Goal: Task Accomplishment & Management: Manage account settings

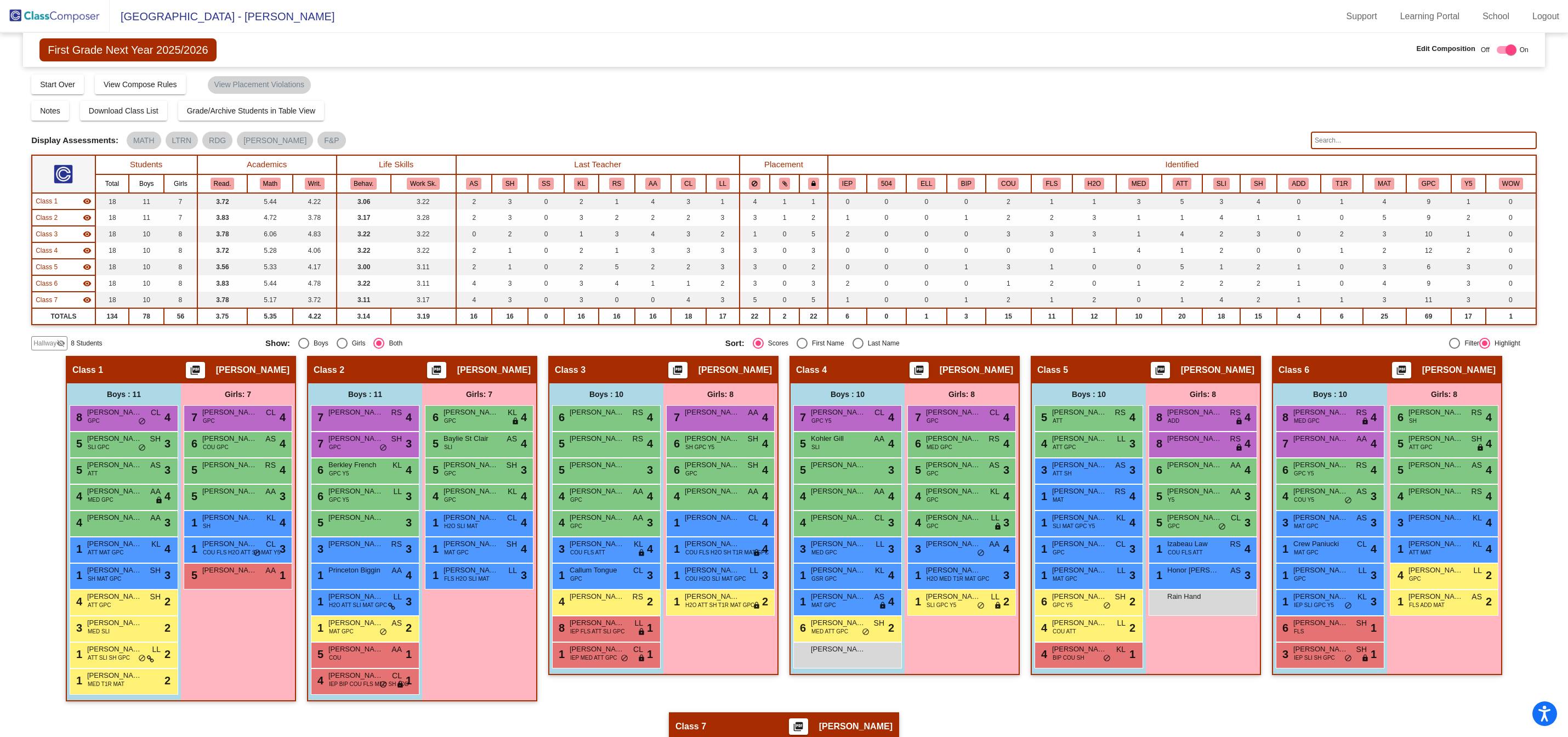
click at [71, 15] on img at bounding box center [55, 16] width 110 height 32
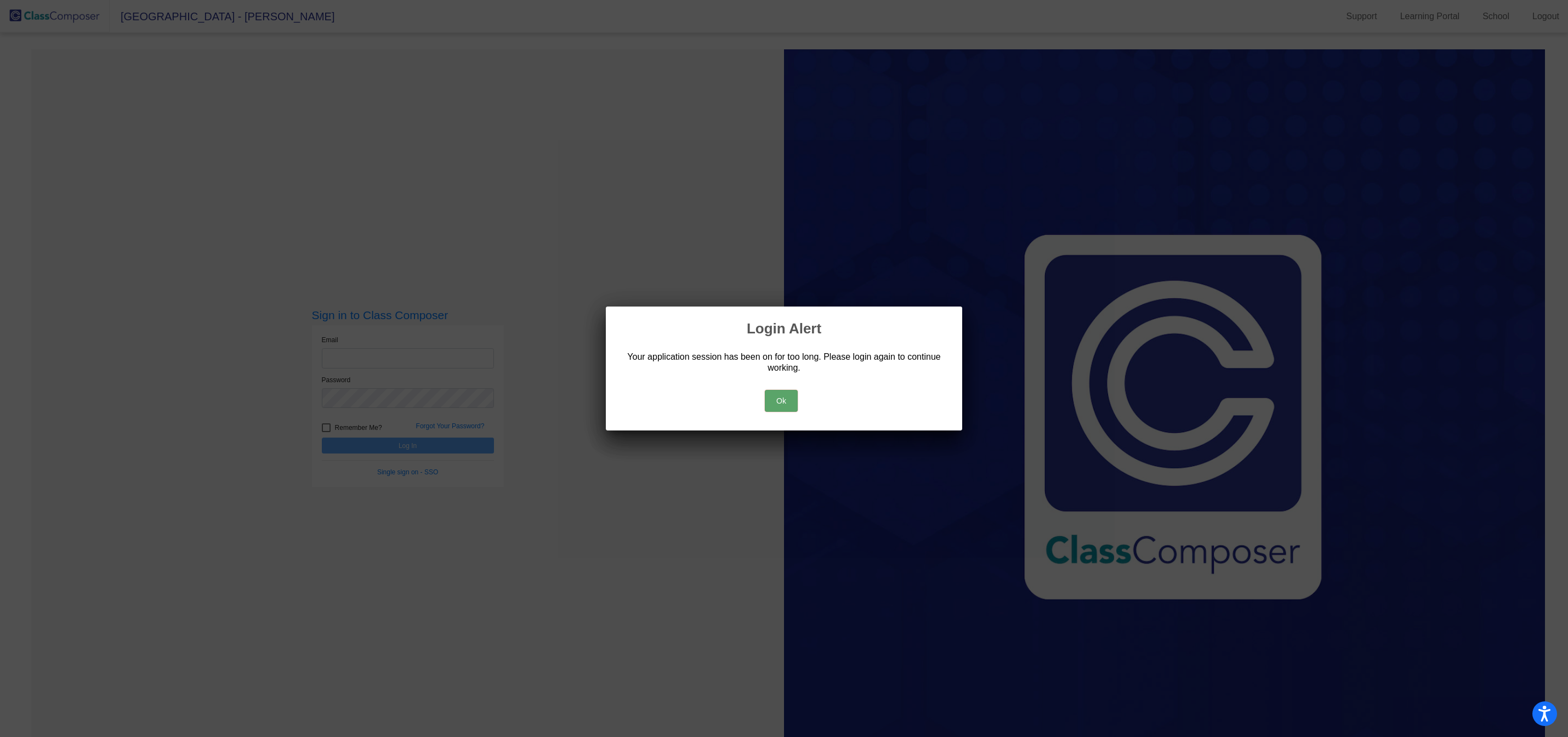
click at [787, 401] on button "Ok" at bounding box center [781, 401] width 33 height 22
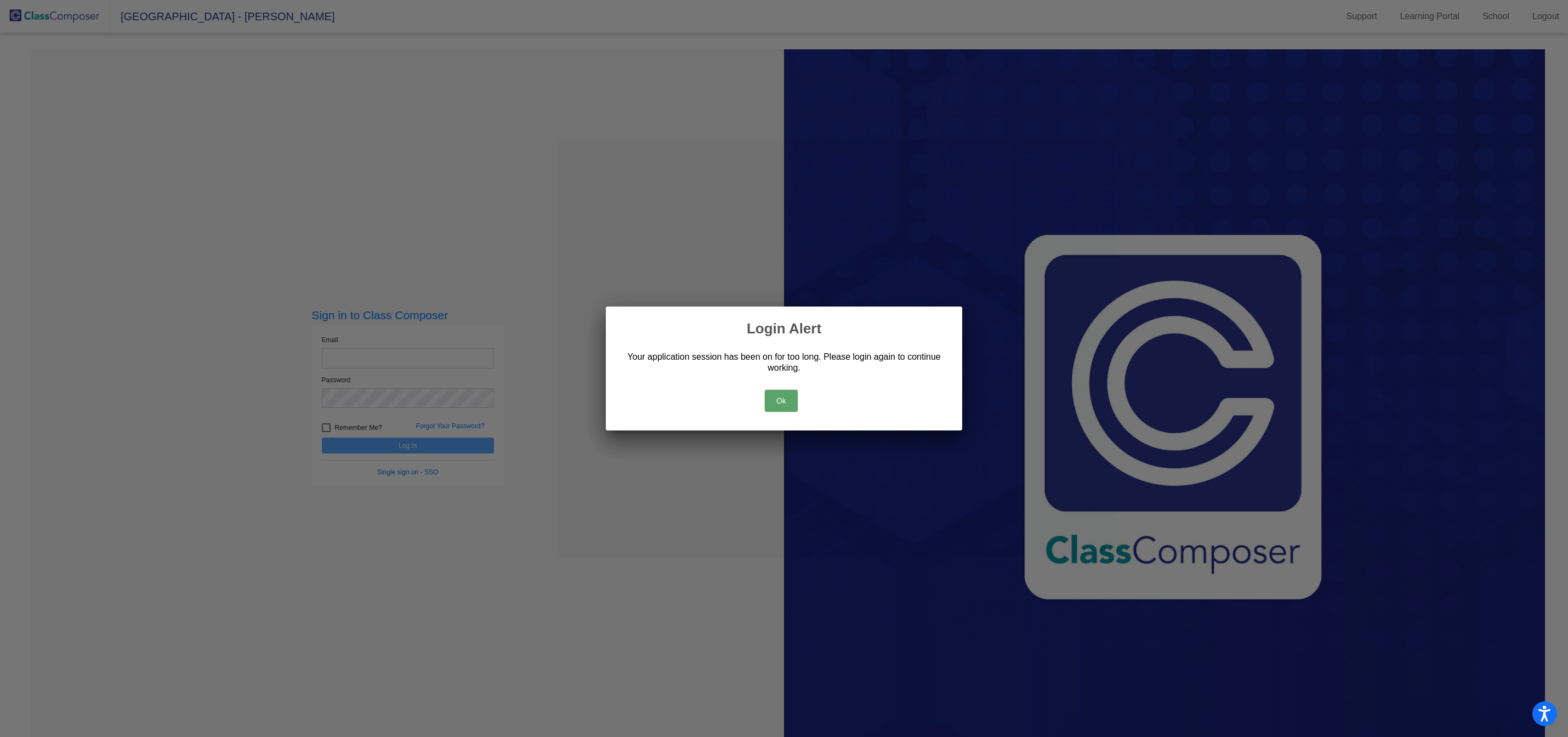
click at [784, 405] on button "Ok" at bounding box center [781, 401] width 33 height 22
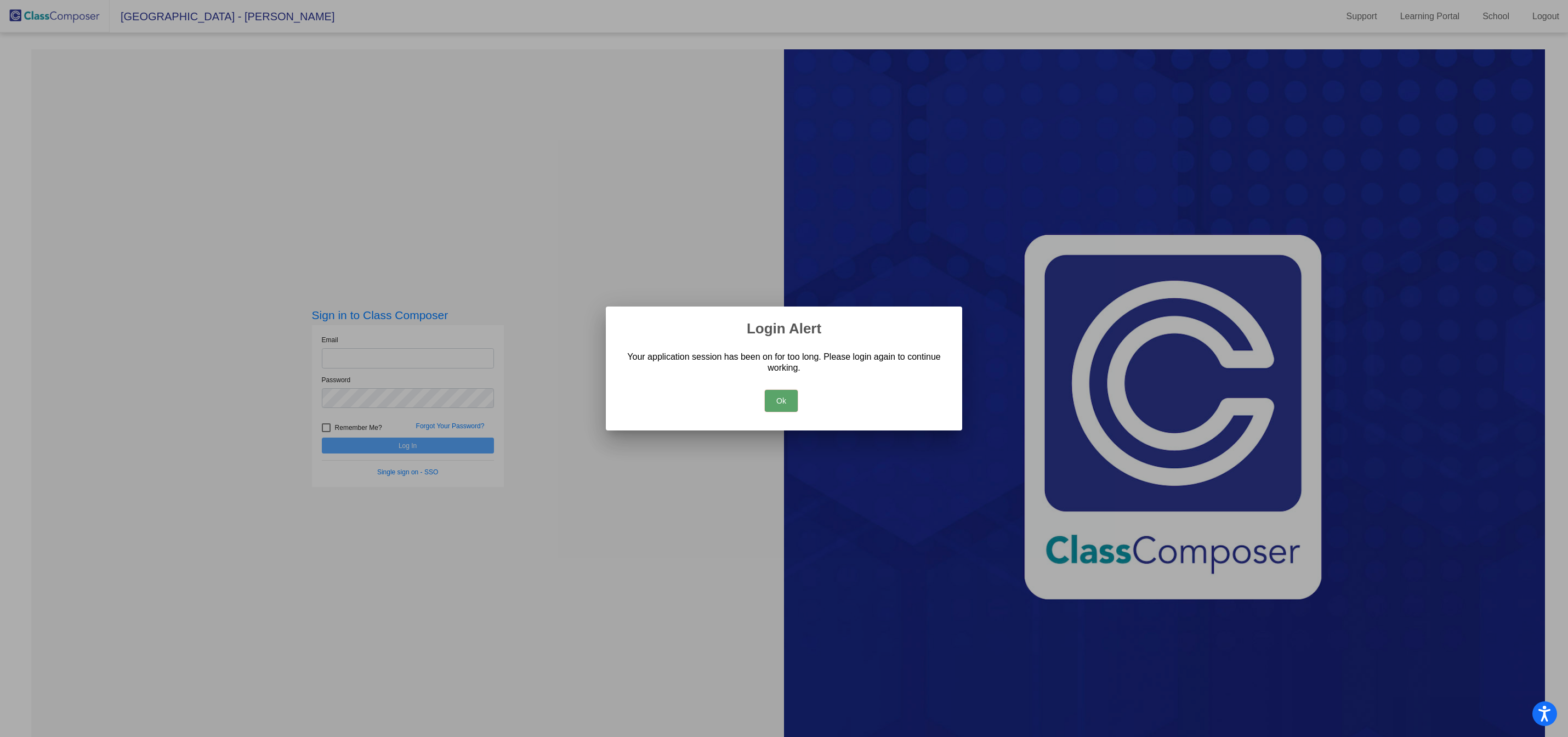
click at [784, 405] on button "Ok" at bounding box center [781, 401] width 33 height 22
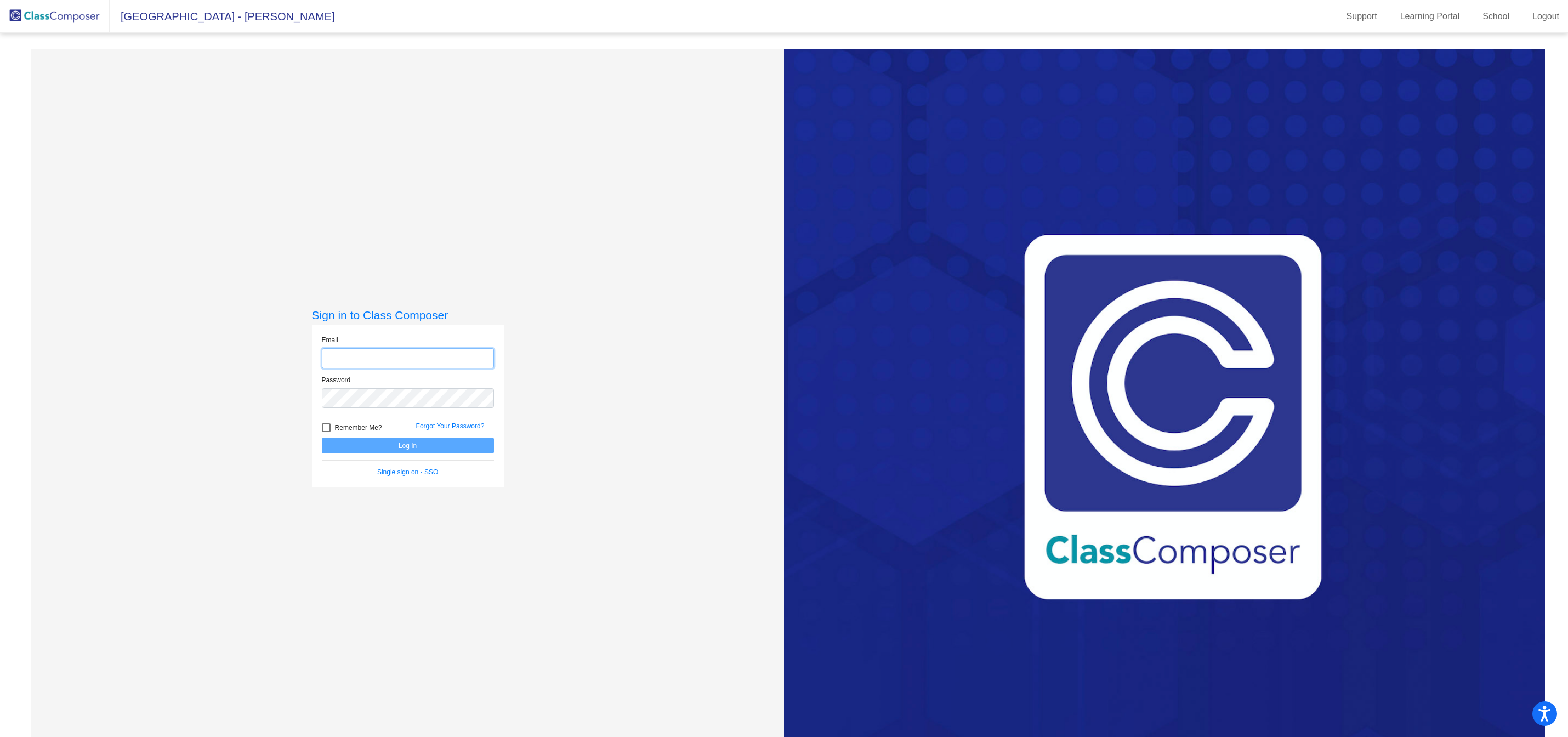
click at [395, 354] on input "email" at bounding box center [407, 359] width 172 height 20
type input "[EMAIL_ADDRESS][DOMAIN_NAME]"
click at [433, 446] on button "Log In" at bounding box center [407, 446] width 172 height 16
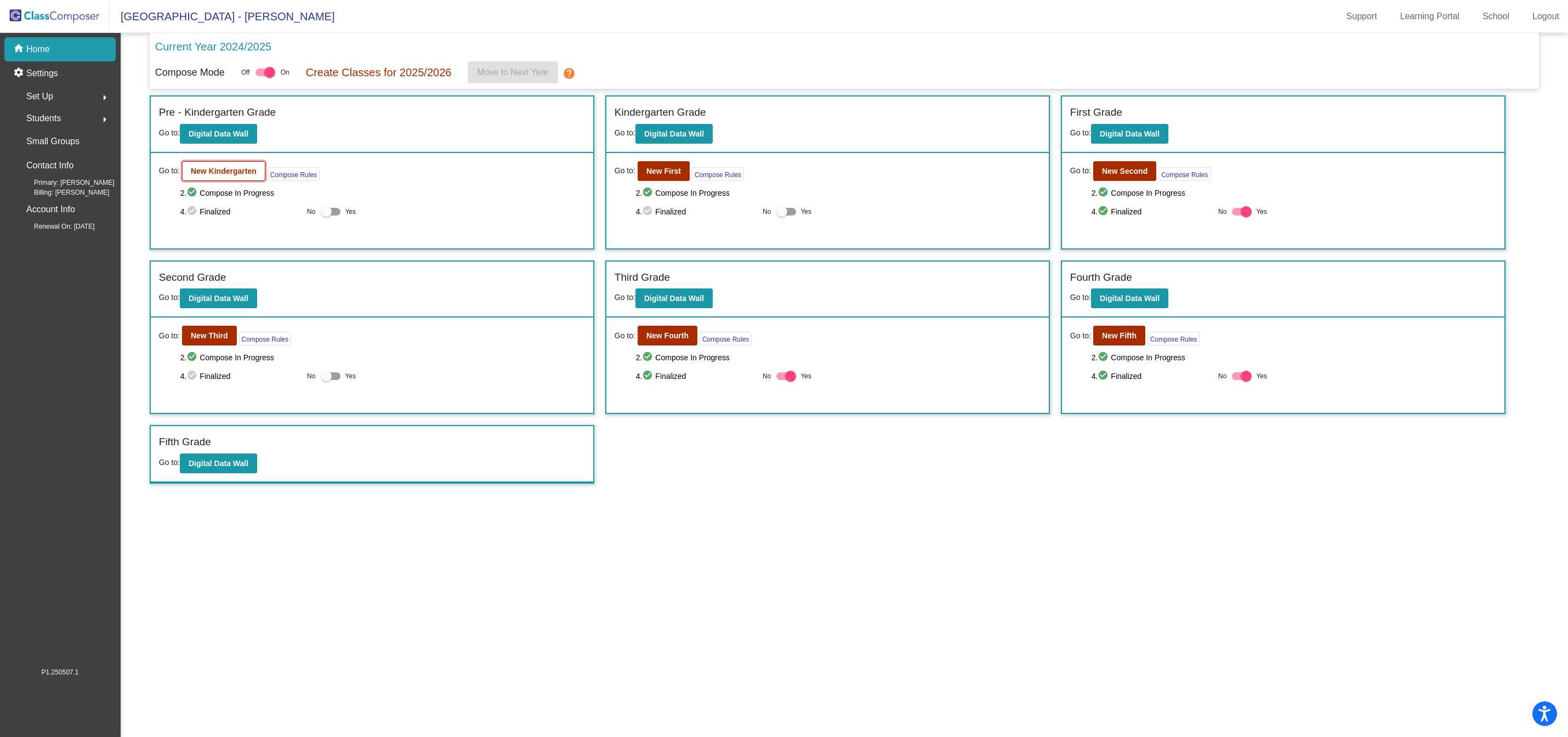
click at [231, 172] on b "New Kindergarten" at bounding box center [224, 170] width 66 height 9
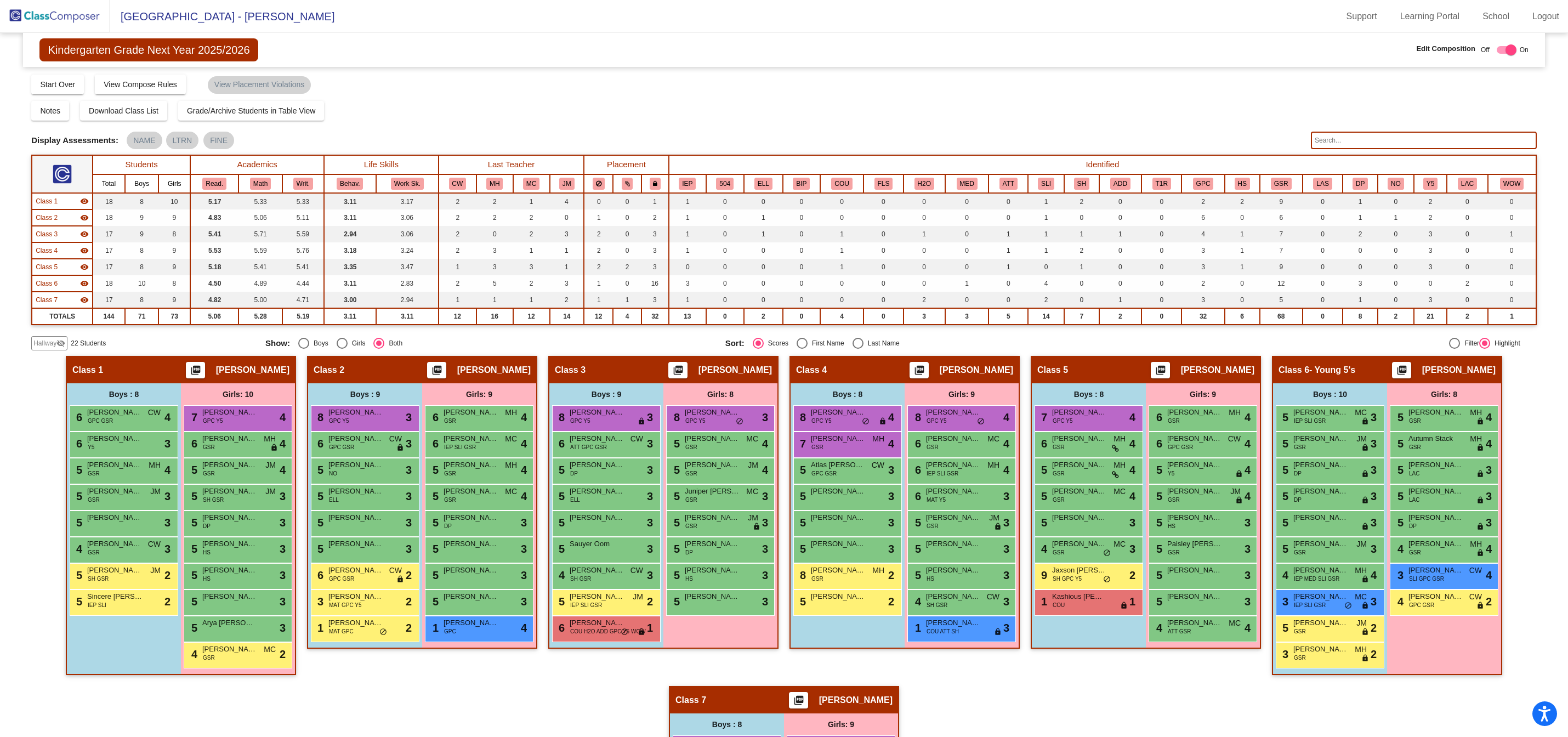
click at [1338, 144] on input "text" at bounding box center [1424, 140] width 226 height 18
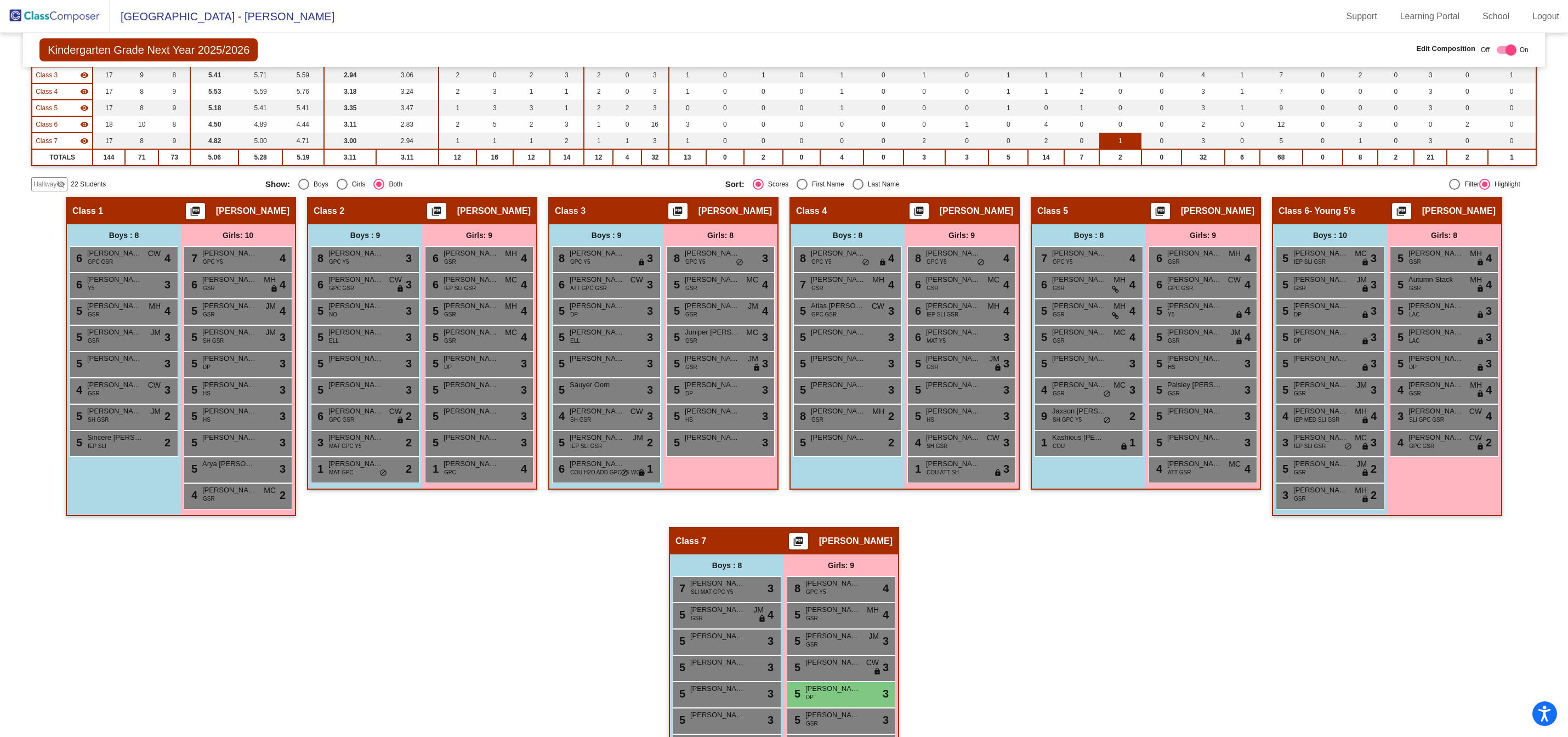
scroll to position [253, 0]
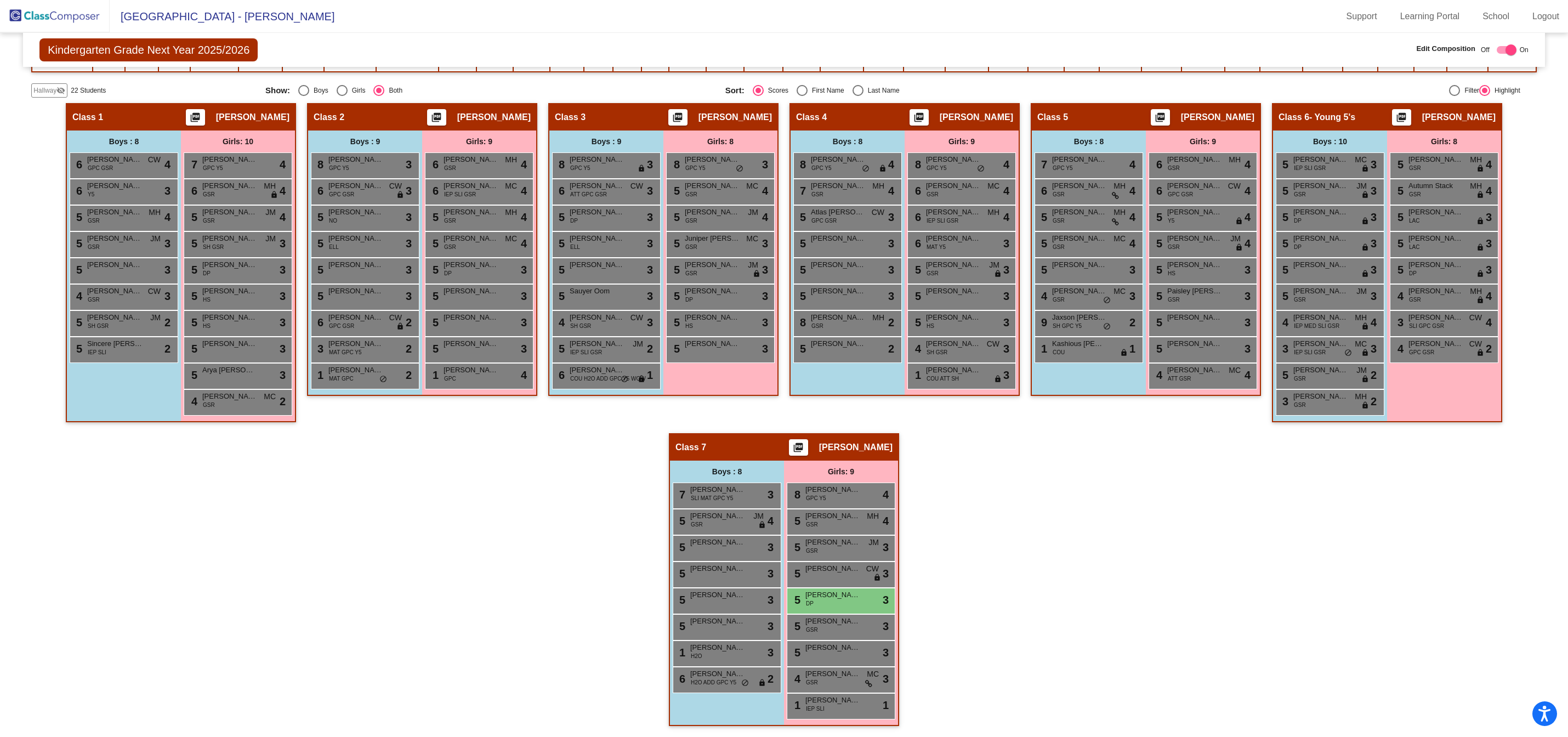
click at [1005, 538] on div "Hallway - Hallway Class picture_as_pdf Add Student First Name Last Name Student…" at bounding box center [784, 420] width 1506 height 634
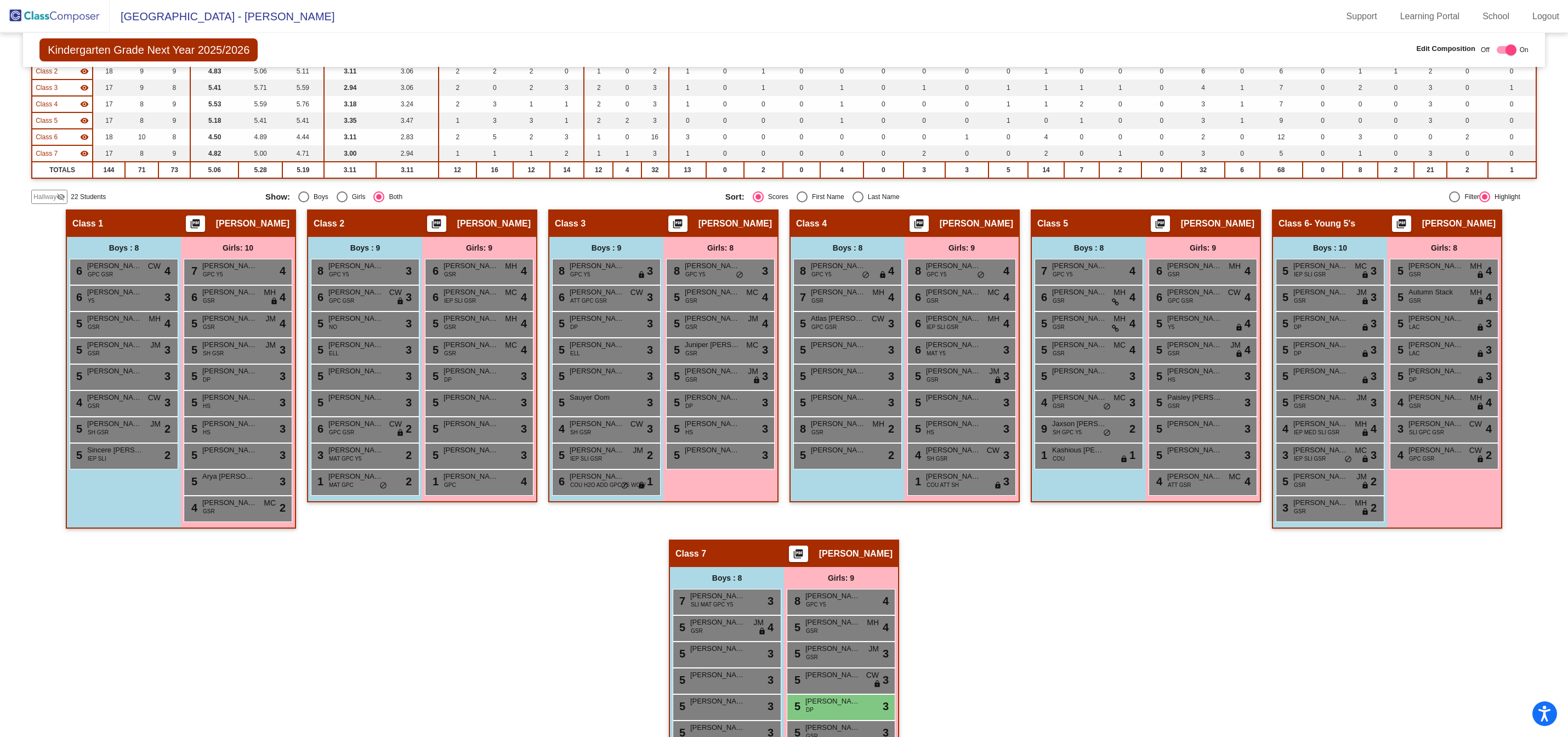
scroll to position [0, 0]
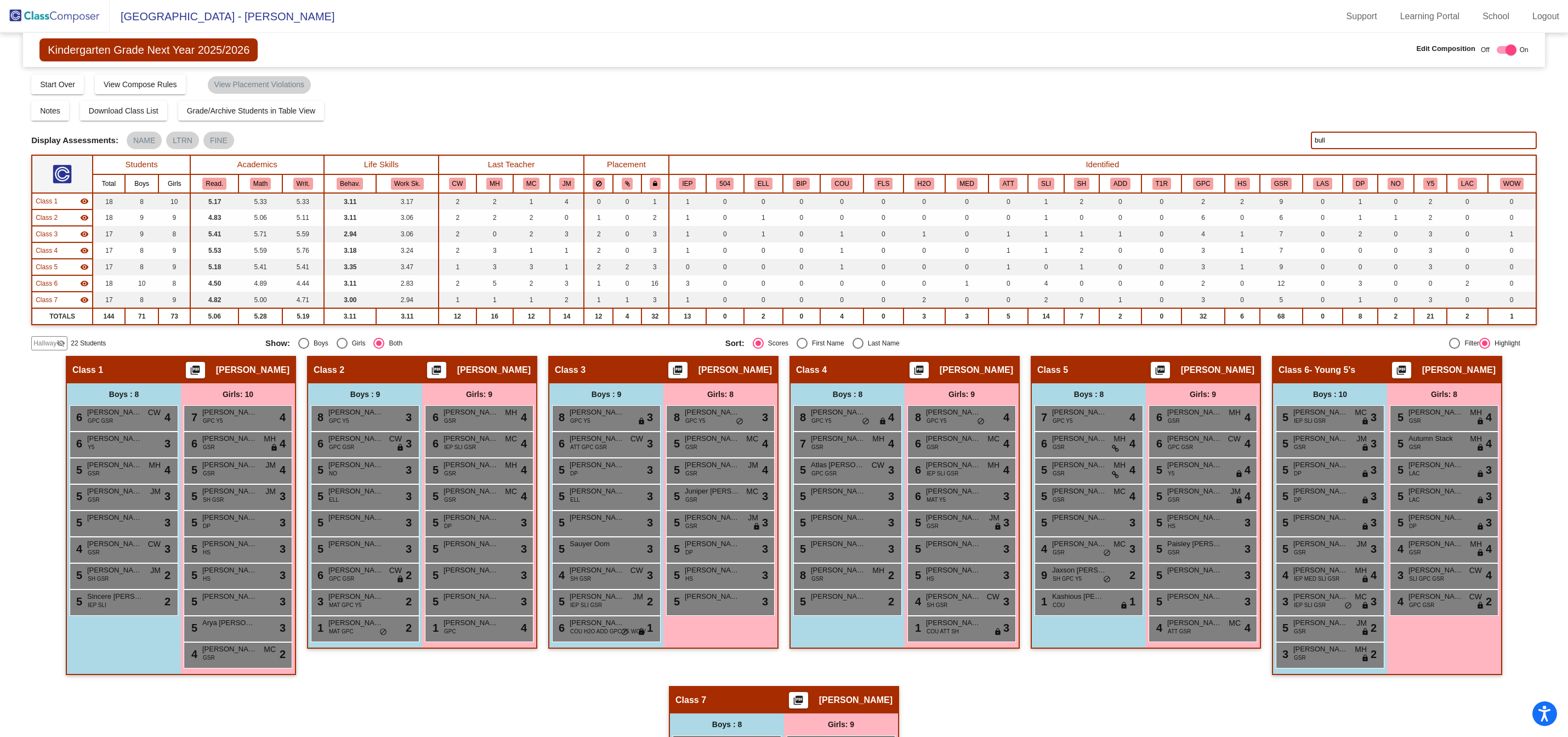
click at [1330, 138] on input "bull" at bounding box center [1424, 140] width 226 height 18
type input "b"
click at [941, 576] on div "5 [PERSON_NAME] HS lock do_not_disturb_alt 3" at bounding box center [961, 575] width 105 height 23
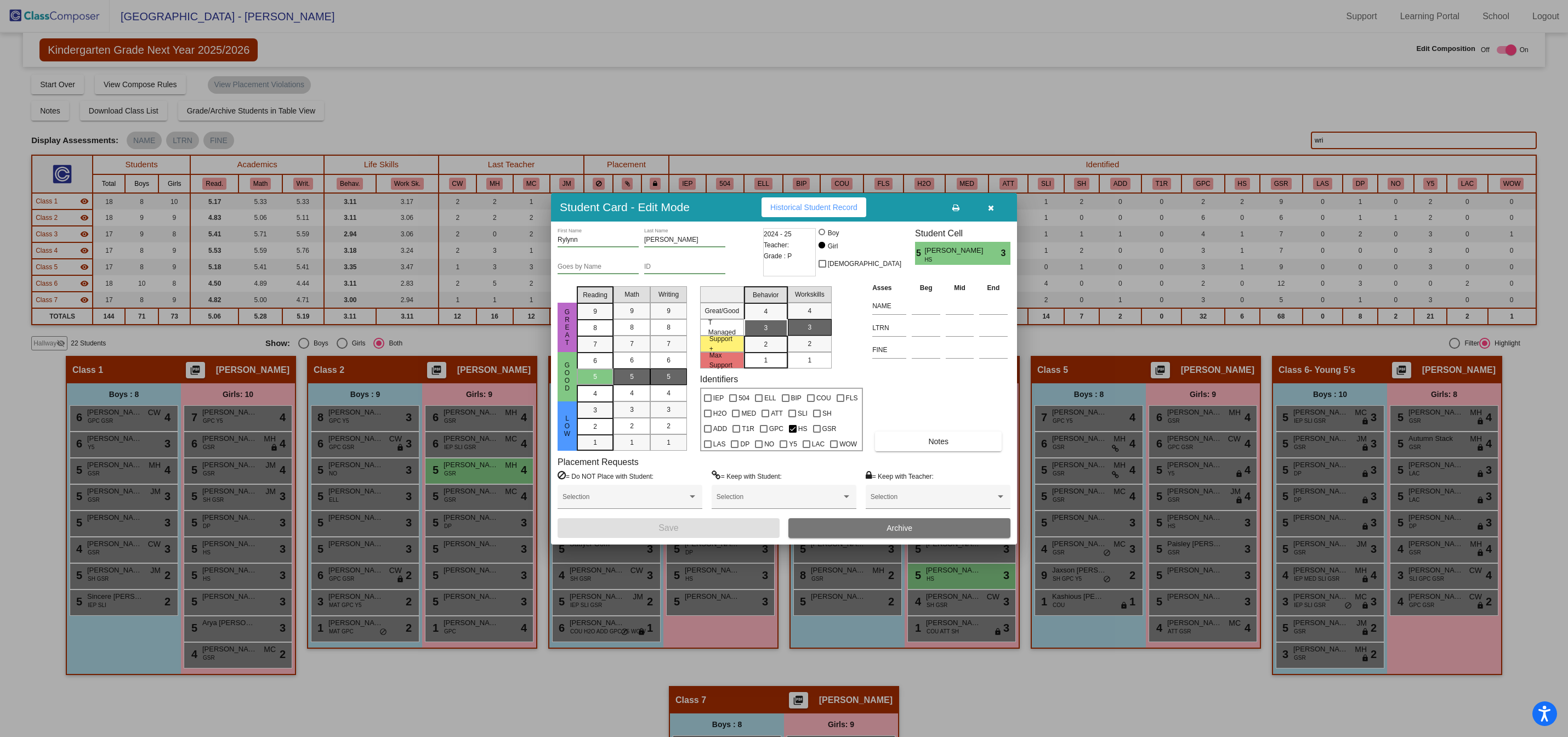
click at [993, 208] on icon "button" at bounding box center [992, 208] width 6 height 8
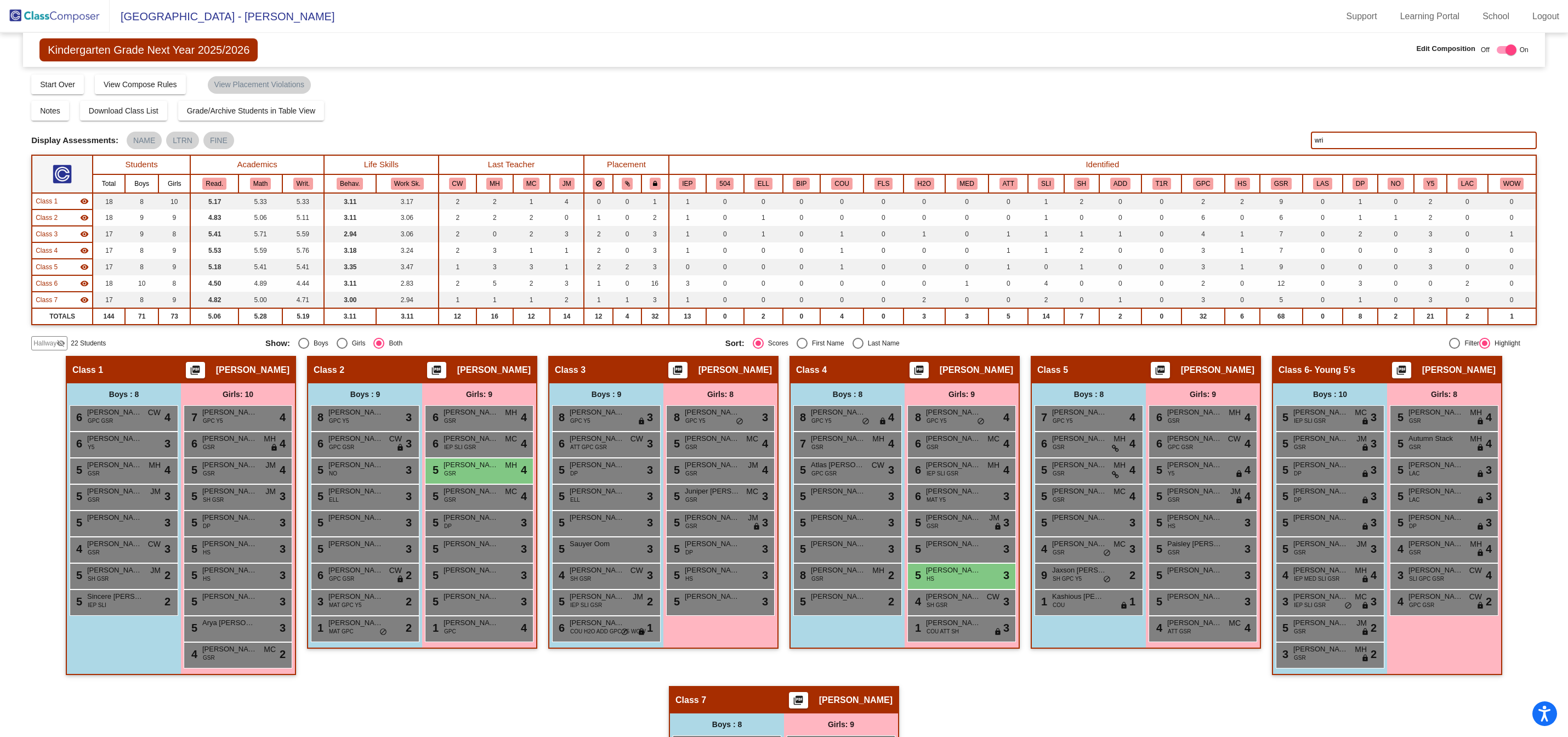
click at [1334, 135] on input "wri" at bounding box center [1424, 140] width 226 height 18
type input "whe"
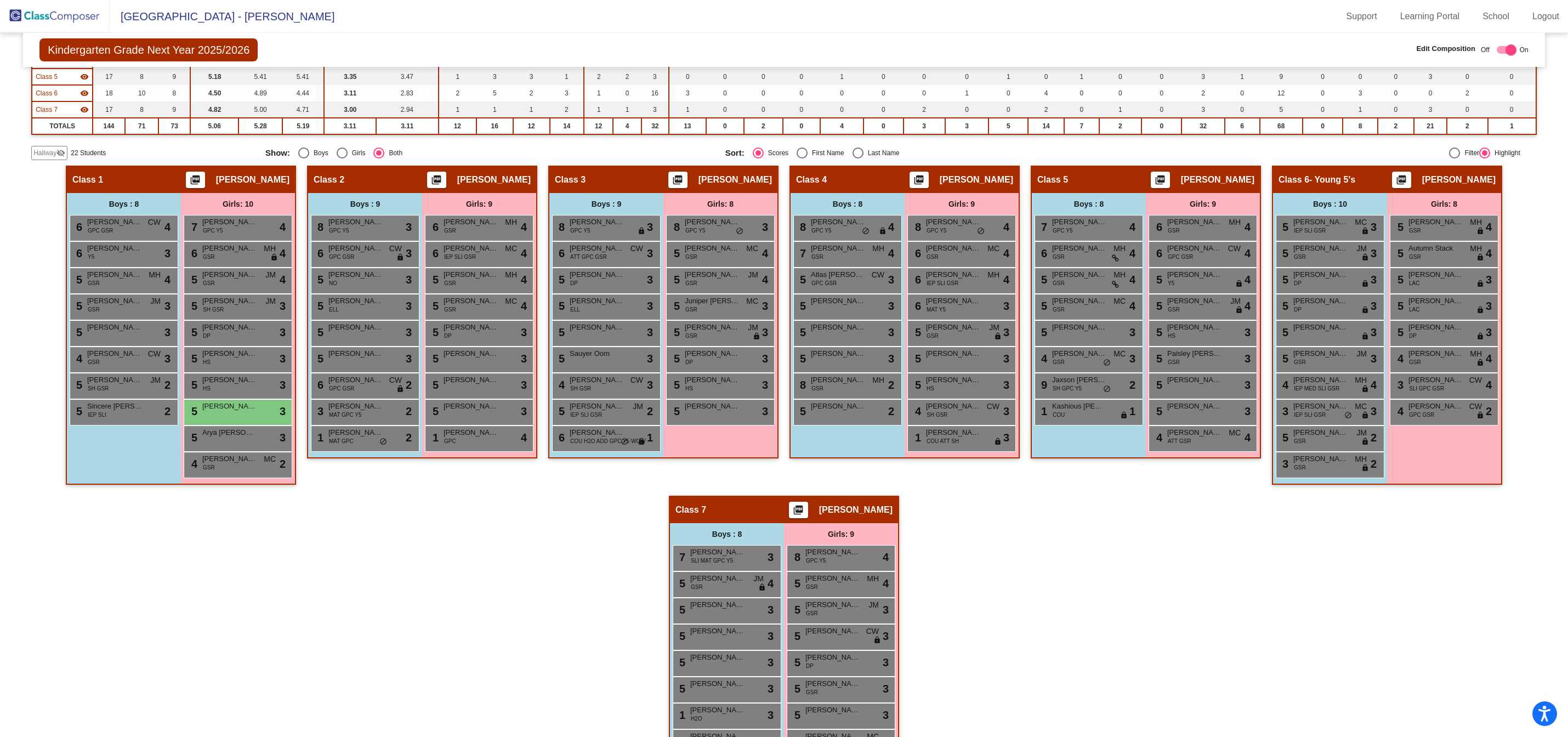
scroll to position [186, 0]
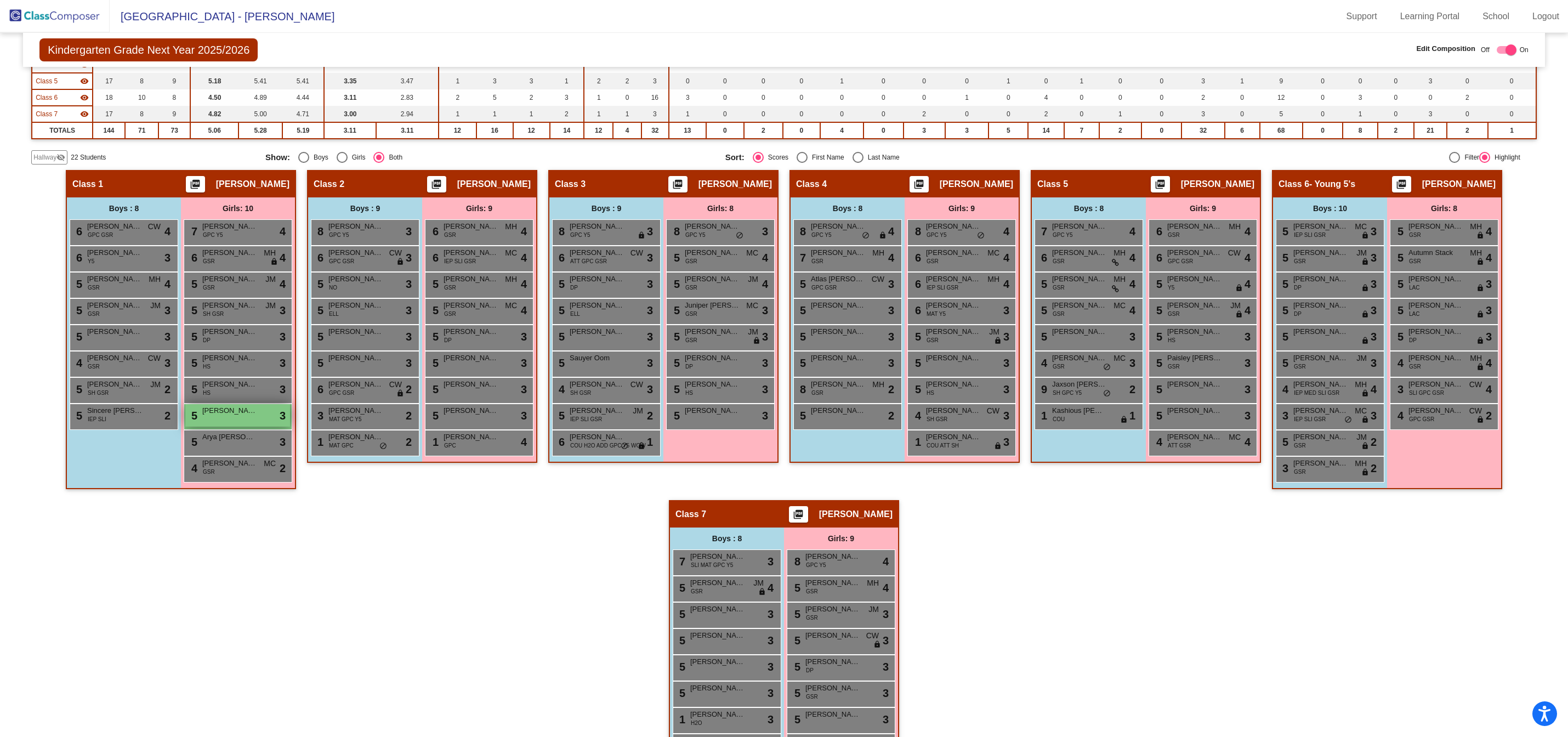
click at [207, 410] on span "[PERSON_NAME]" at bounding box center [229, 410] width 55 height 11
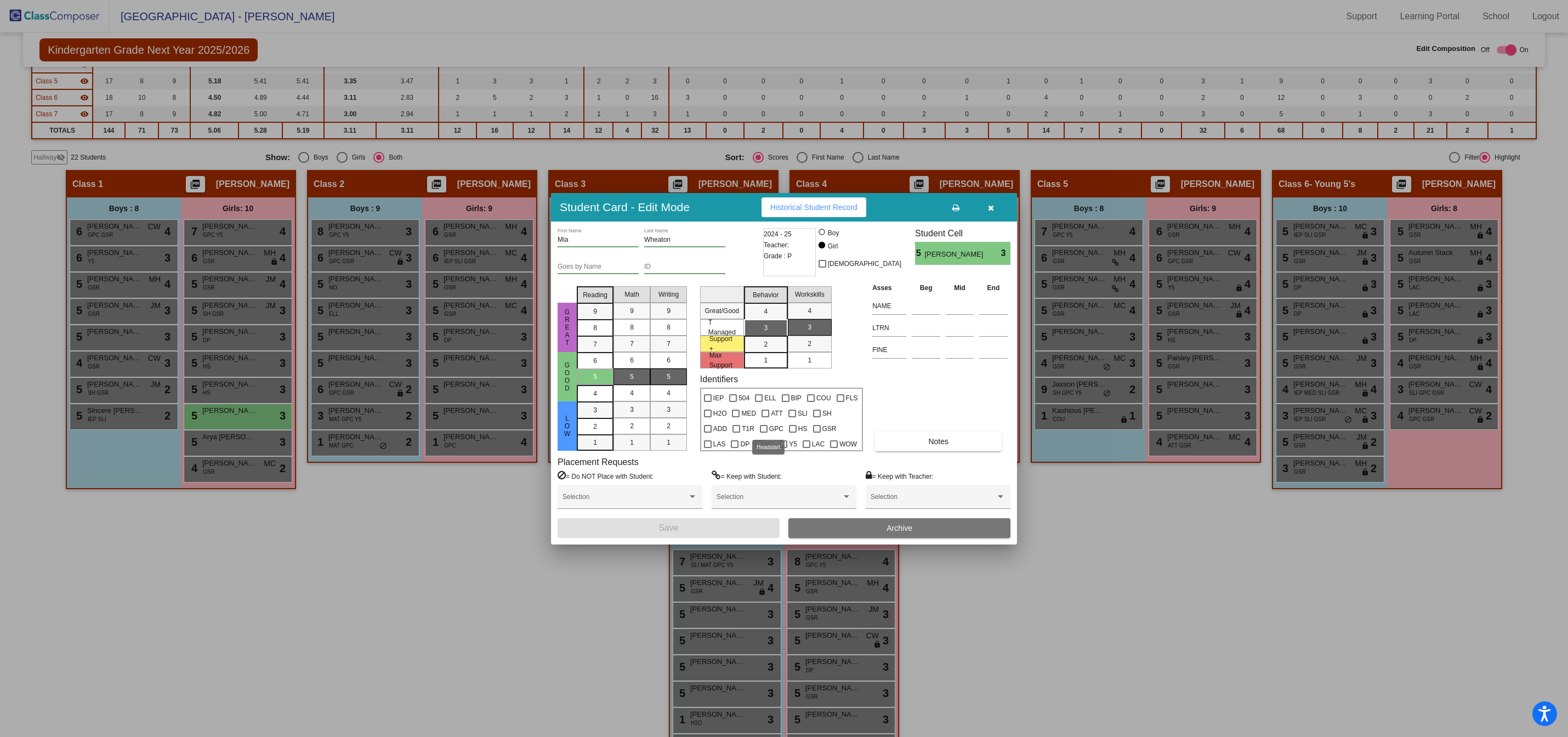
click at [789, 431] on div at bounding box center [793, 429] width 8 height 8
click at [792, 433] on input "HS" at bounding box center [792, 433] width 1 height 1
checkbox input "true"
click at [700, 533] on button "Save" at bounding box center [668, 529] width 222 height 20
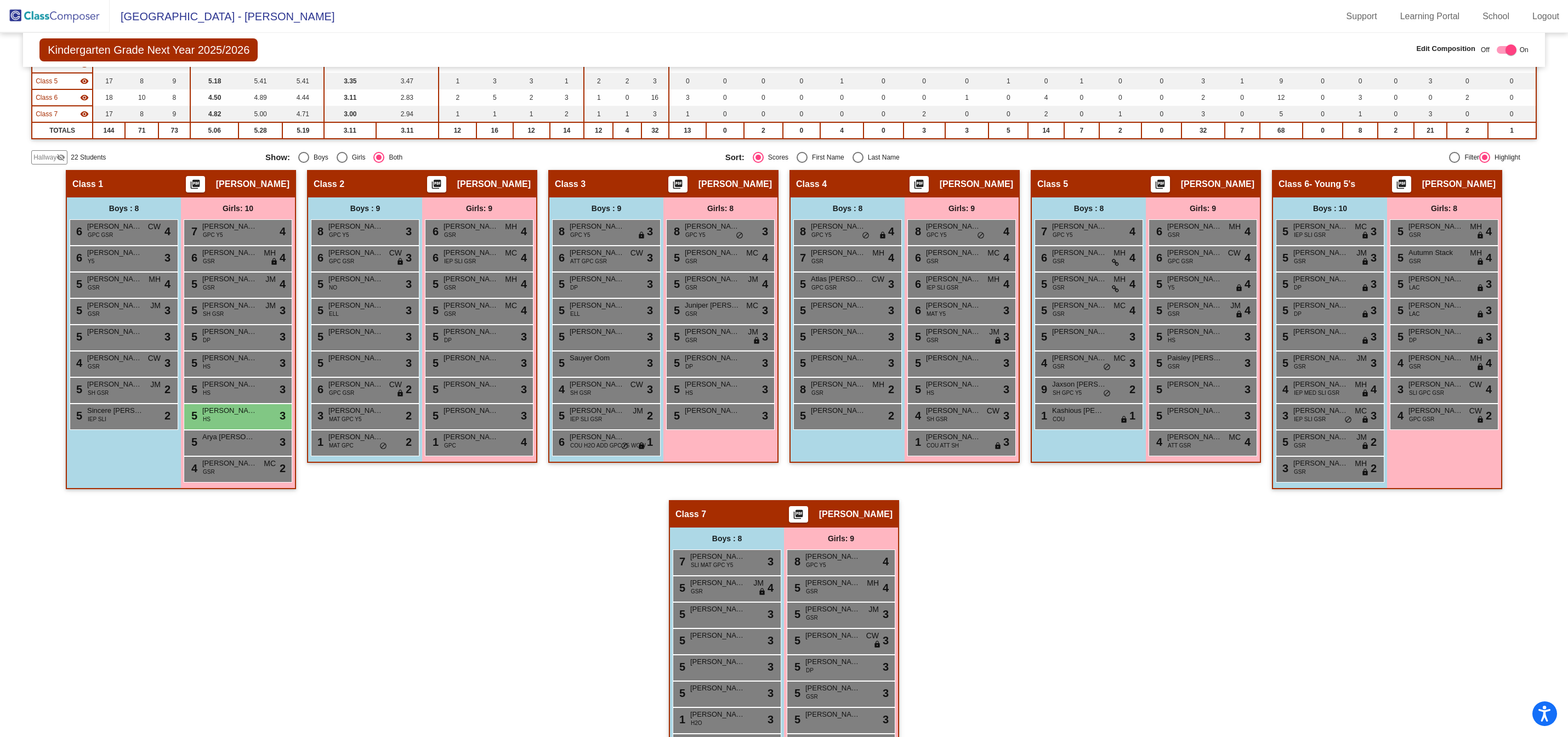
scroll to position [0, 0]
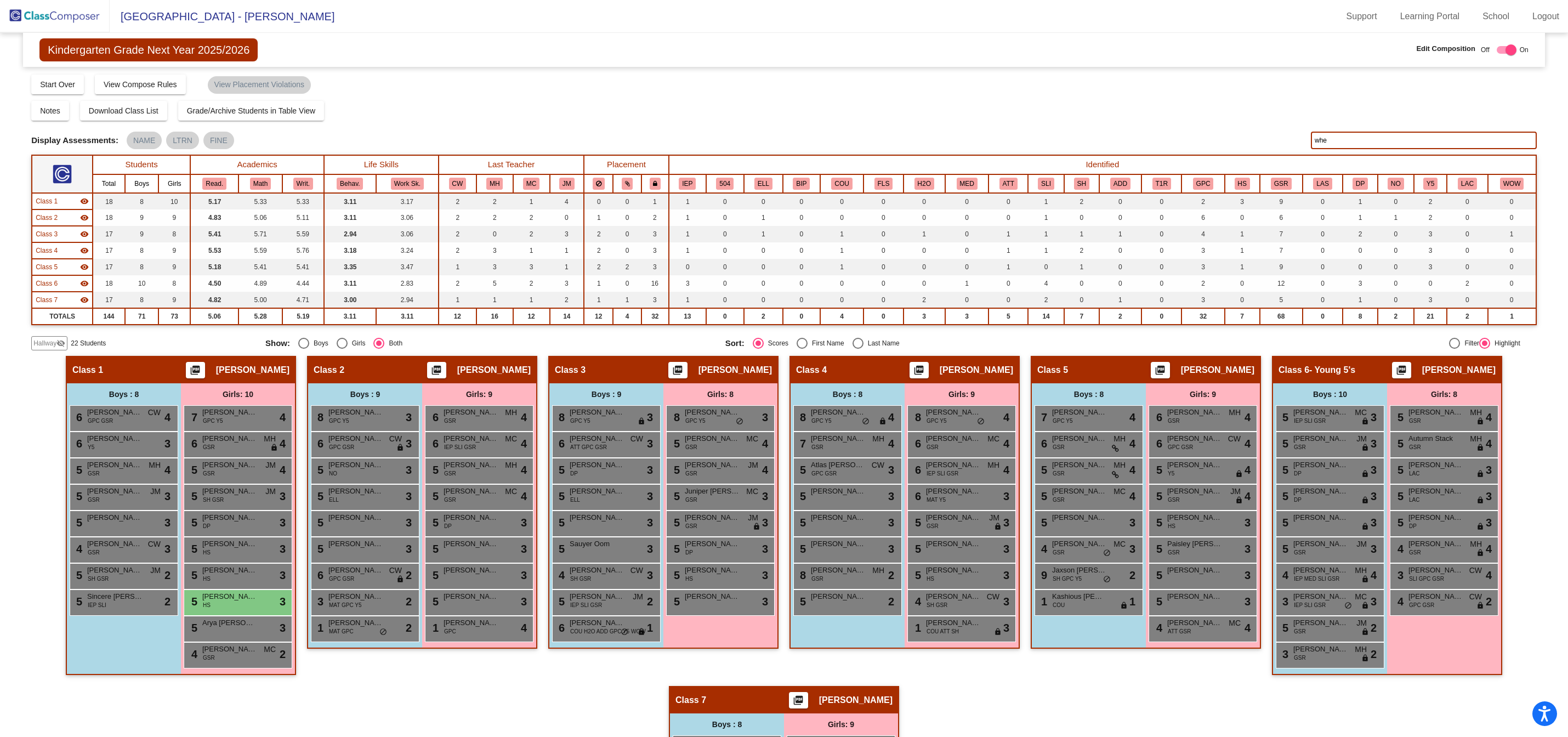
click at [1328, 146] on input "whe" at bounding box center [1424, 140] width 226 height 18
type input "w"
type input "rem"
click at [1191, 605] on div "5 [PERSON_NAME] lock do_not_disturb_alt 3" at bounding box center [1203, 602] width 105 height 23
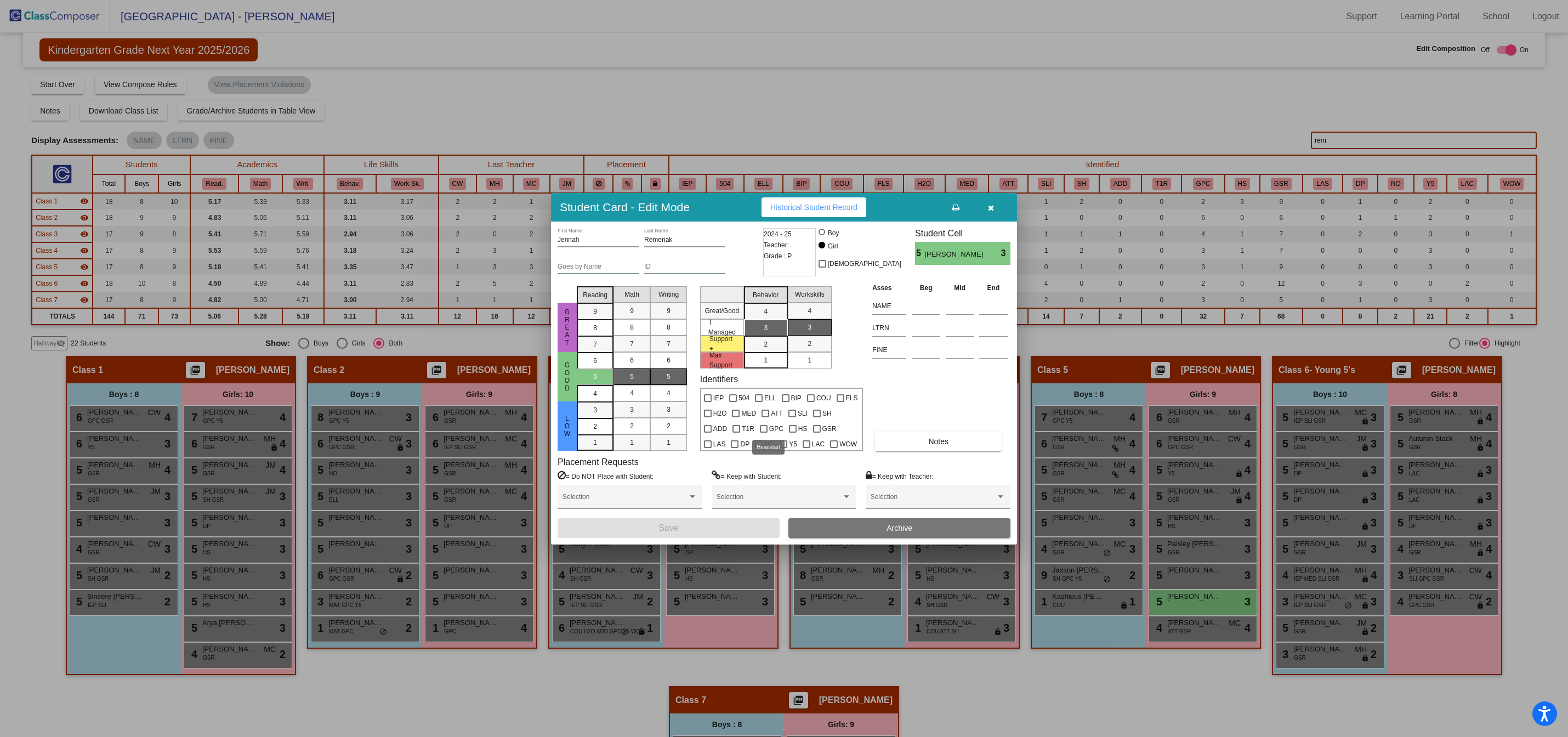
click at [789, 430] on div at bounding box center [793, 429] width 8 height 8
click at [792, 433] on input "HS" at bounding box center [792, 433] width 1 height 1
checkbox input "true"
click at [713, 523] on button "Save" at bounding box center [668, 529] width 222 height 20
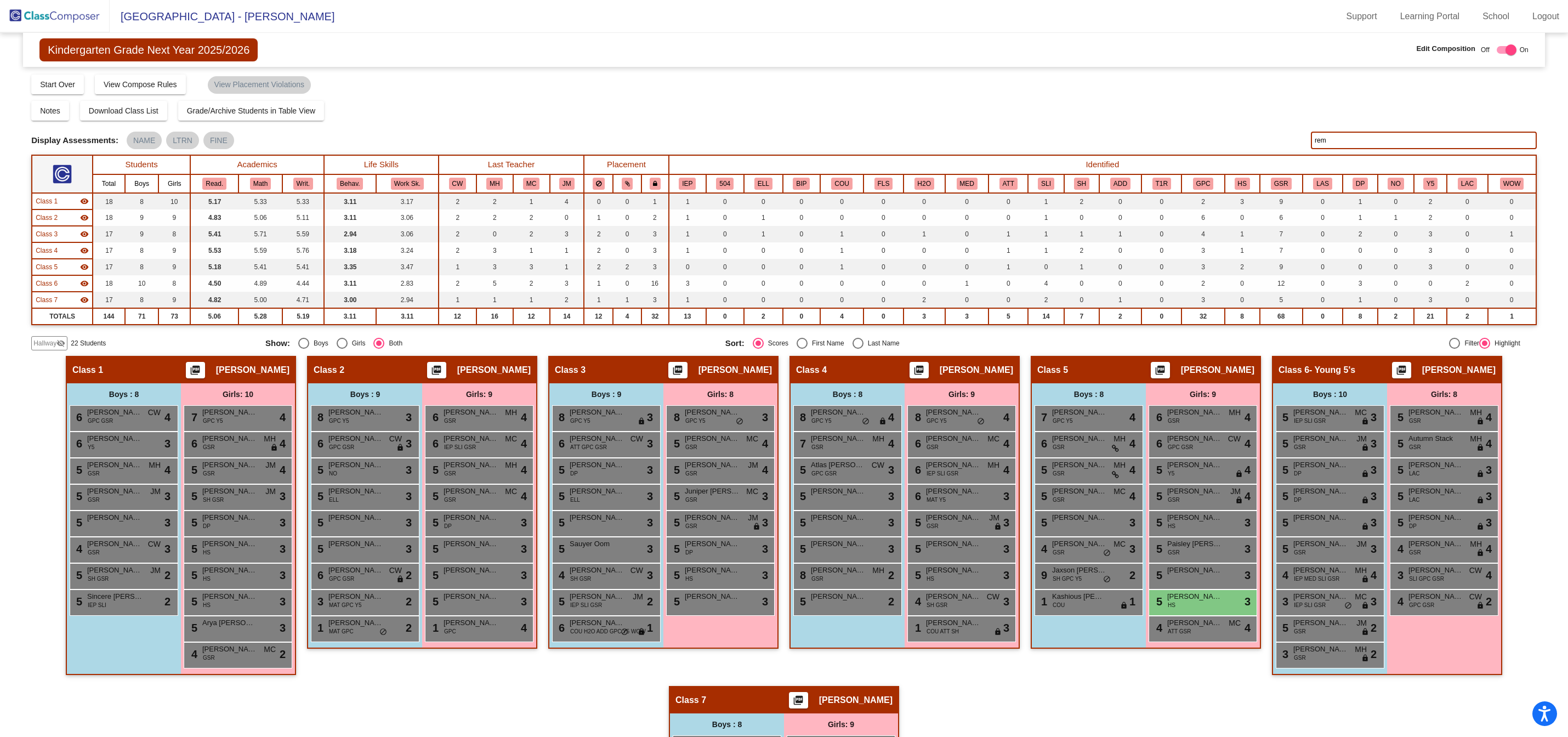
click at [1340, 147] on input "rem" at bounding box center [1424, 140] width 226 height 18
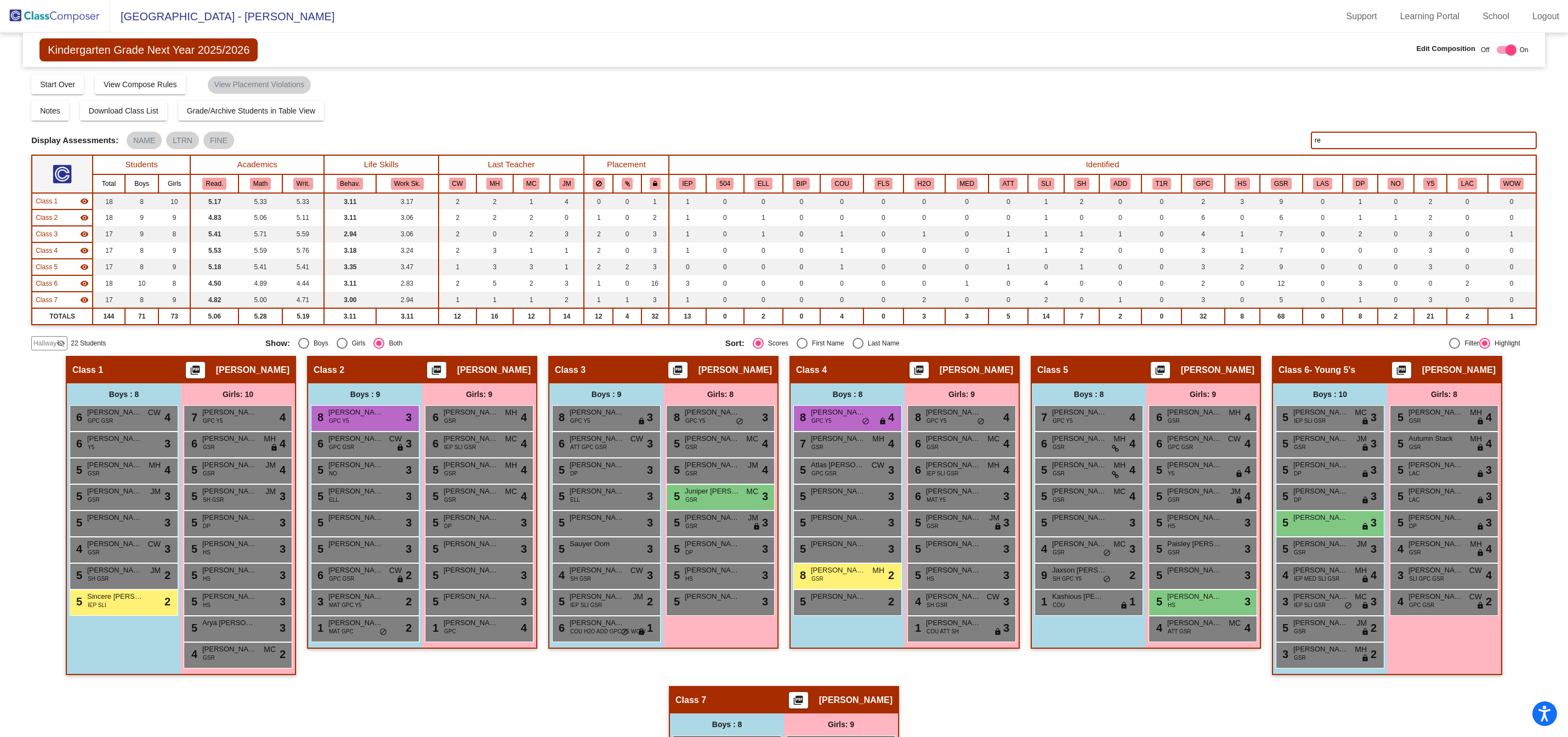
type input "r"
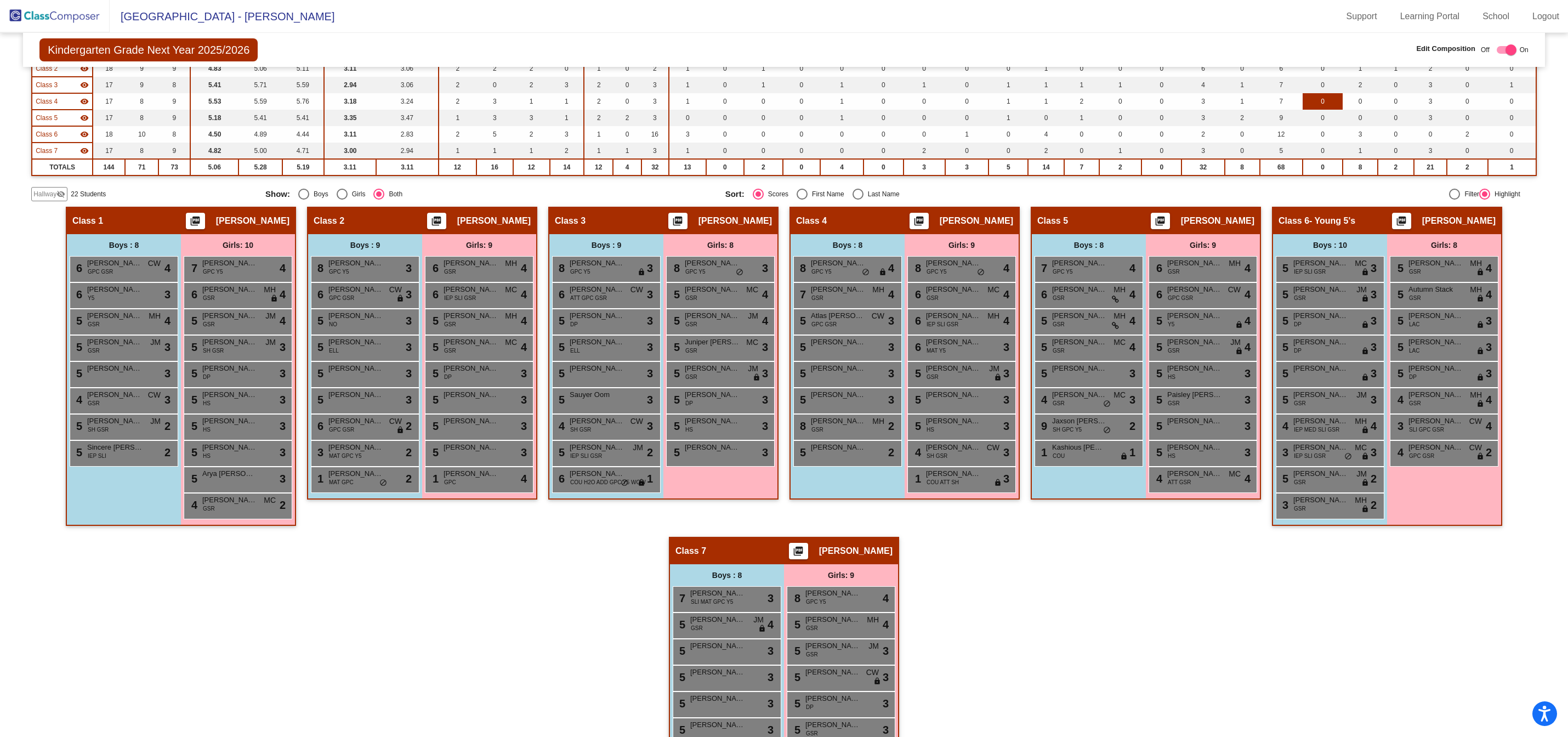
scroll to position [253, 0]
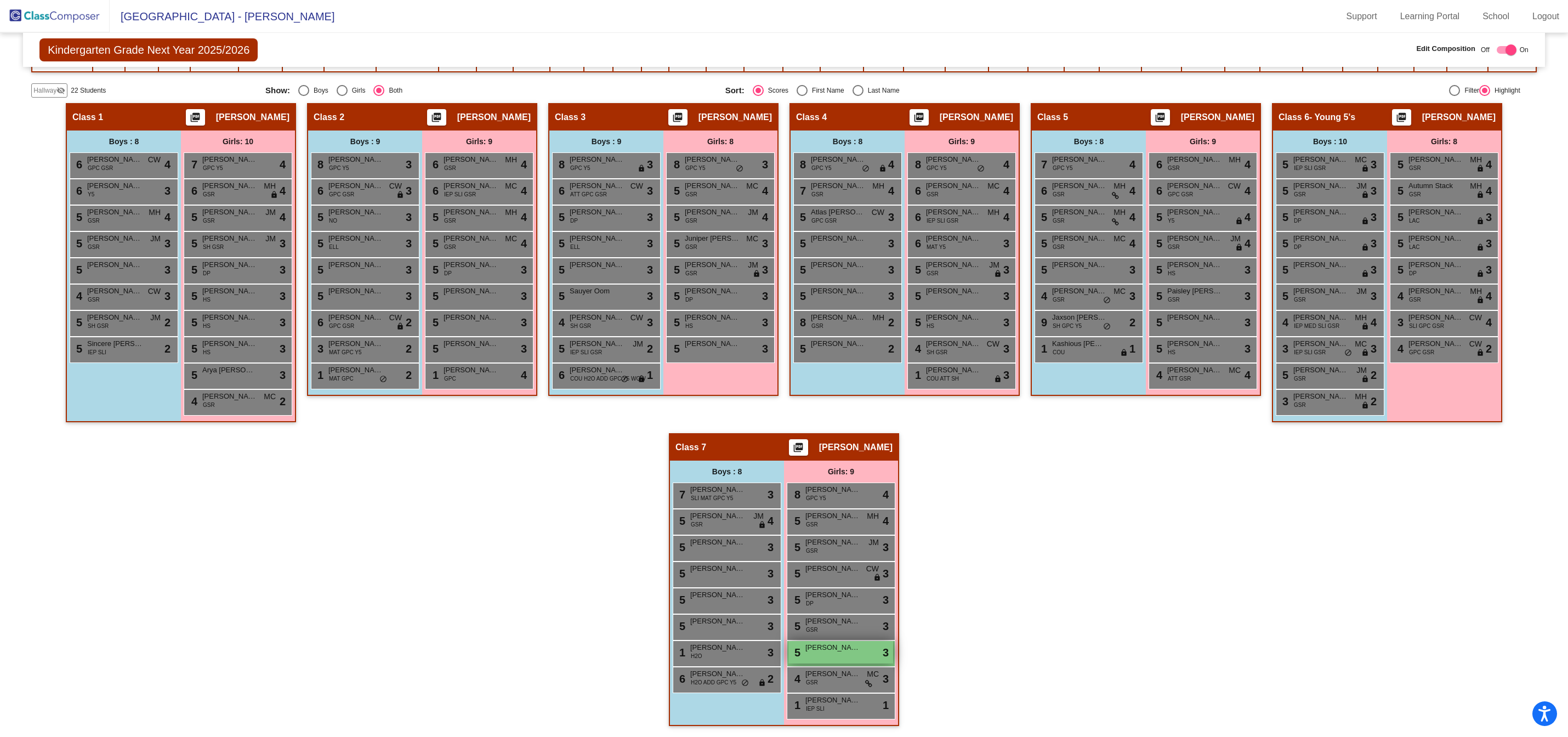
type input "amor"
click at [829, 651] on span "[PERSON_NAME]" at bounding box center [832, 647] width 55 height 11
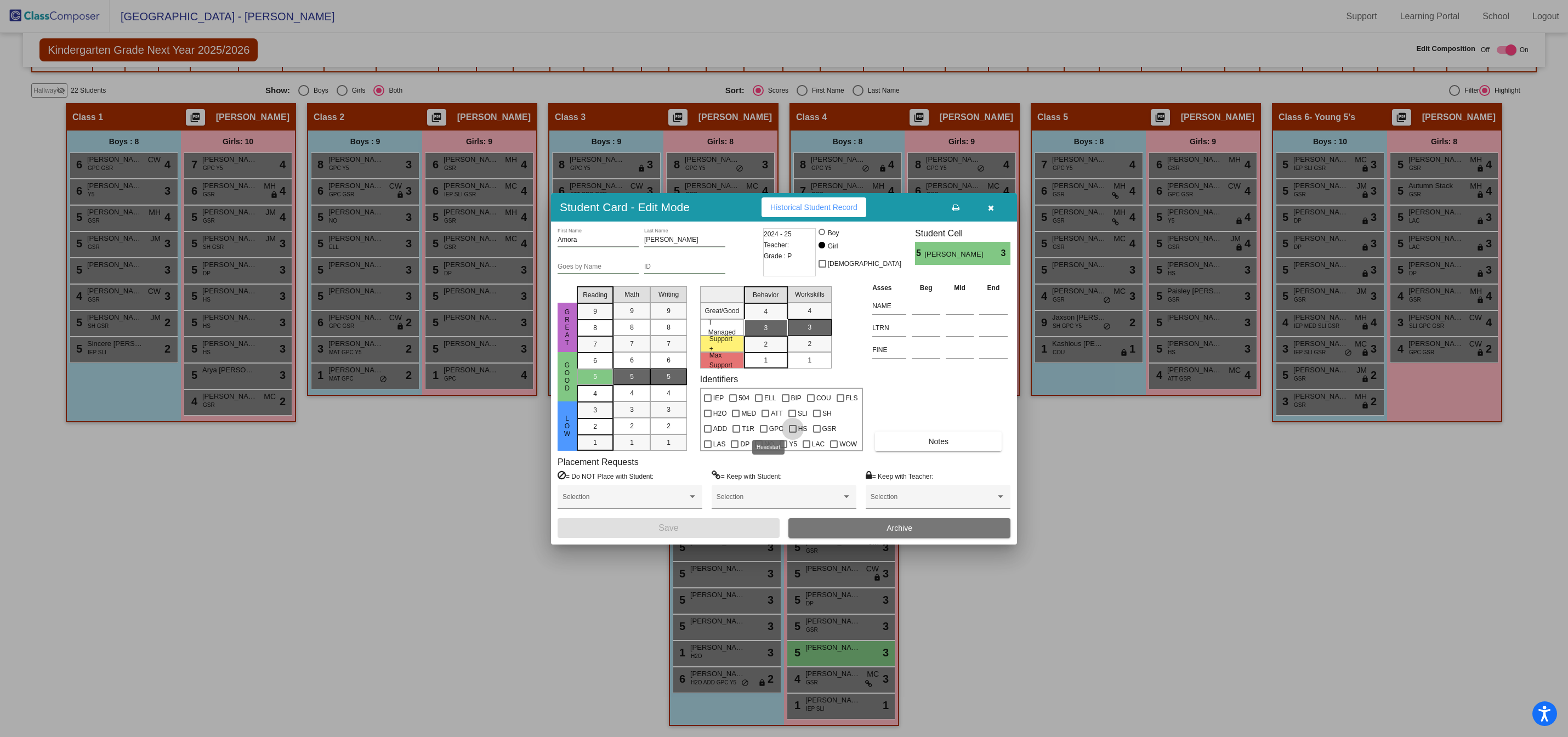
click at [789, 431] on div at bounding box center [793, 429] width 8 height 8
click at [792, 433] on input "HS" at bounding box center [792, 433] width 1 height 1
checkbox input "true"
click at [694, 524] on button "Save" at bounding box center [668, 529] width 222 height 20
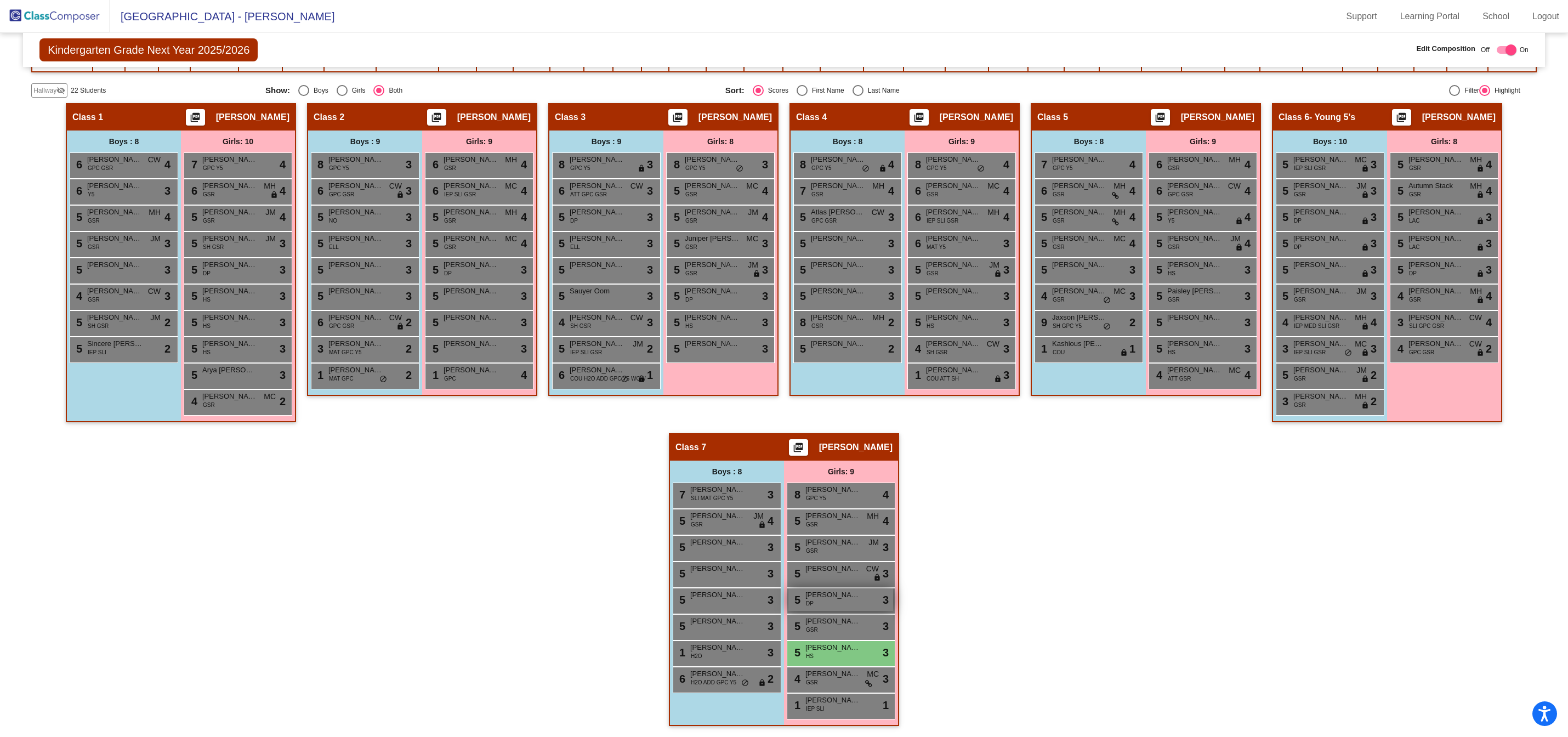
click at [838, 603] on div "5 [PERSON_NAME] DP lock do_not_disturb_alt 3" at bounding box center [840, 600] width 105 height 23
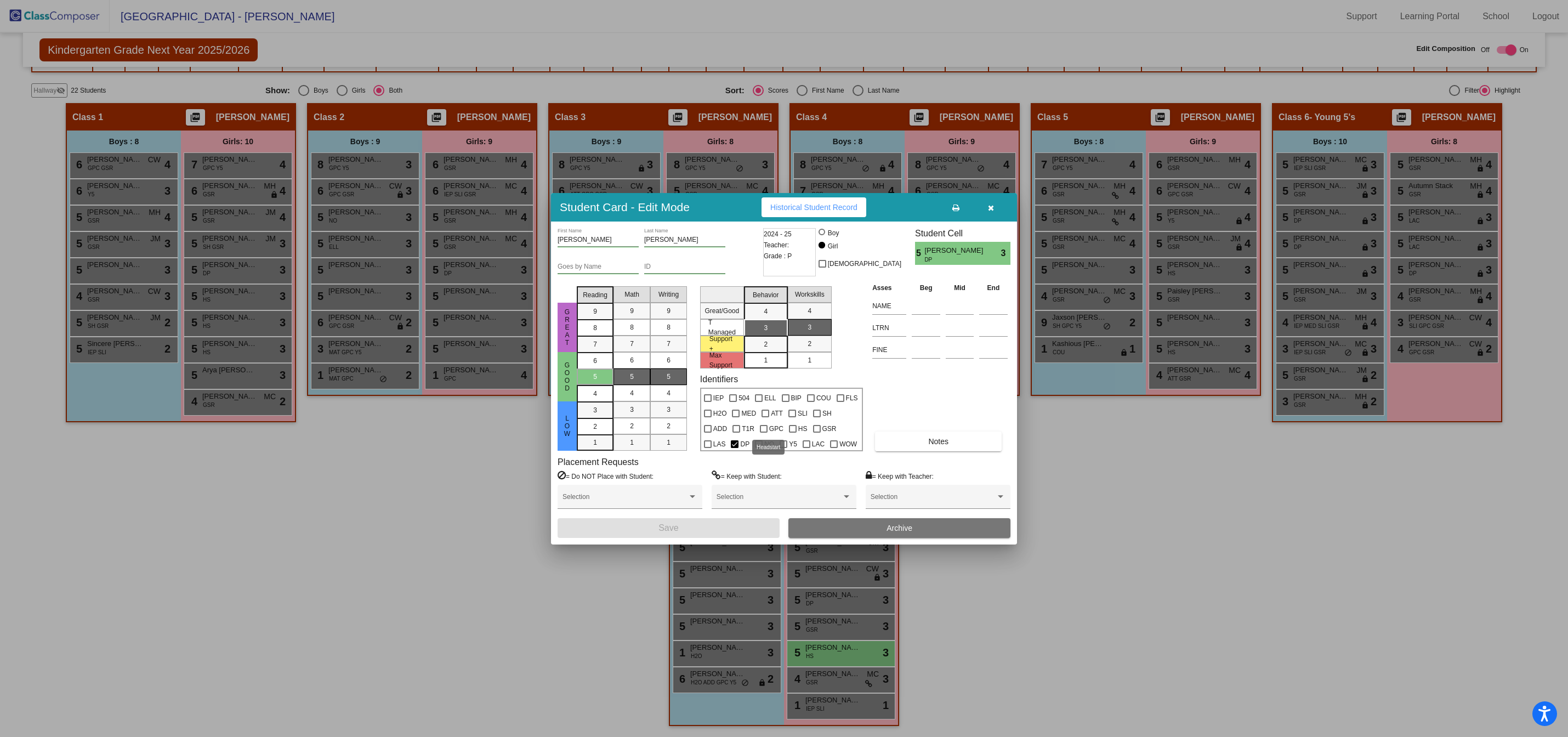
click at [789, 425] on div at bounding box center [793, 429] width 8 height 8
click at [792, 433] on input "HS" at bounding box center [792, 433] width 1 height 1
checkbox input "true"
click at [716, 530] on button "Save" at bounding box center [668, 529] width 222 height 20
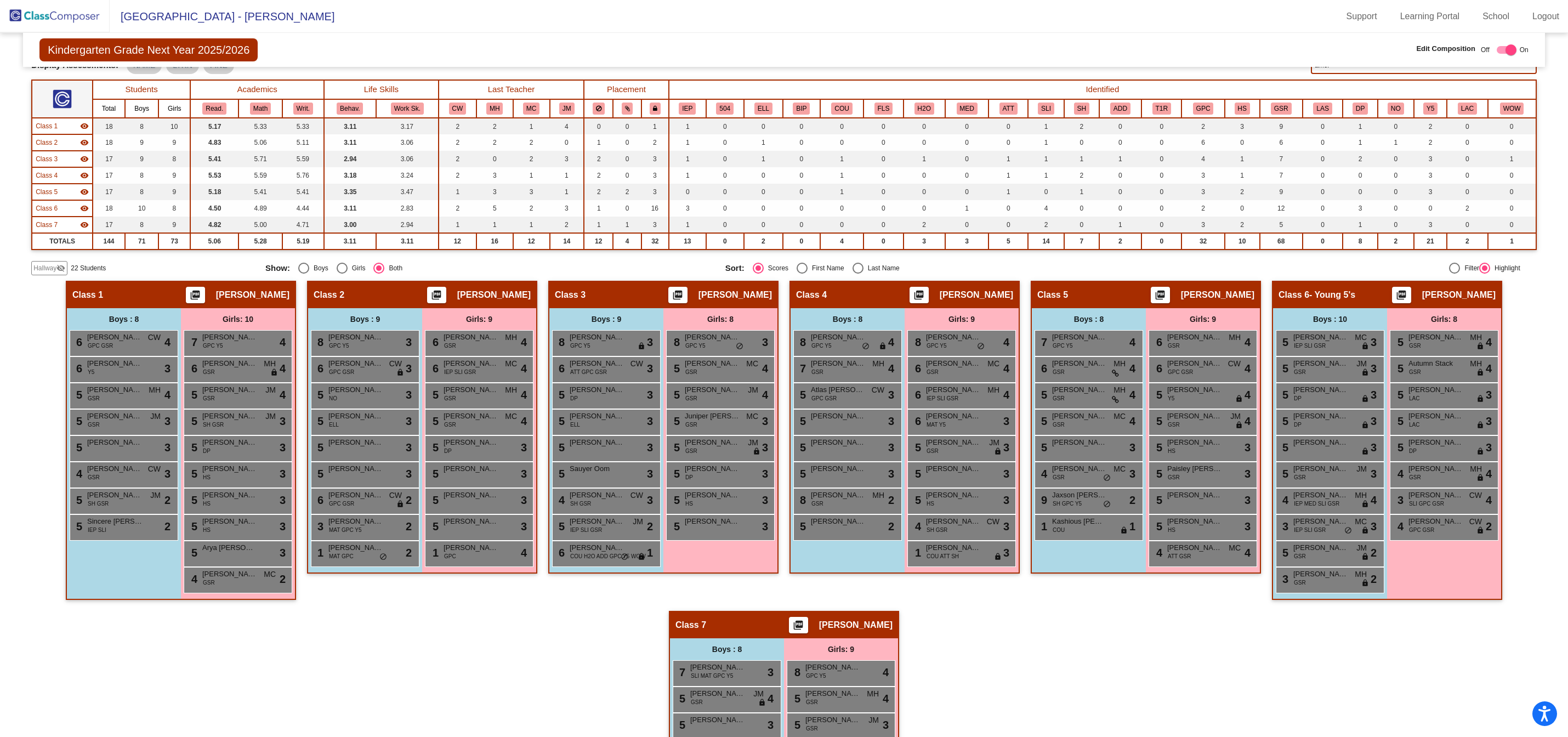
scroll to position [0, 0]
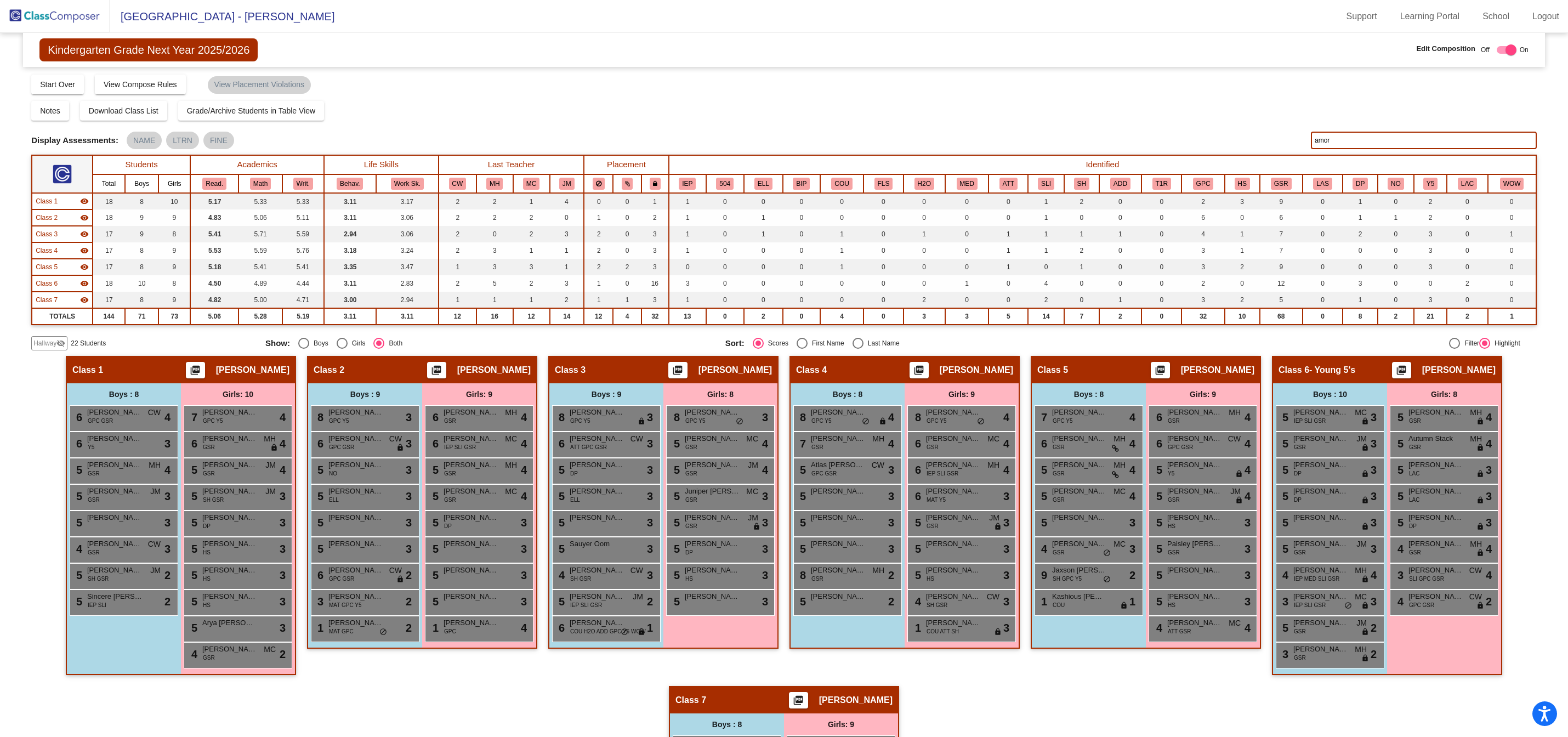
click at [1335, 145] on input "amor" at bounding box center [1424, 140] width 226 height 18
type input "a"
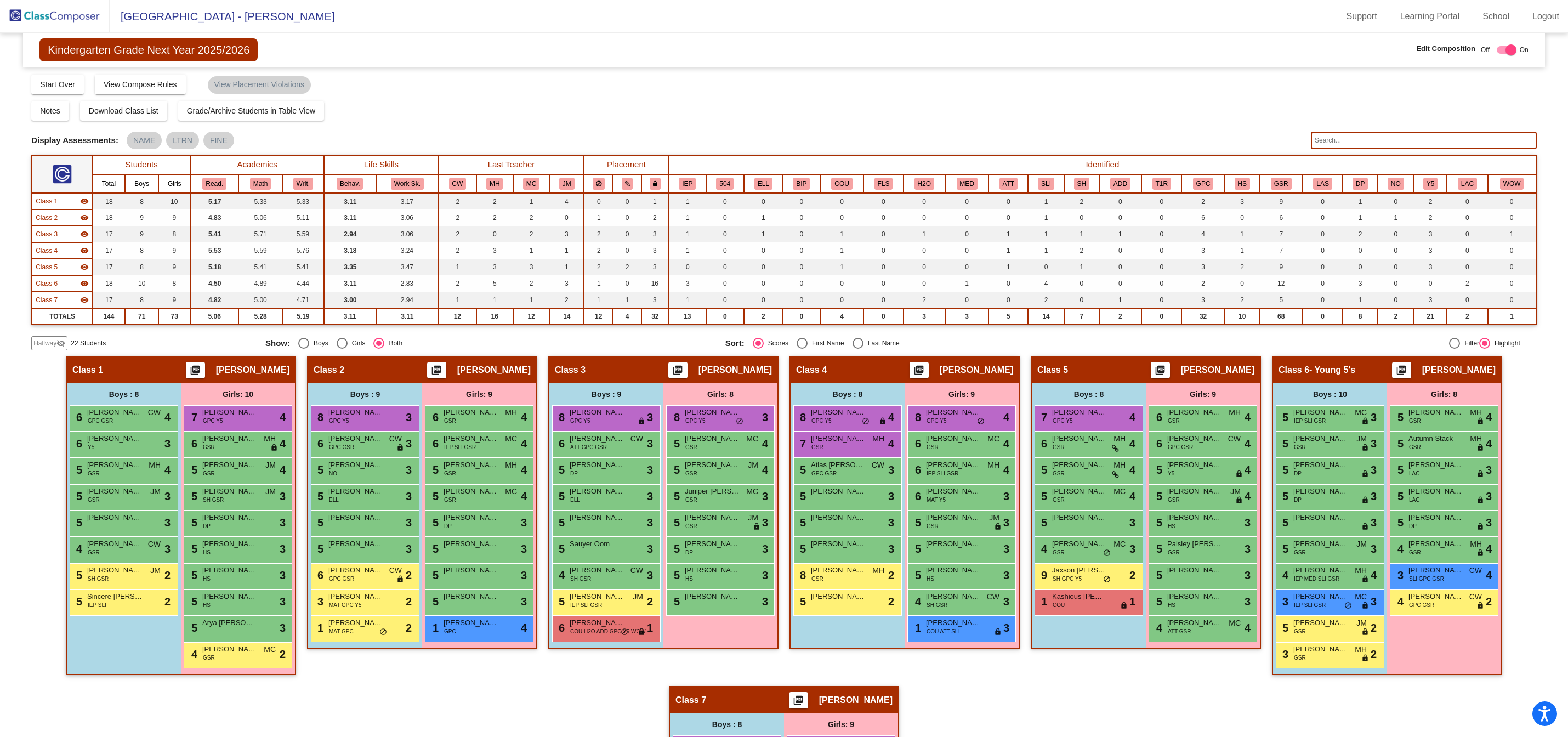
click at [1323, 138] on input "text" at bounding box center [1424, 140] width 226 height 18
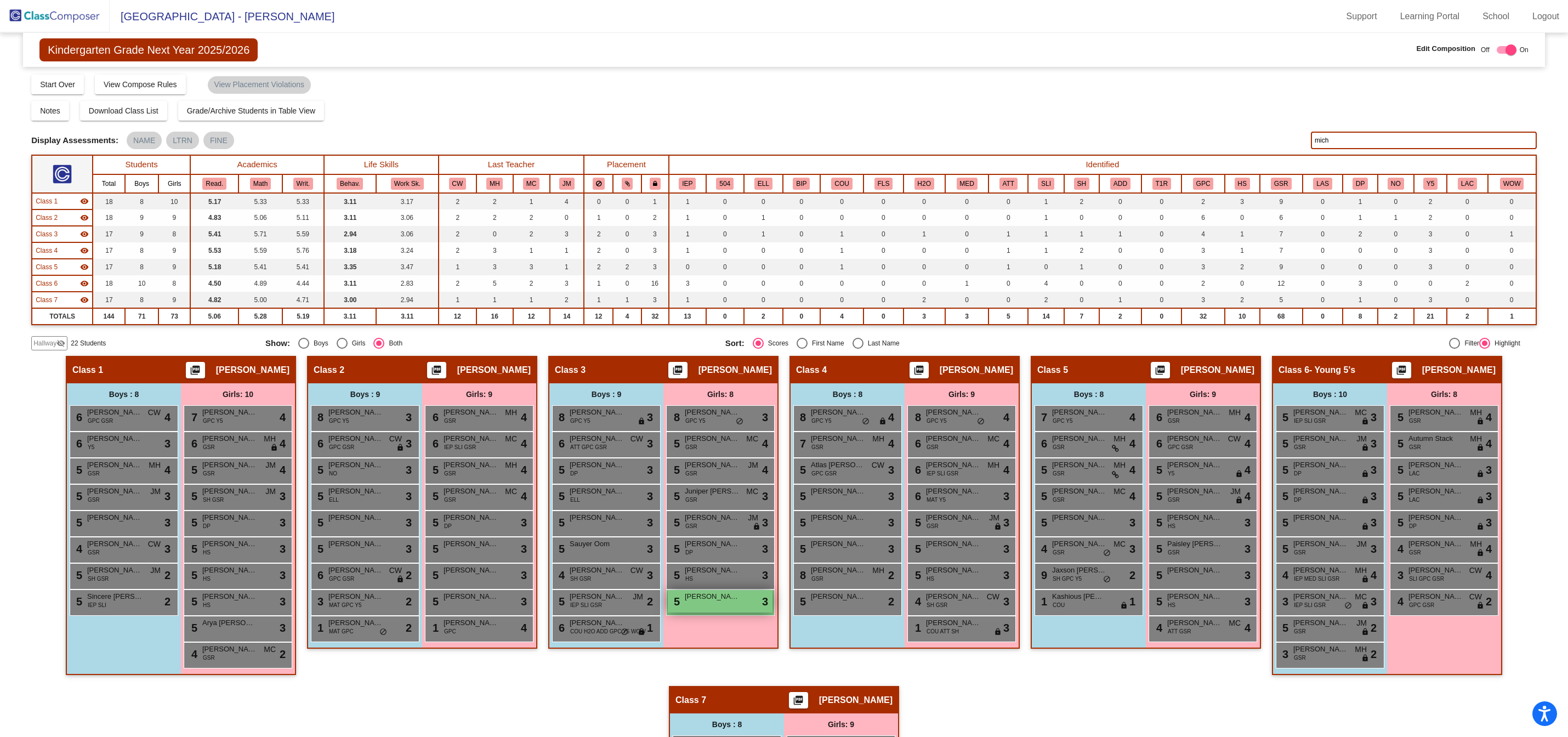
type input "mich"
click at [720, 599] on span "[PERSON_NAME]" at bounding box center [712, 597] width 55 height 11
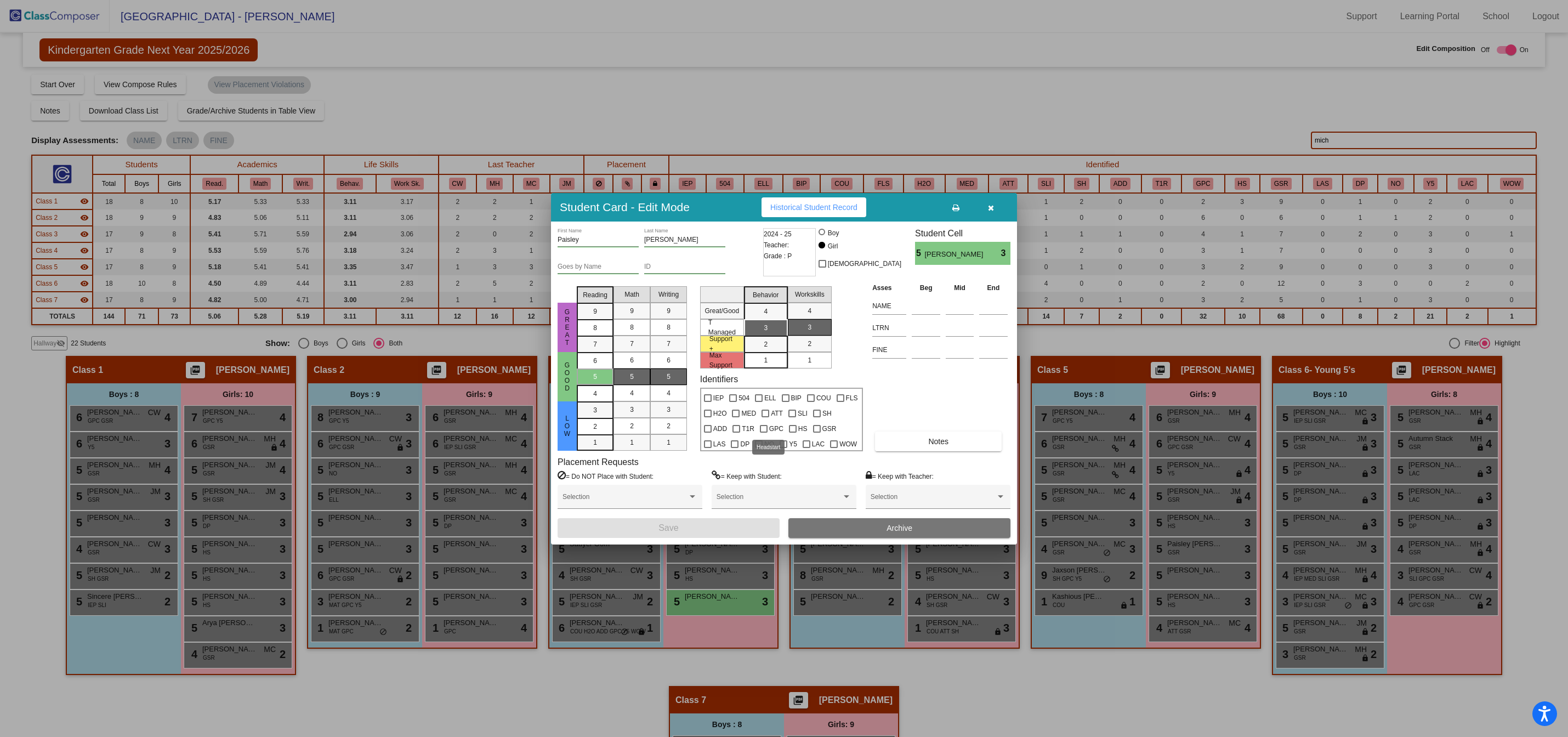
click at [789, 428] on div at bounding box center [793, 429] width 8 height 8
click at [792, 433] on input "HS" at bounding box center [792, 433] width 1 height 1
checkbox input "true"
click at [683, 530] on button "Save" at bounding box center [668, 529] width 222 height 20
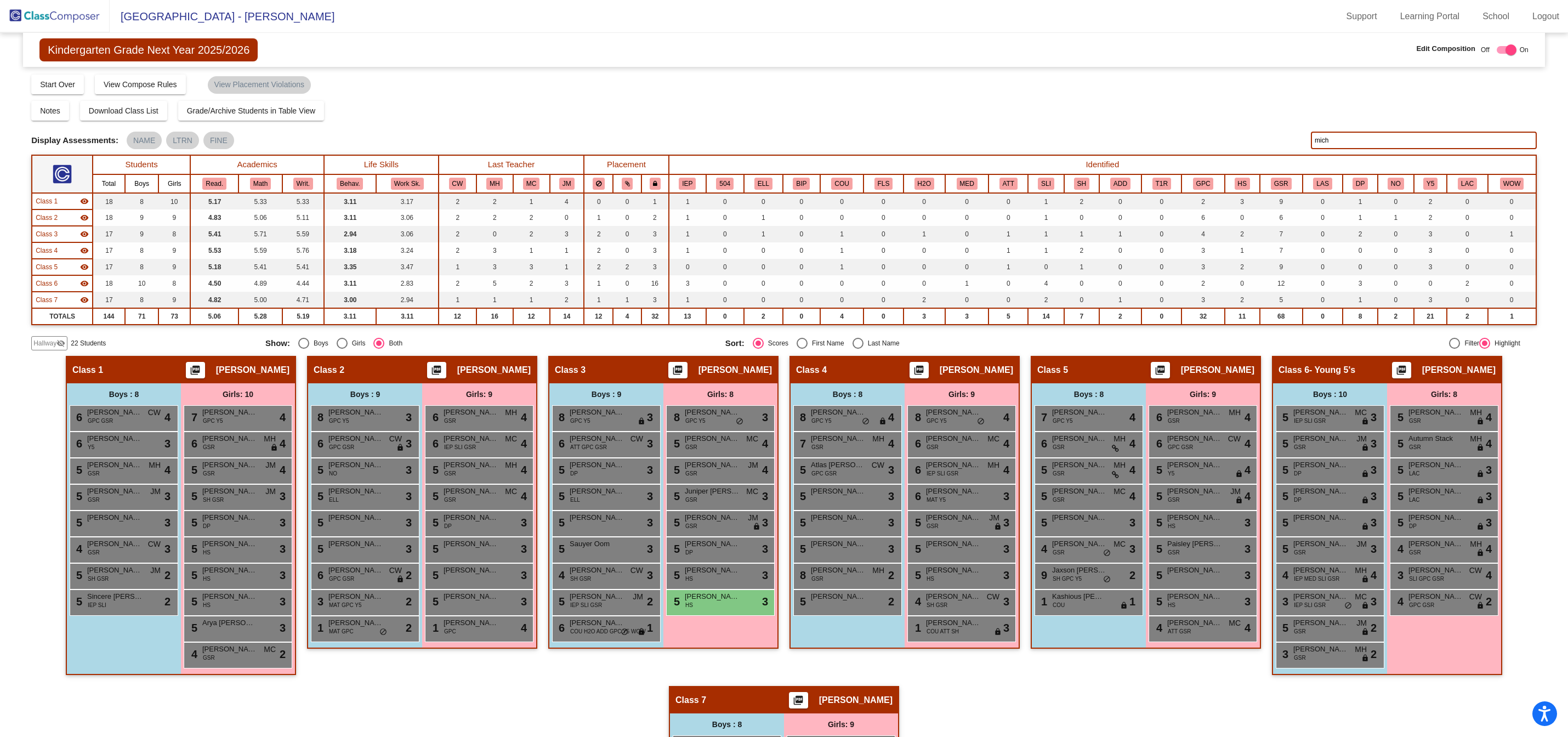
click at [1350, 134] on input "mich" at bounding box center [1424, 140] width 226 height 18
type input "m"
type input "mart"
click at [594, 526] on div "5 [PERSON_NAME] lock do_not_disturb_alt 3" at bounding box center [604, 522] width 105 height 23
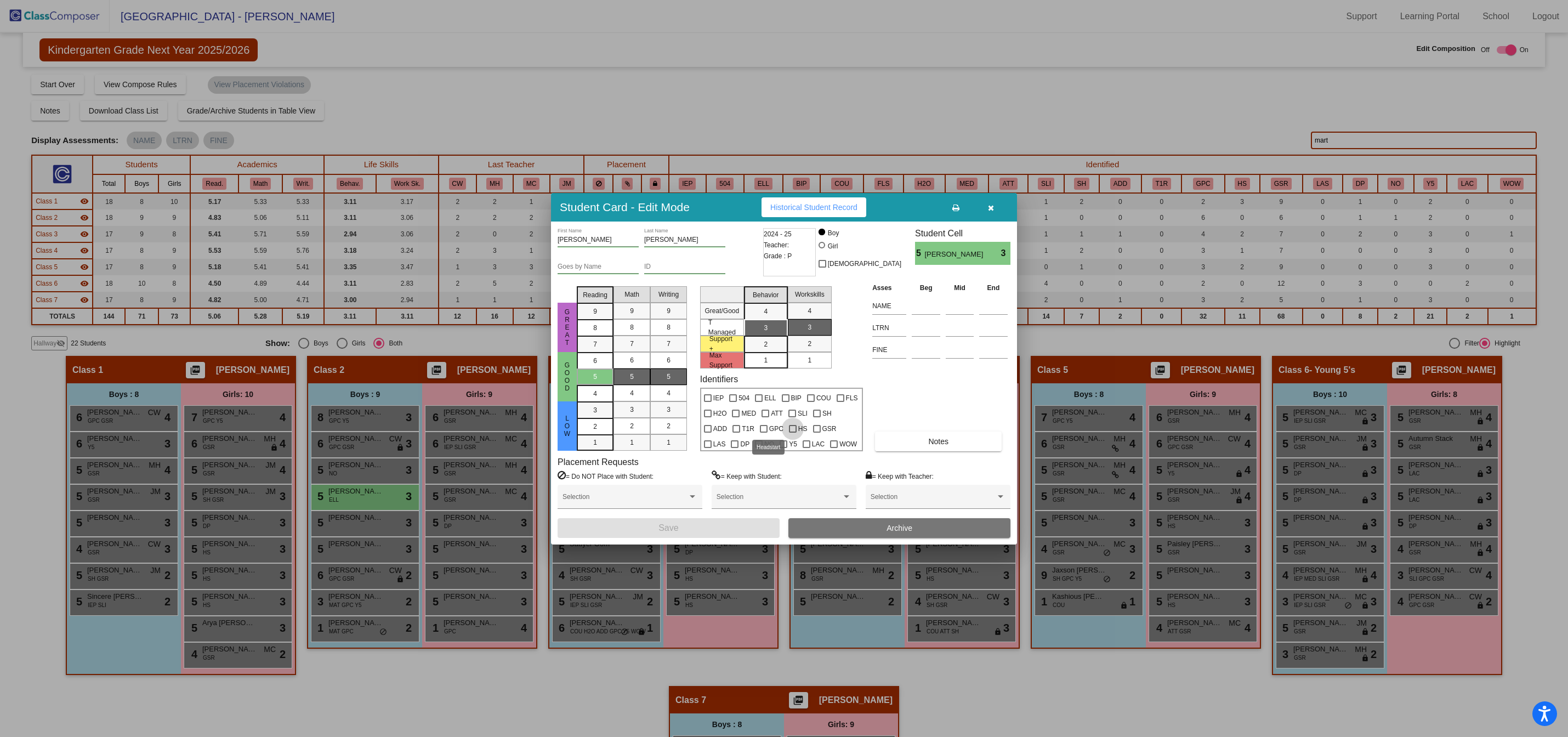
click at [789, 426] on div at bounding box center [793, 429] width 8 height 8
click at [792, 433] on input "HS" at bounding box center [792, 433] width 1 height 1
checkbox input "true"
click at [680, 527] on button "Save" at bounding box center [668, 529] width 222 height 20
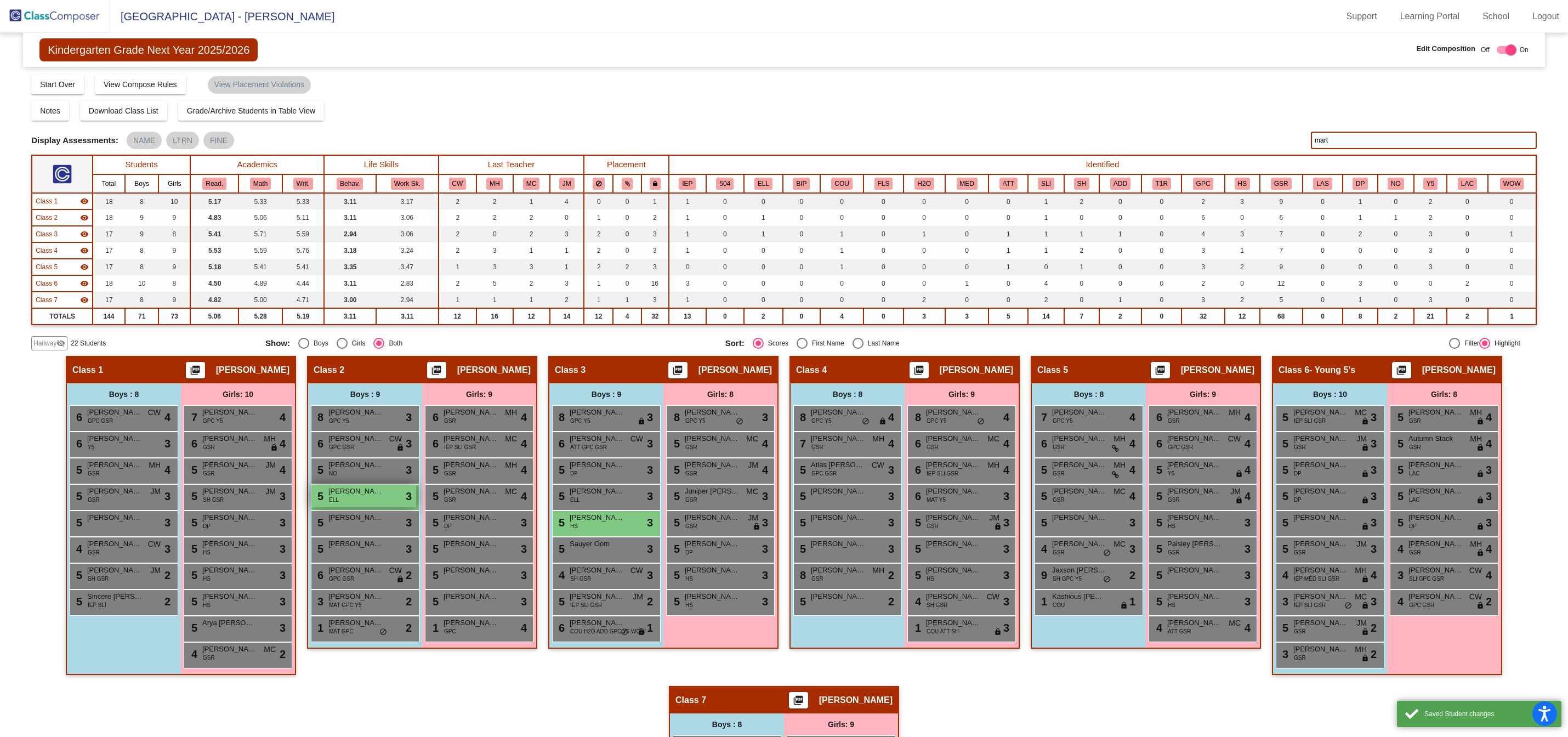
click at [362, 496] on div "5 [PERSON_NAME] ELL lock do_not_disturb_alt 3" at bounding box center [363, 496] width 105 height 23
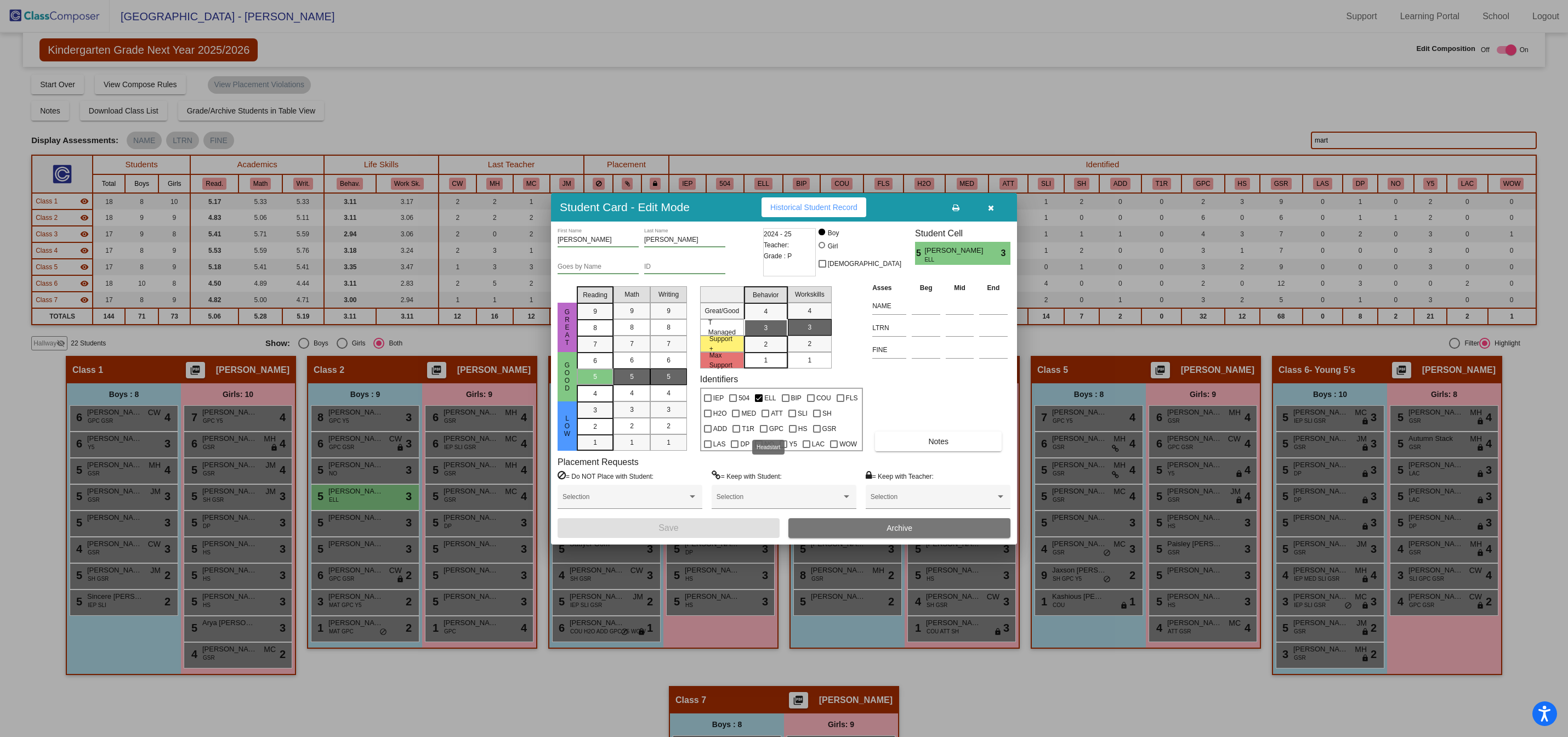
click at [789, 429] on div at bounding box center [793, 429] width 8 height 8
click at [792, 433] on input "HS" at bounding box center [792, 433] width 1 height 1
checkbox input "true"
click at [702, 532] on button "Save" at bounding box center [668, 529] width 222 height 20
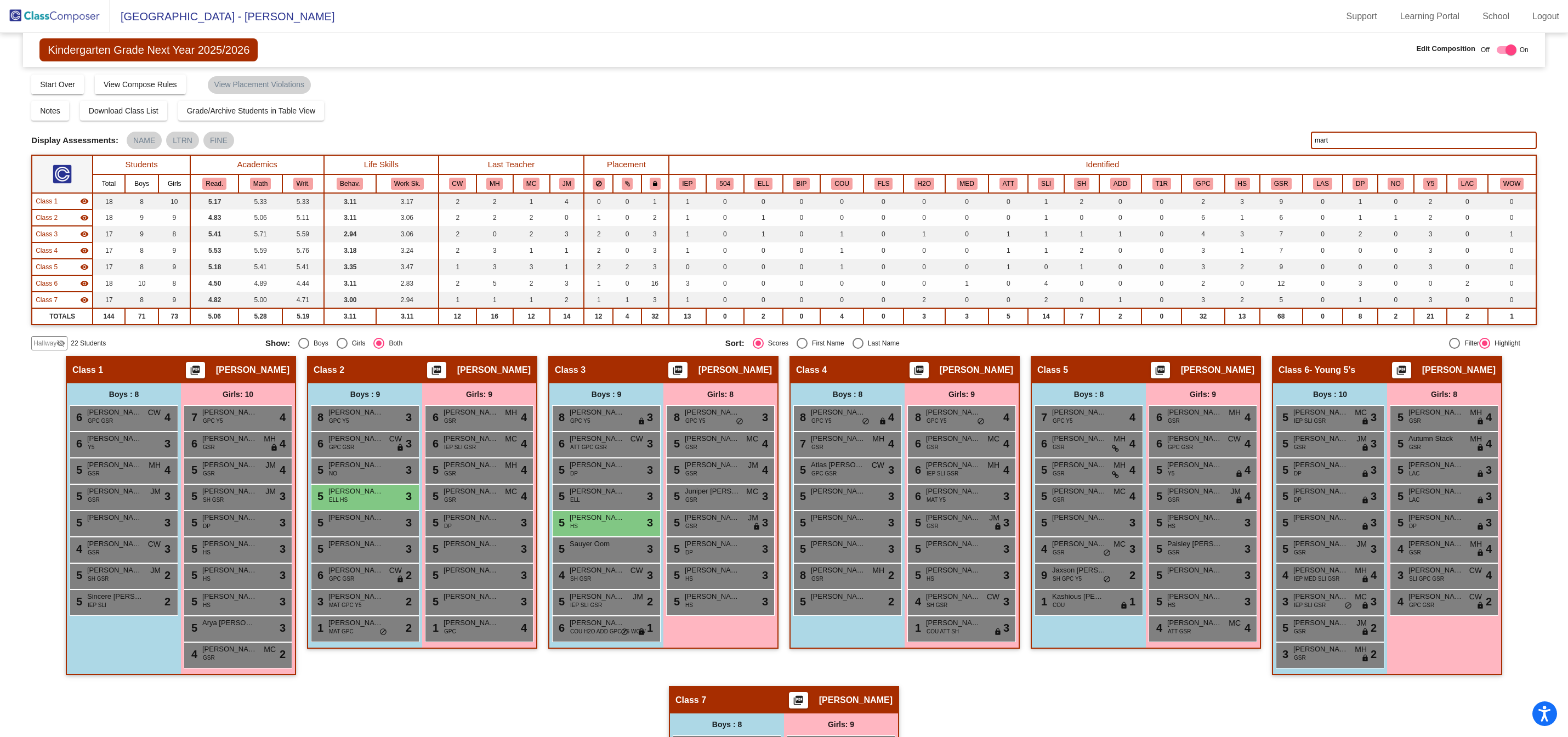
click at [1339, 143] on input "mart" at bounding box center [1424, 140] width 226 height 18
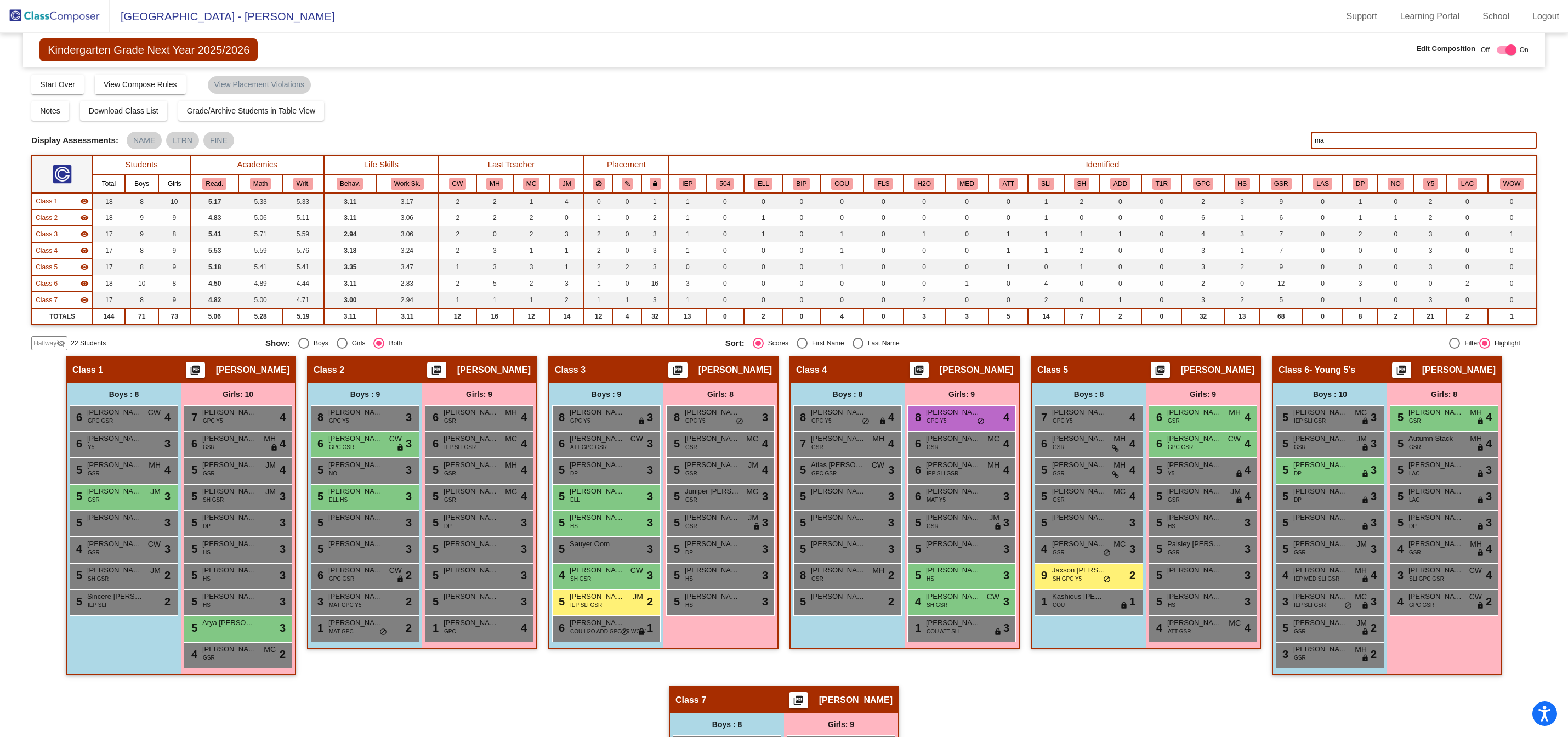
type input "m"
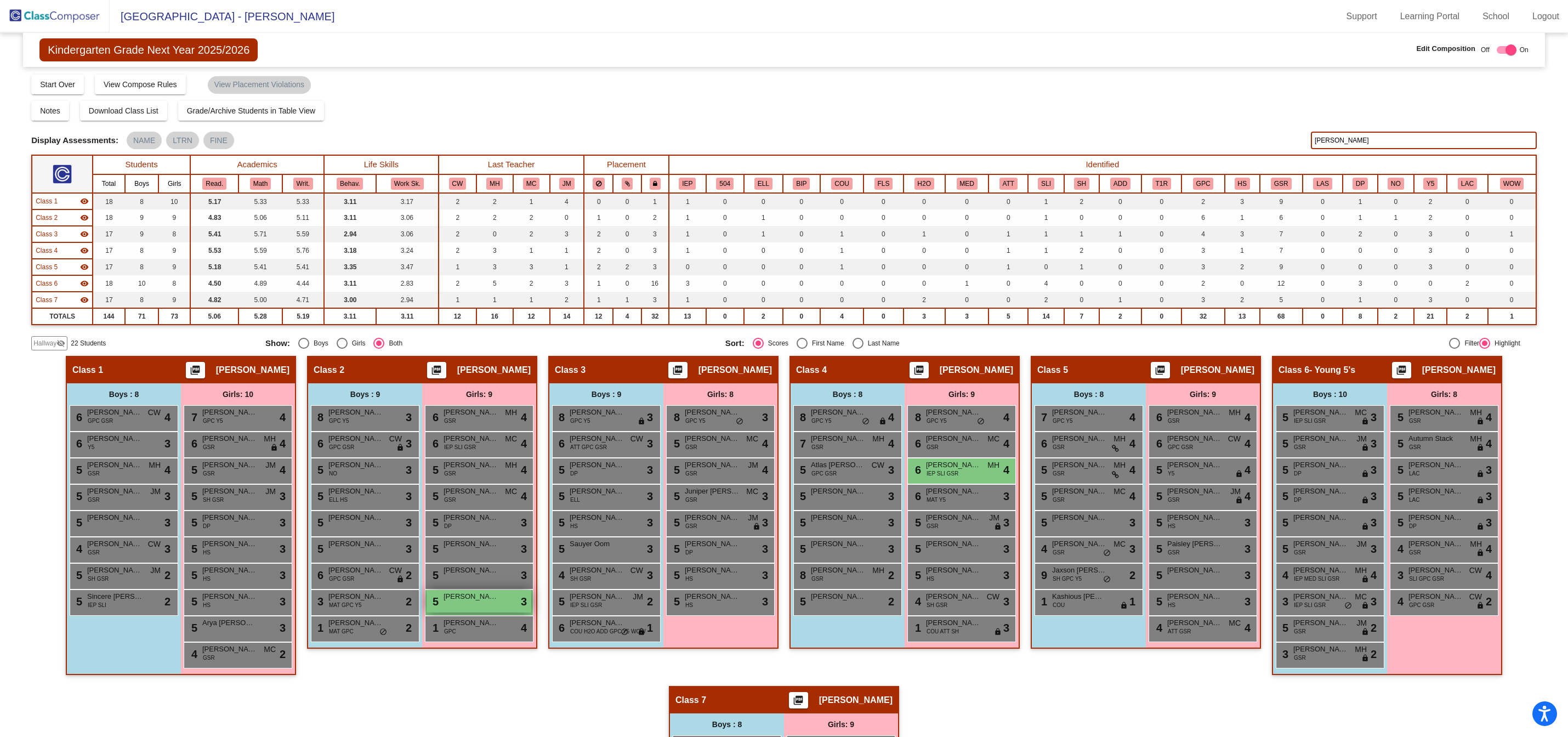
type input "[PERSON_NAME]"
click at [470, 591] on div "5 [PERSON_NAME] lock do_not_disturb_alt 3" at bounding box center [479, 602] width 105 height 23
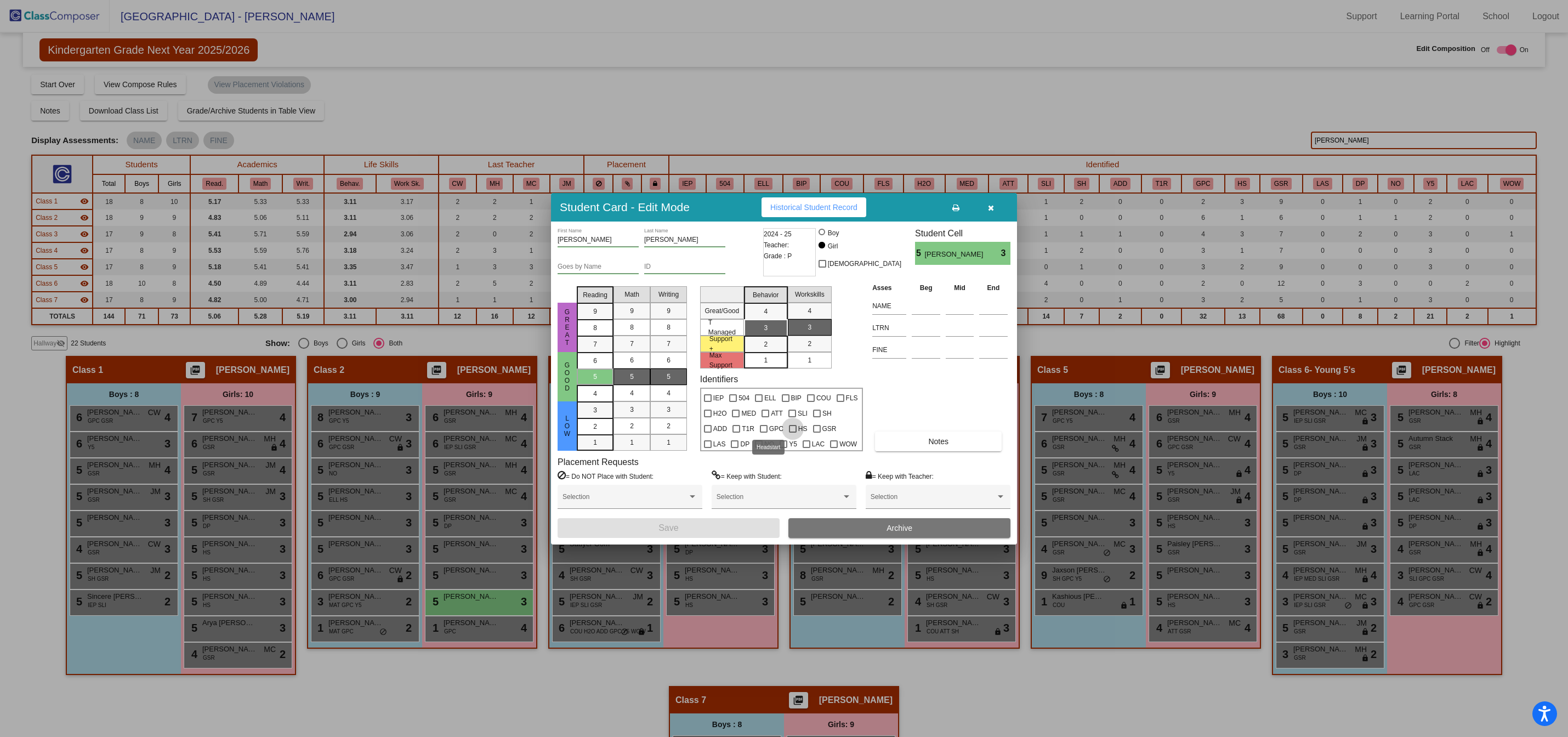
click at [789, 428] on div at bounding box center [793, 429] width 8 height 8
click at [792, 433] on input "HS" at bounding box center [792, 433] width 1 height 1
checkbox input "true"
click at [667, 530] on span "Save" at bounding box center [669, 527] width 20 height 9
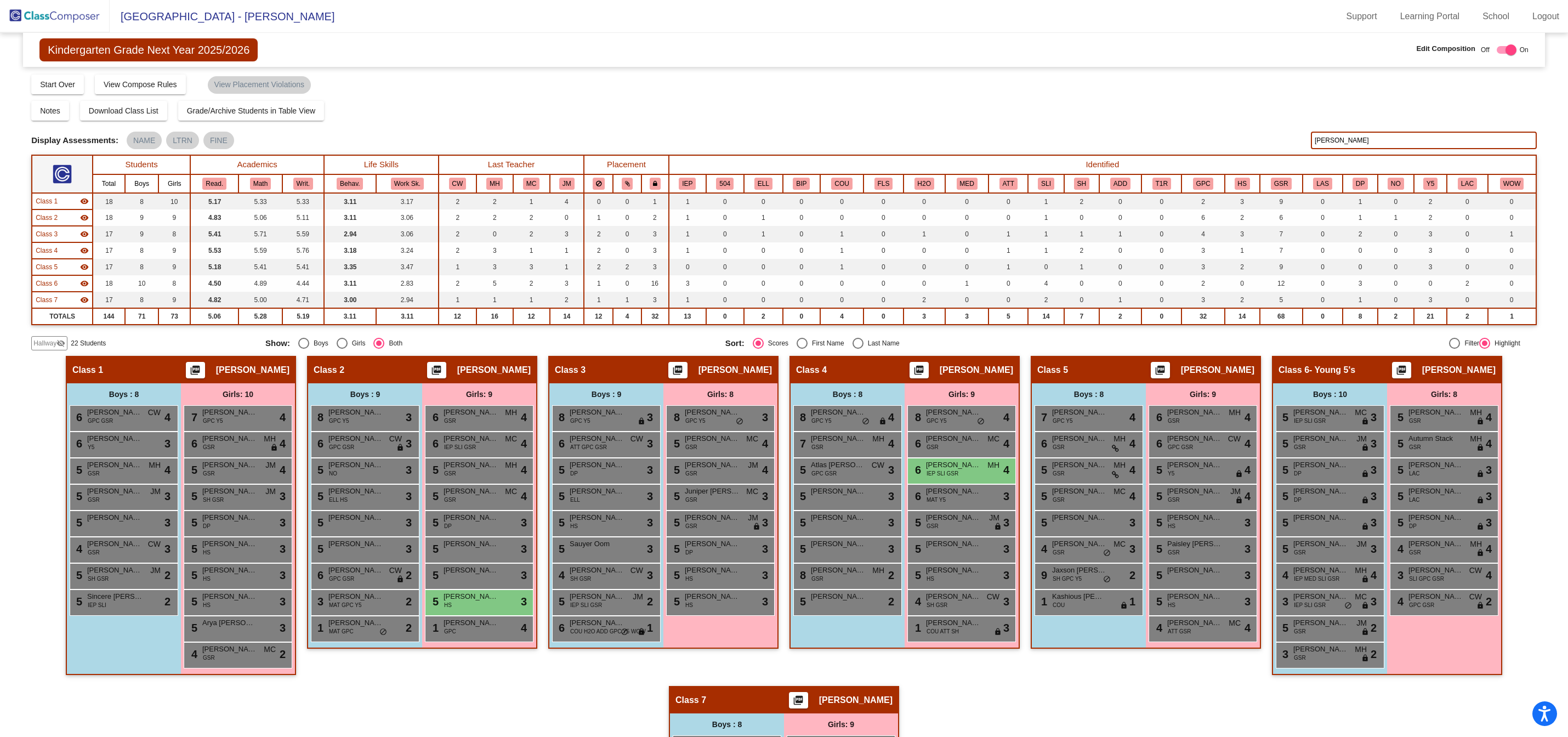
click at [1345, 132] on input "[PERSON_NAME]" at bounding box center [1424, 140] width 226 height 18
type input "l"
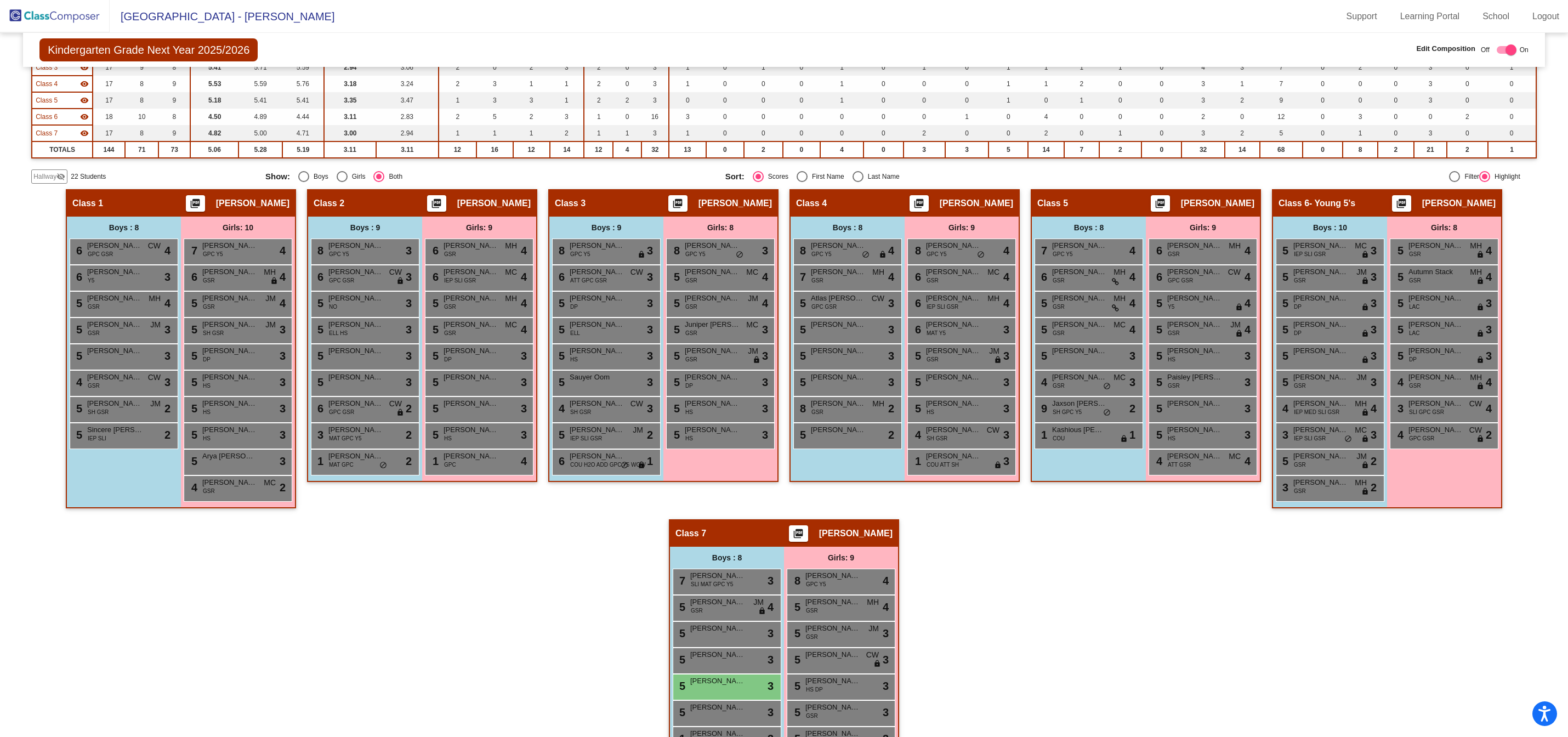
scroll to position [253, 0]
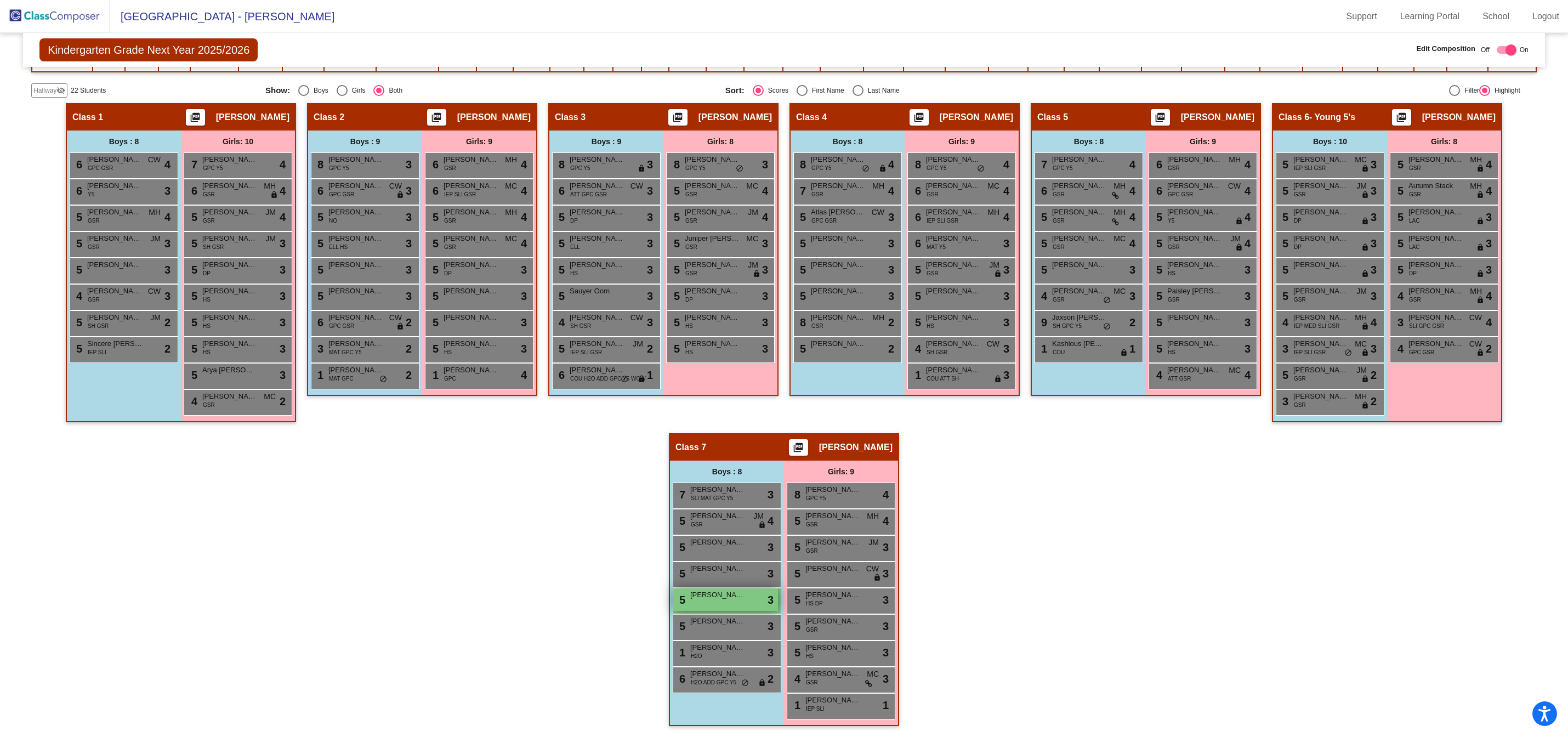
type input "saw"
click at [739, 602] on div "5 [PERSON_NAME] Kitchens lock do_not_disturb_alt 3" at bounding box center [725, 600] width 105 height 23
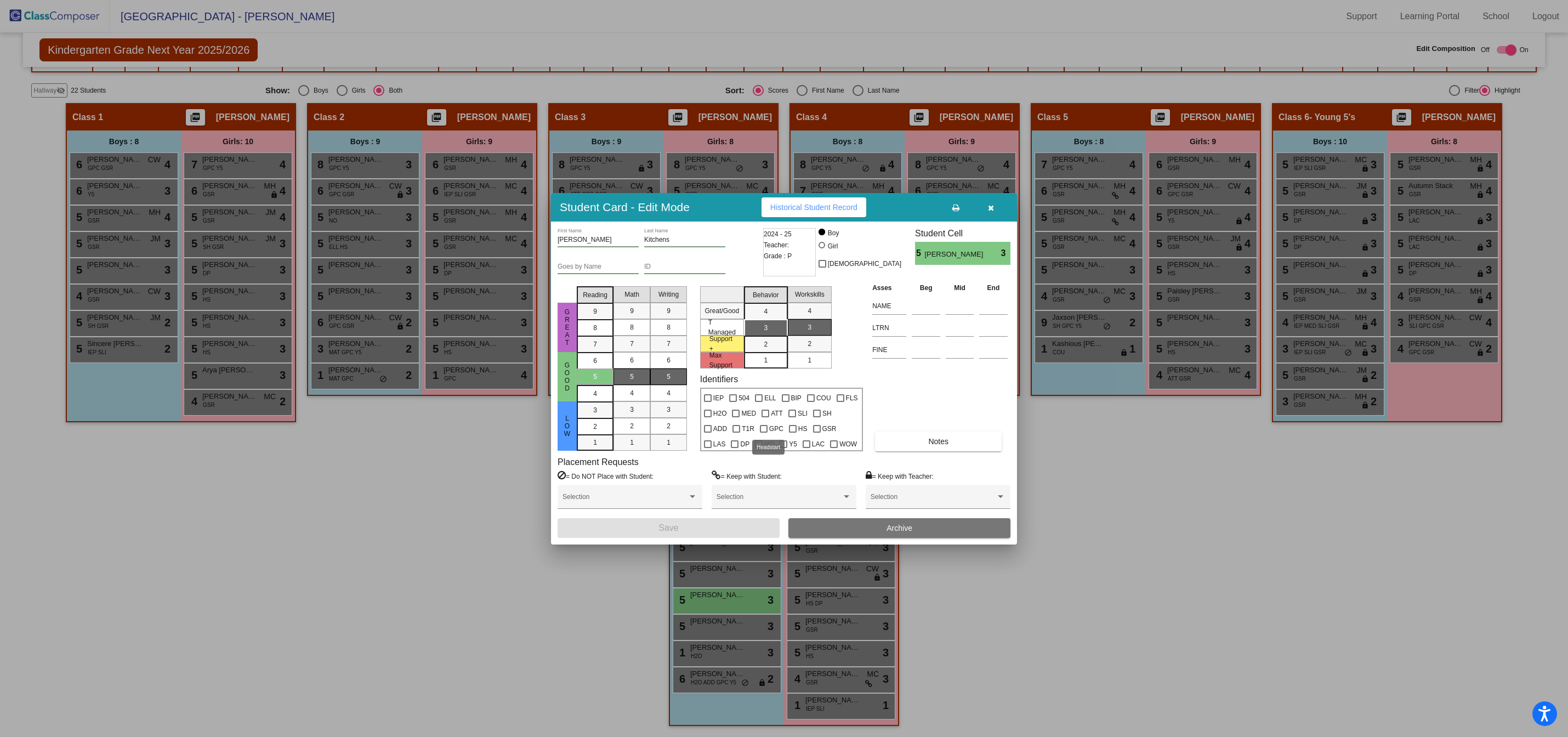
click at [789, 428] on div at bounding box center [793, 429] width 8 height 8
click at [792, 433] on input "HS" at bounding box center [792, 433] width 1 height 1
checkbox input "true"
click at [670, 526] on span "Save" at bounding box center [669, 527] width 20 height 9
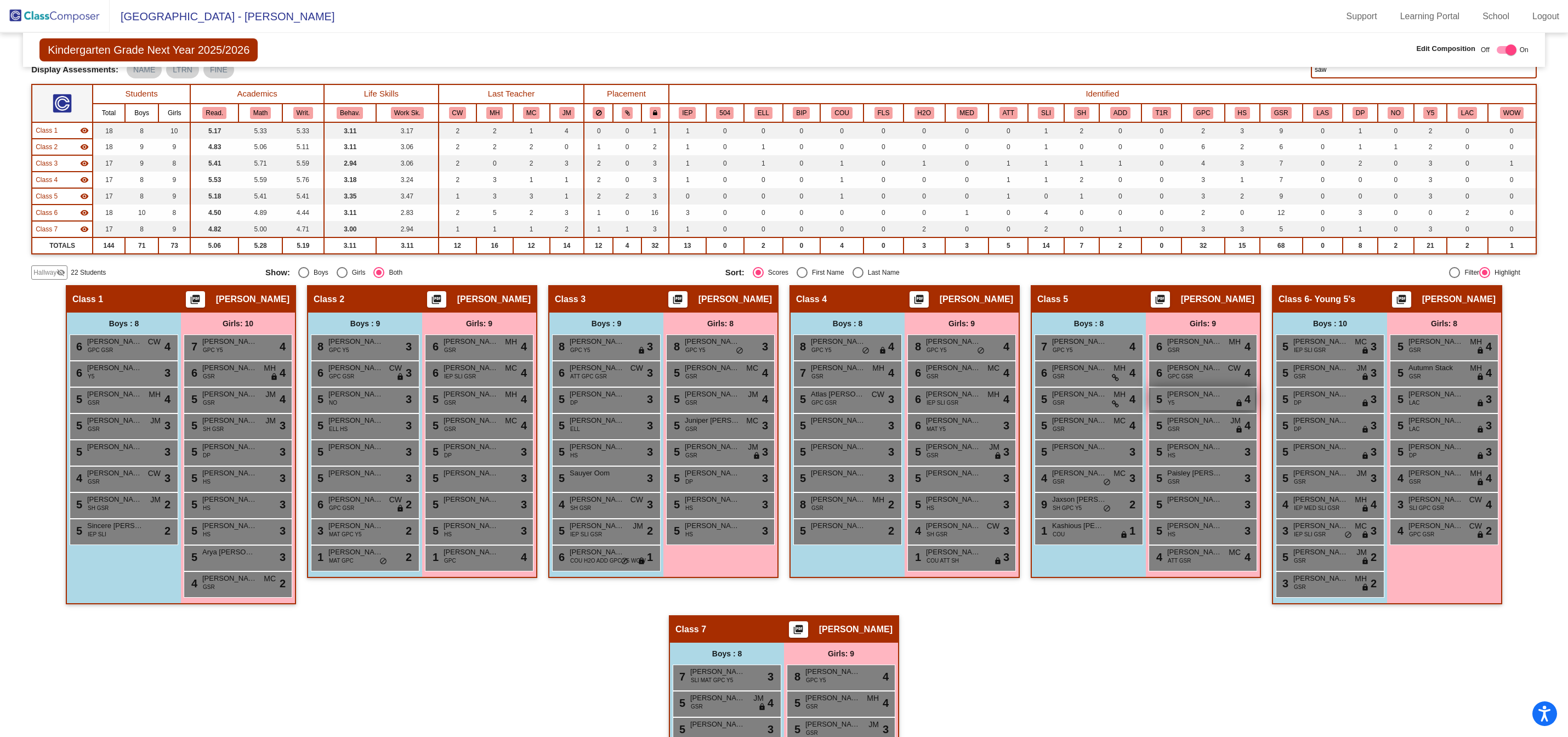
scroll to position [0, 0]
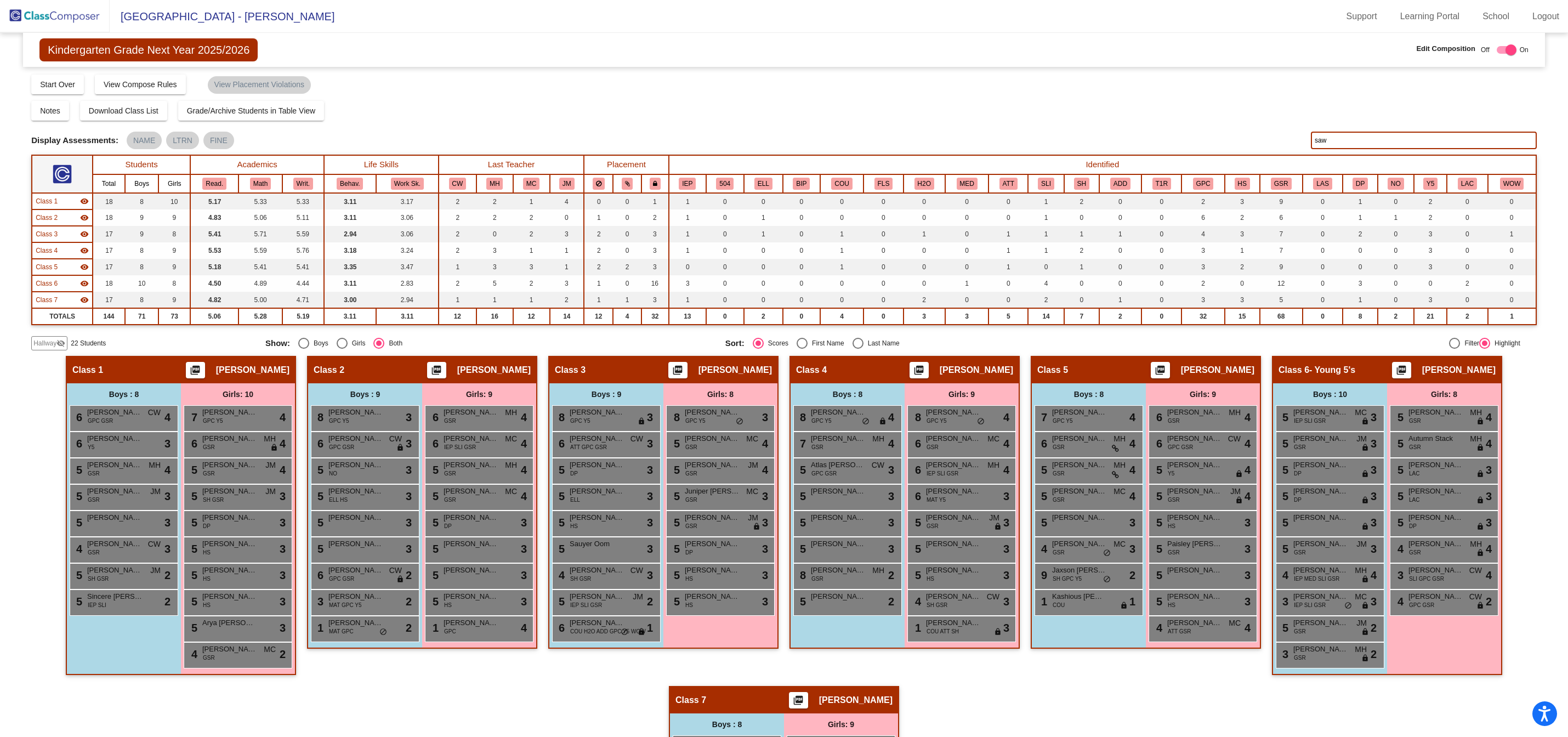
click at [1348, 143] on input "saw" at bounding box center [1424, 140] width 226 height 18
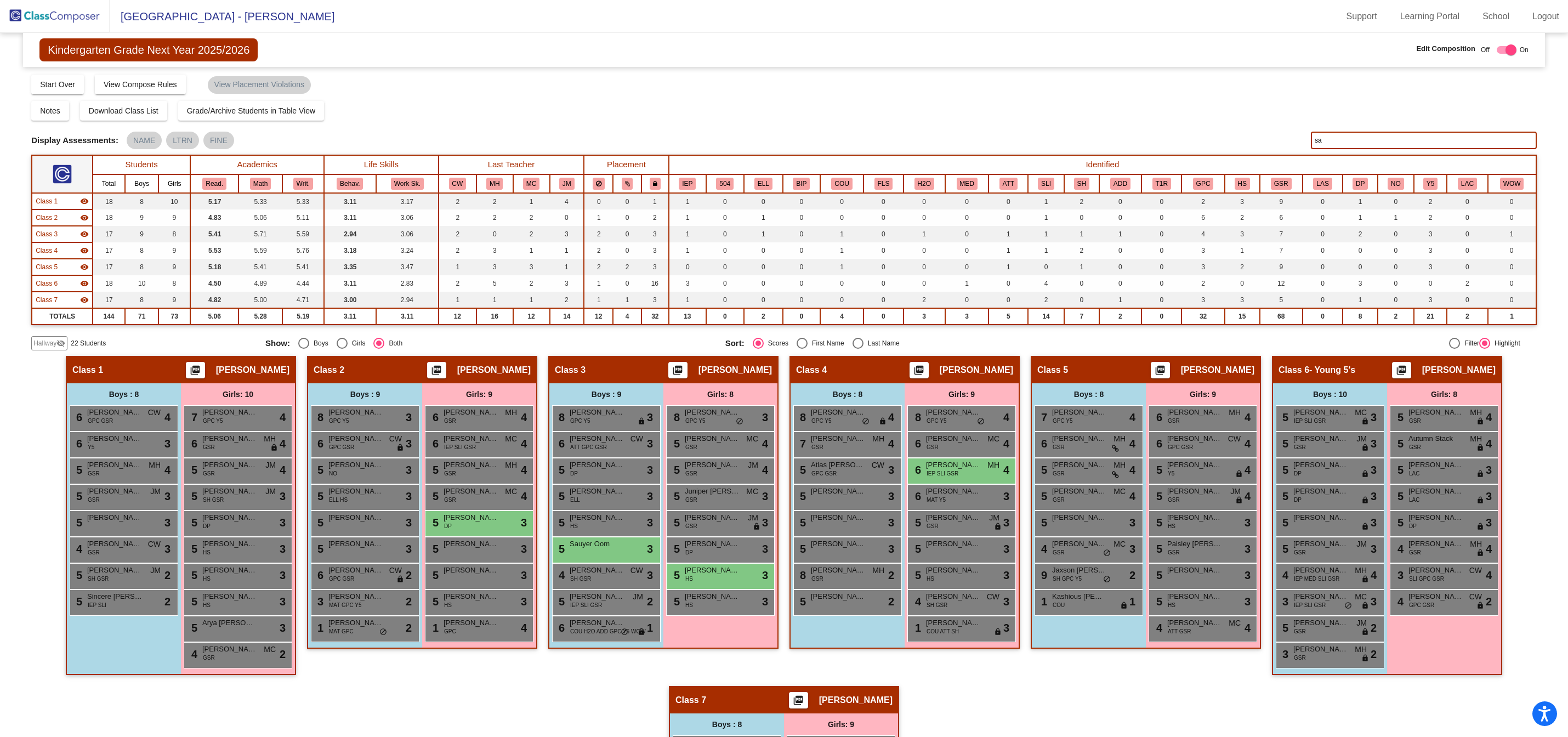
type input "s"
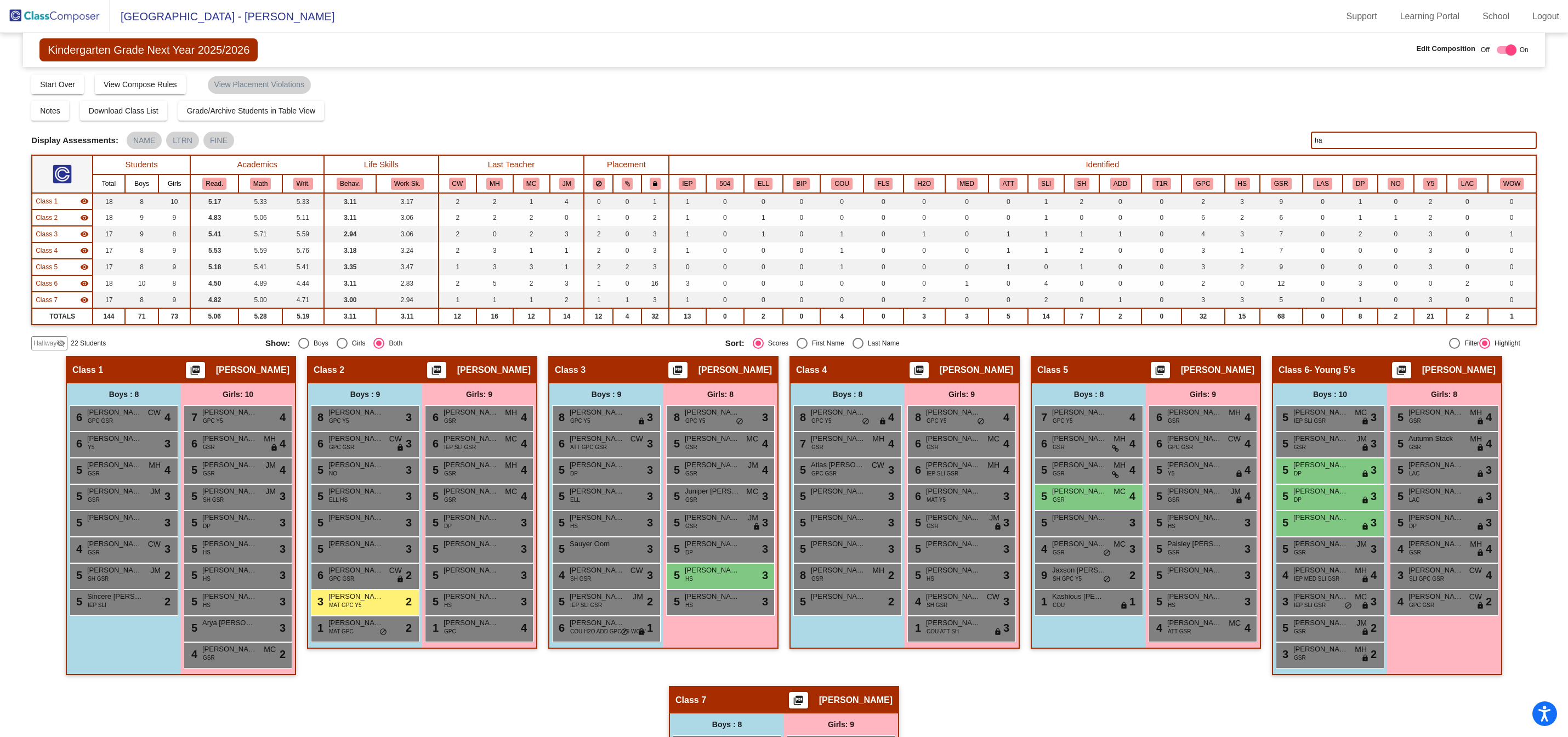
type input "h"
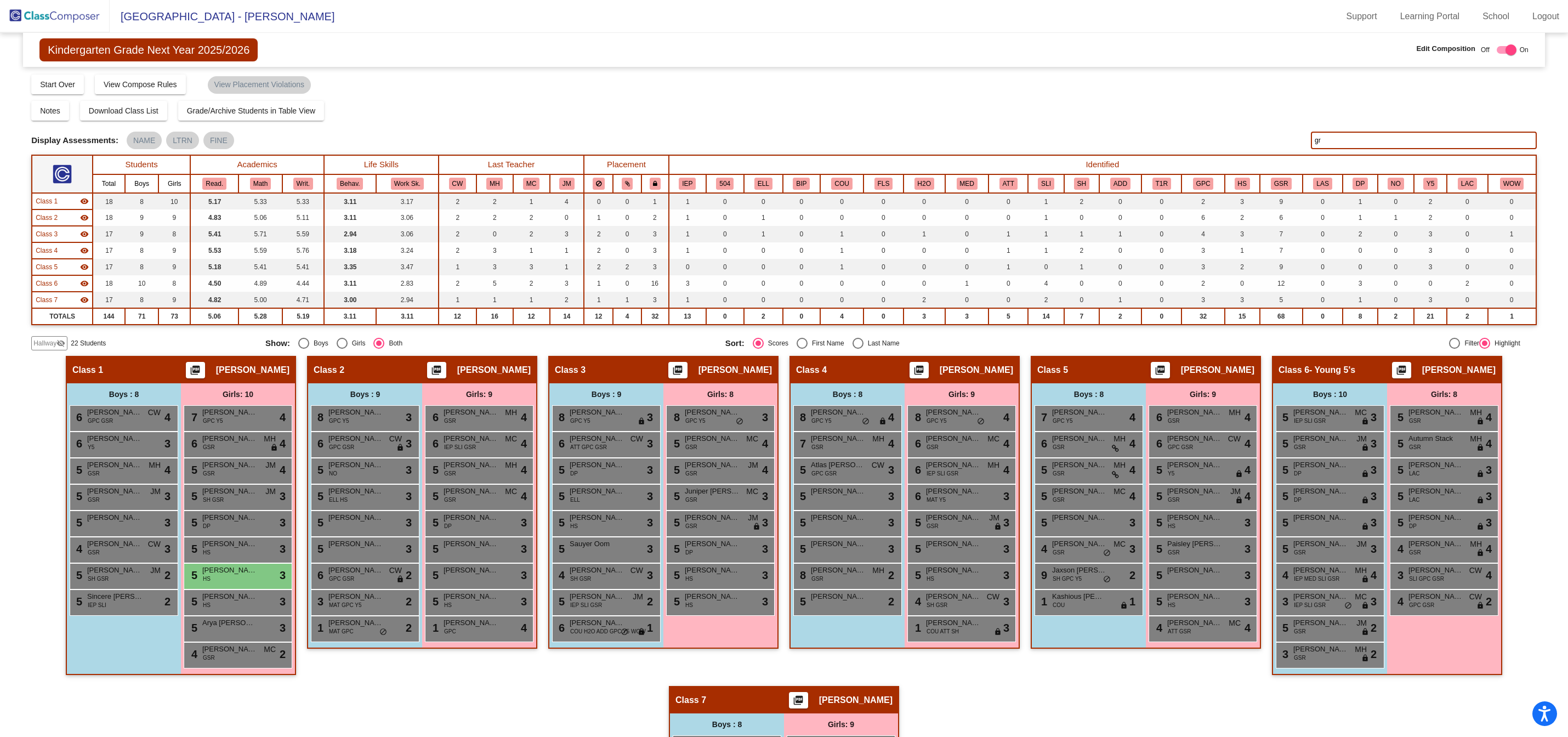
type input "g"
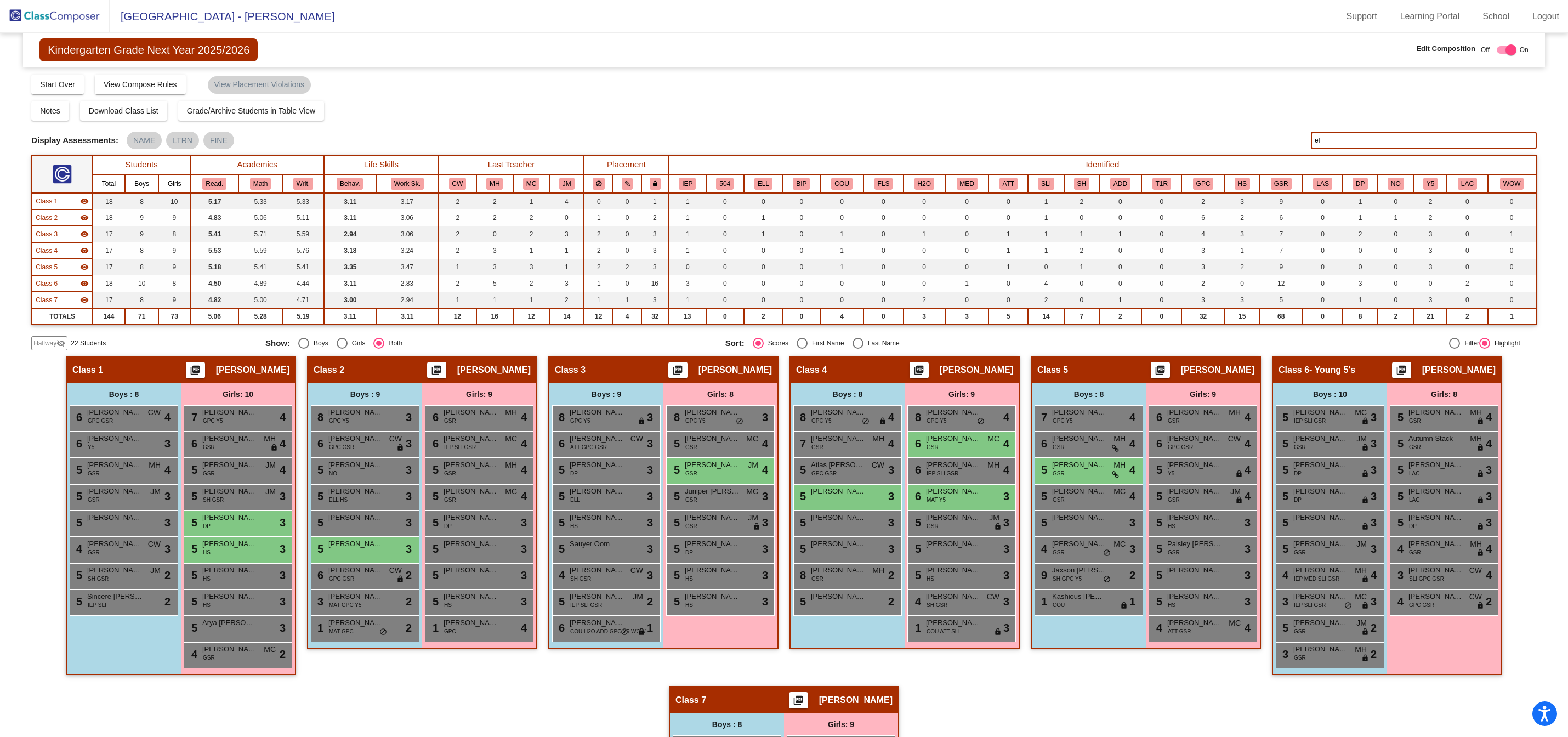
type input "e"
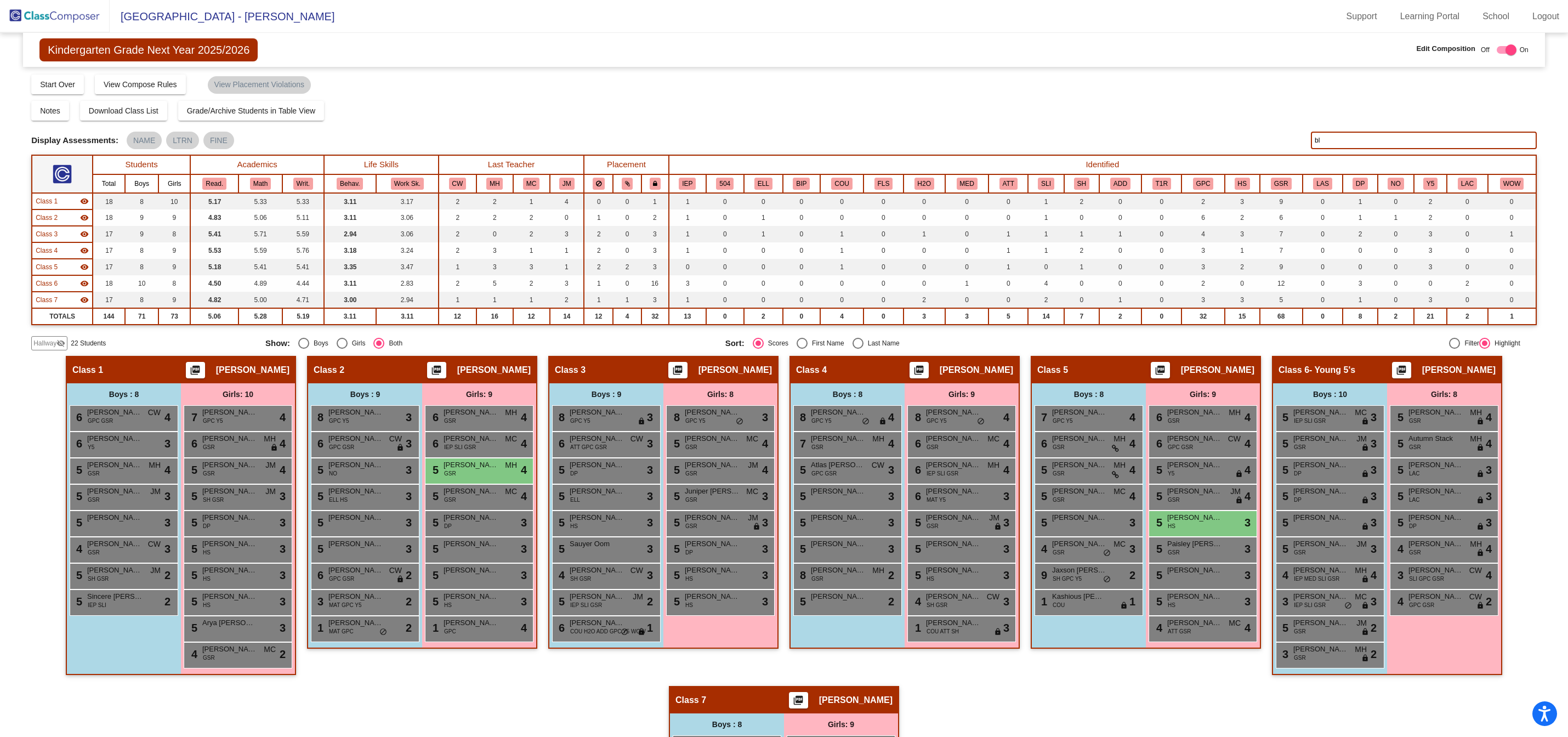
type input "b"
click at [1347, 142] on input "gou" at bounding box center [1424, 140] width 226 height 18
type input "g"
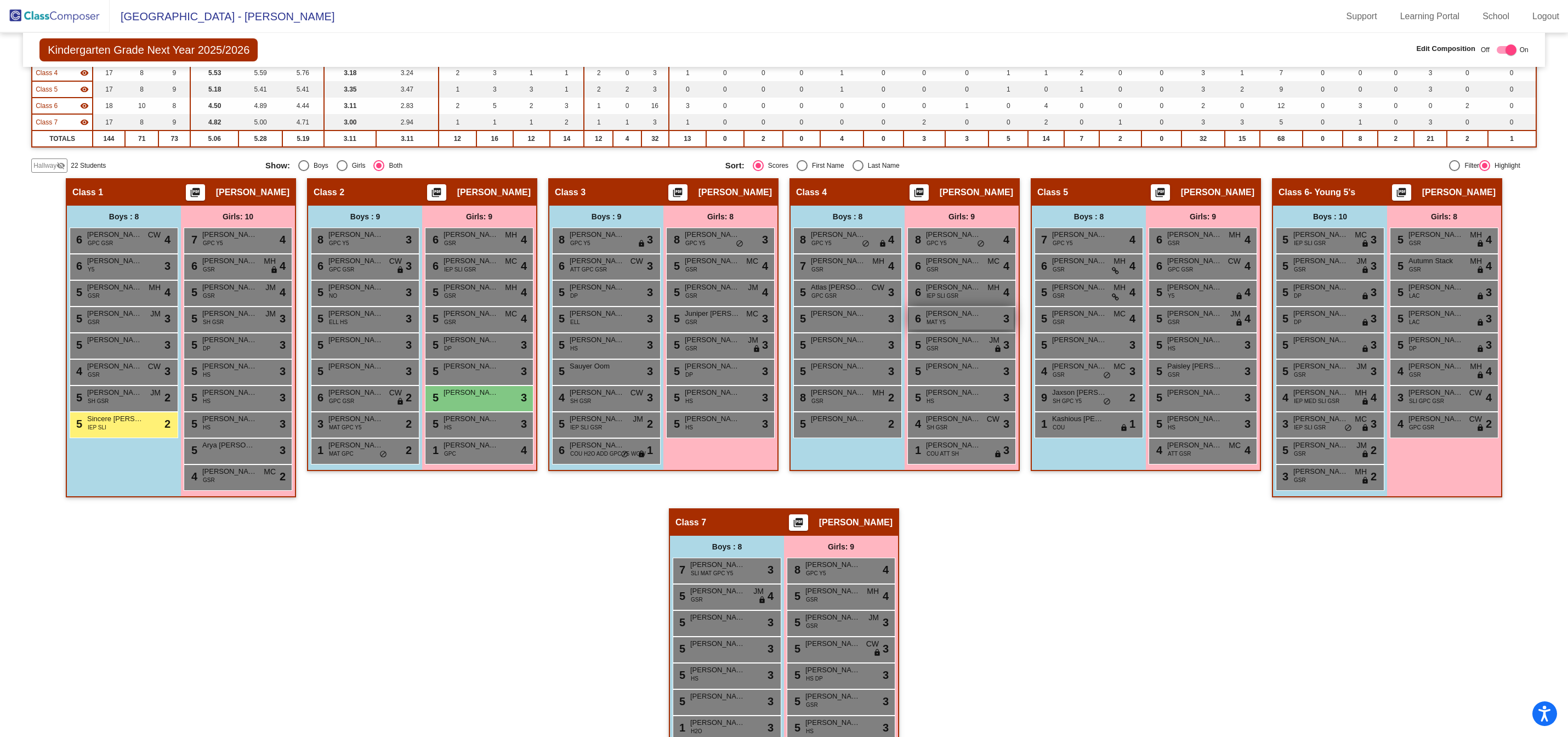
scroll to position [253, 0]
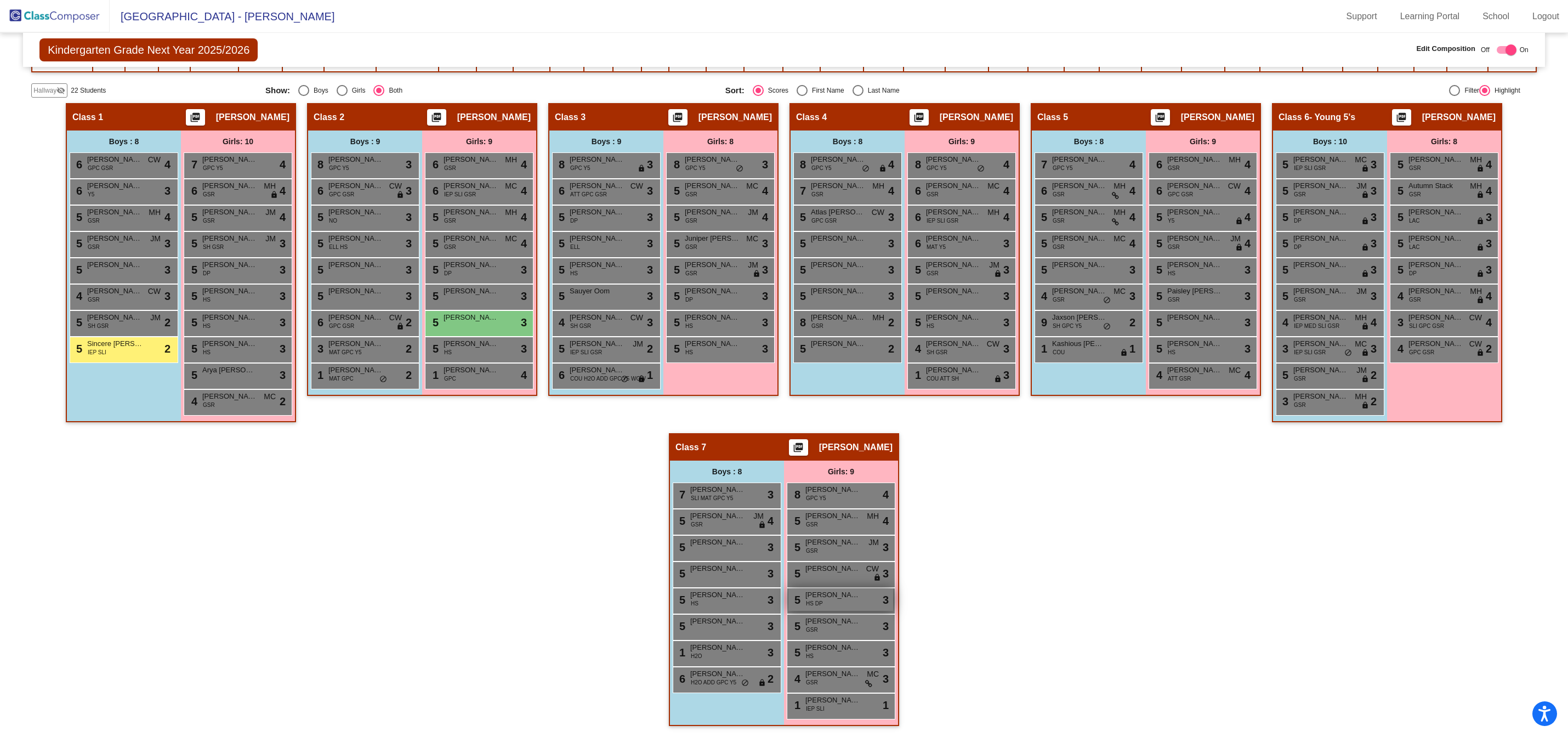
click at [838, 608] on div "5 [PERSON_NAME] HS DP lock do_not_disturb_alt 3" at bounding box center [840, 600] width 105 height 23
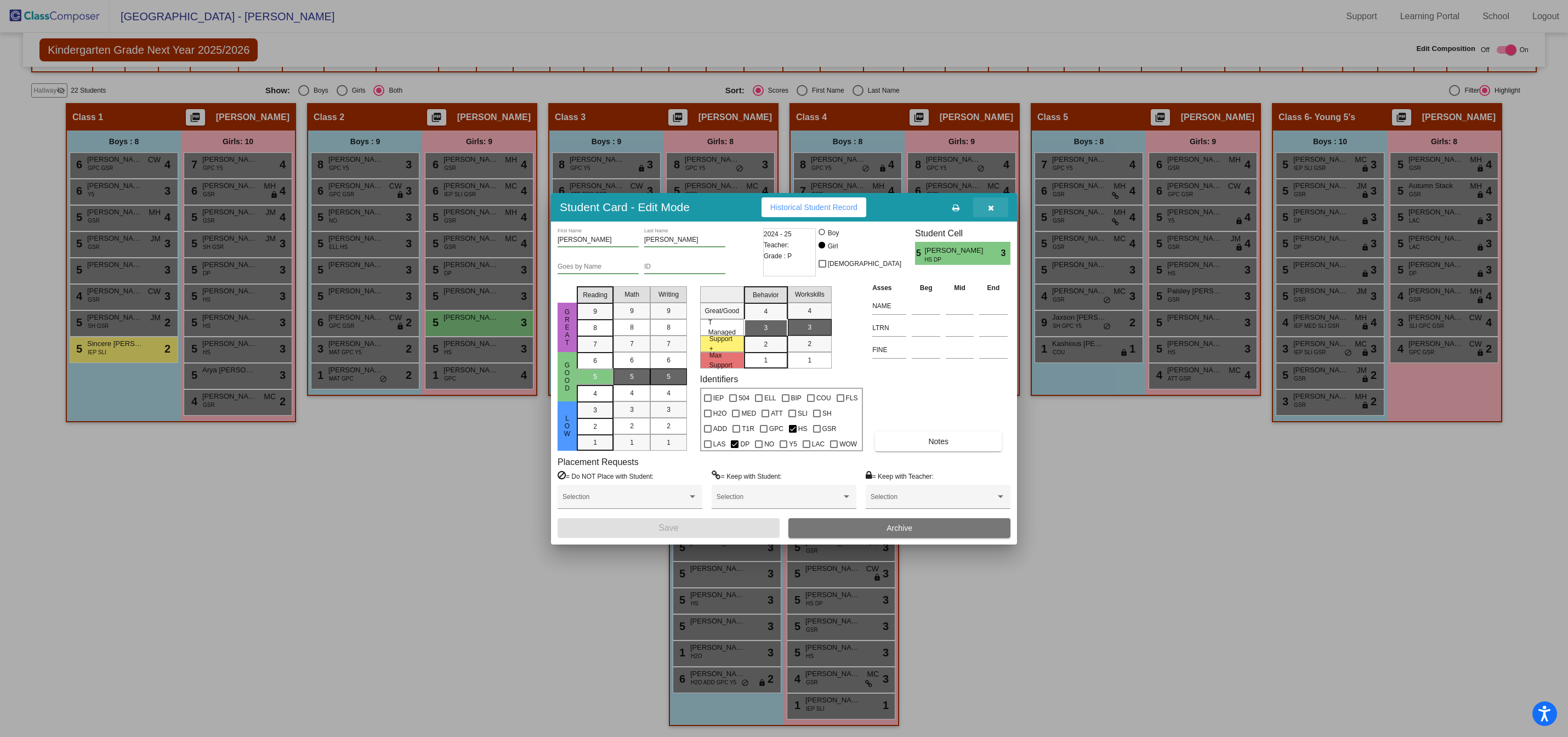
click at [995, 204] on button "button" at bounding box center [991, 207] width 35 height 20
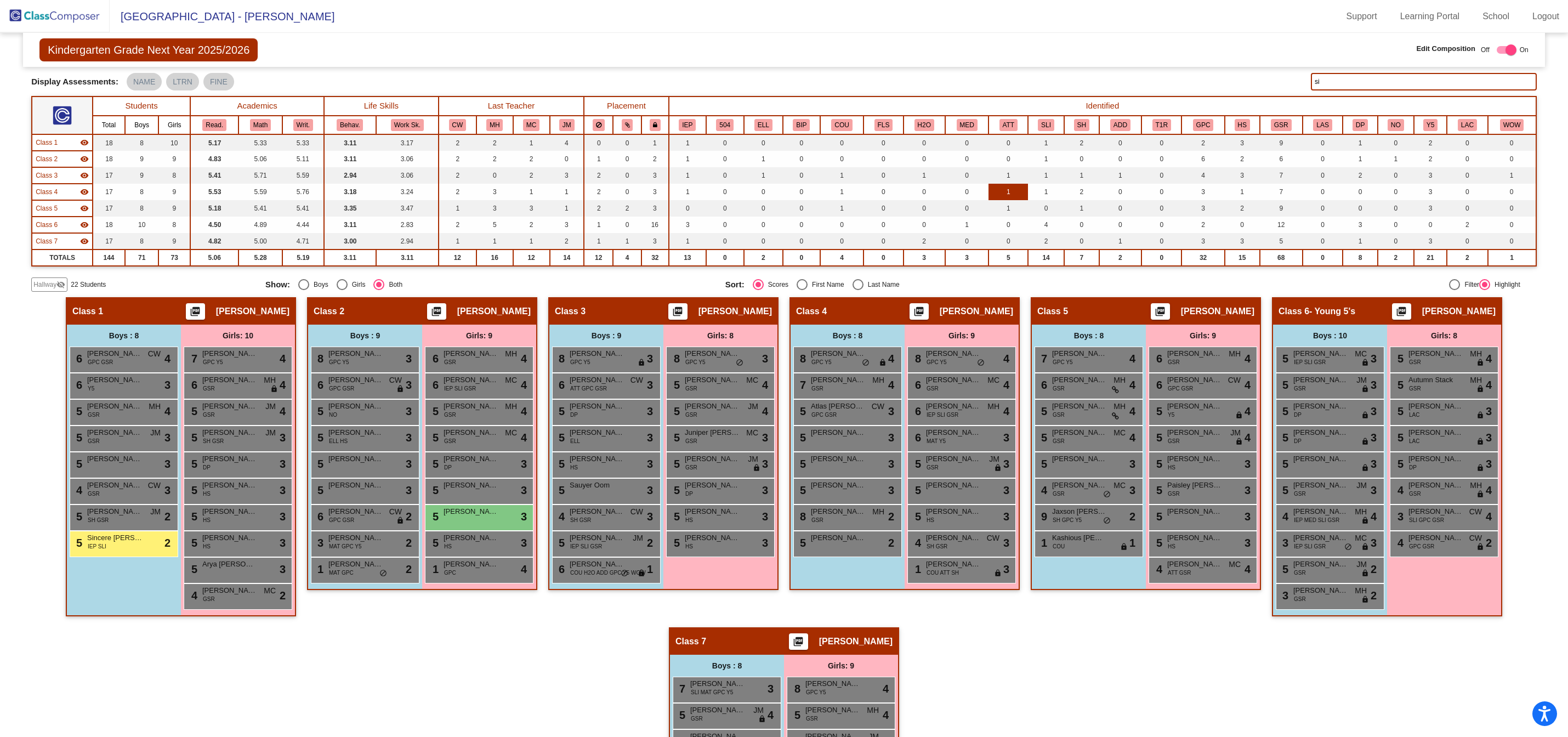
scroll to position [0, 0]
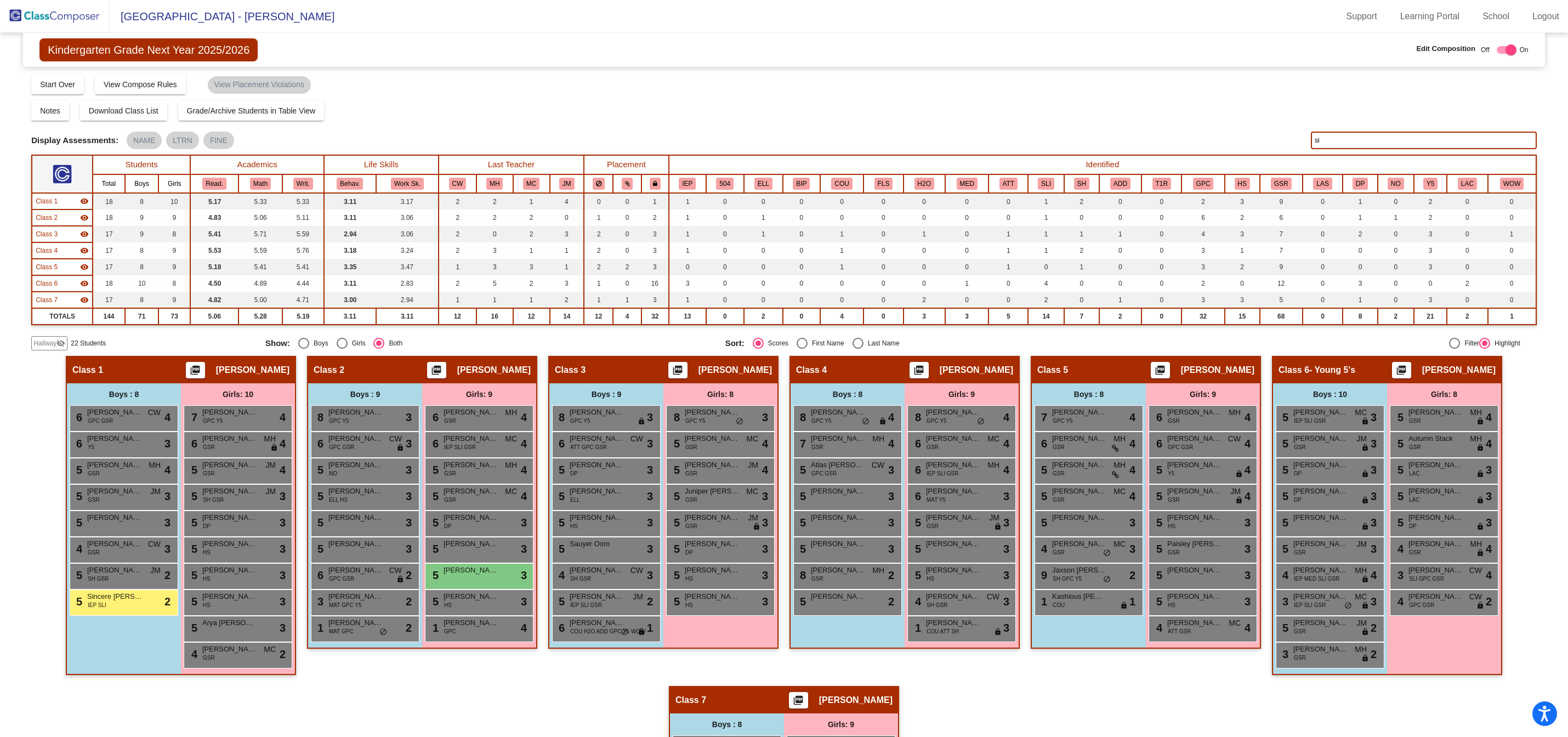
click at [1340, 141] on input "si" at bounding box center [1424, 140] width 226 height 18
type input "s"
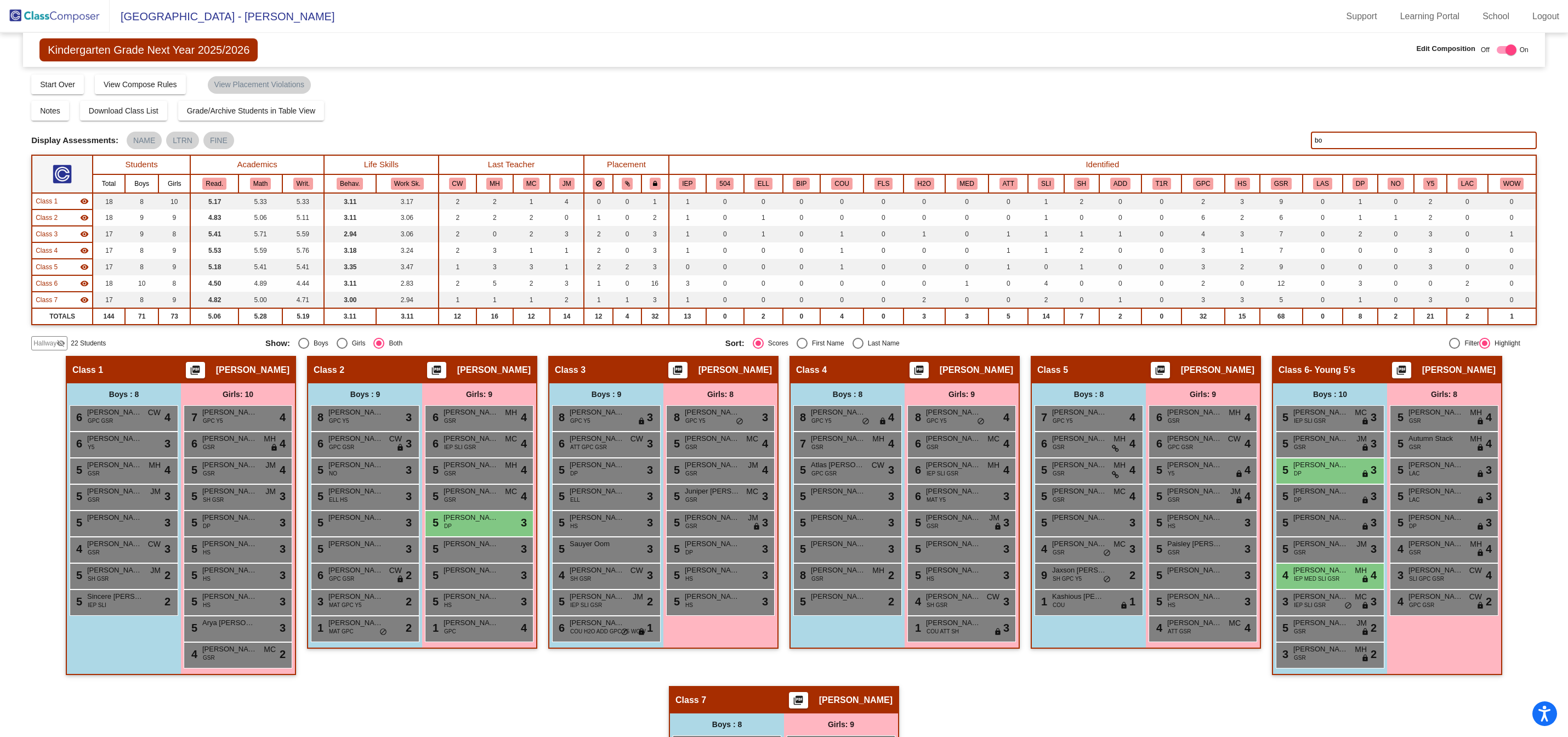
type input "b"
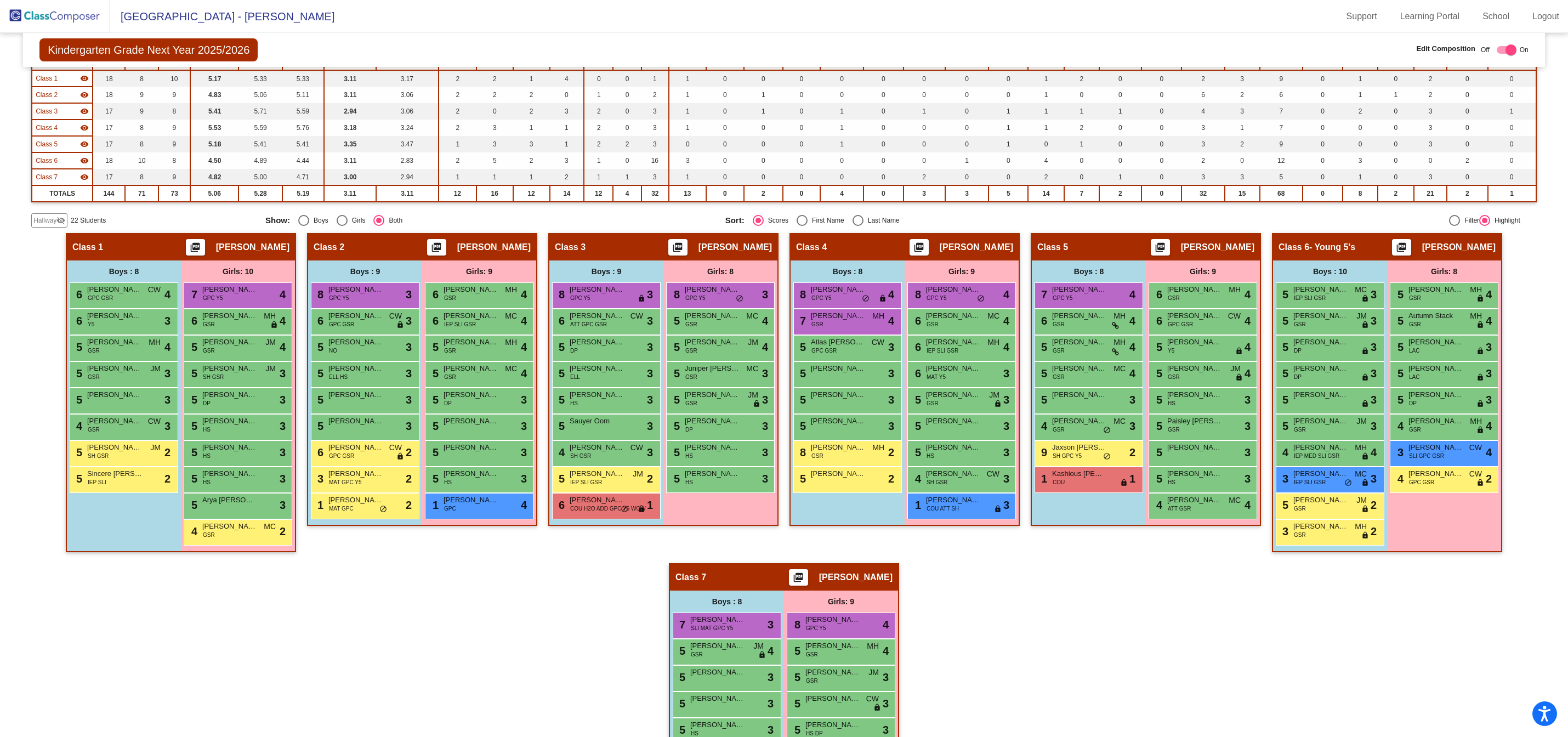
scroll to position [253, 0]
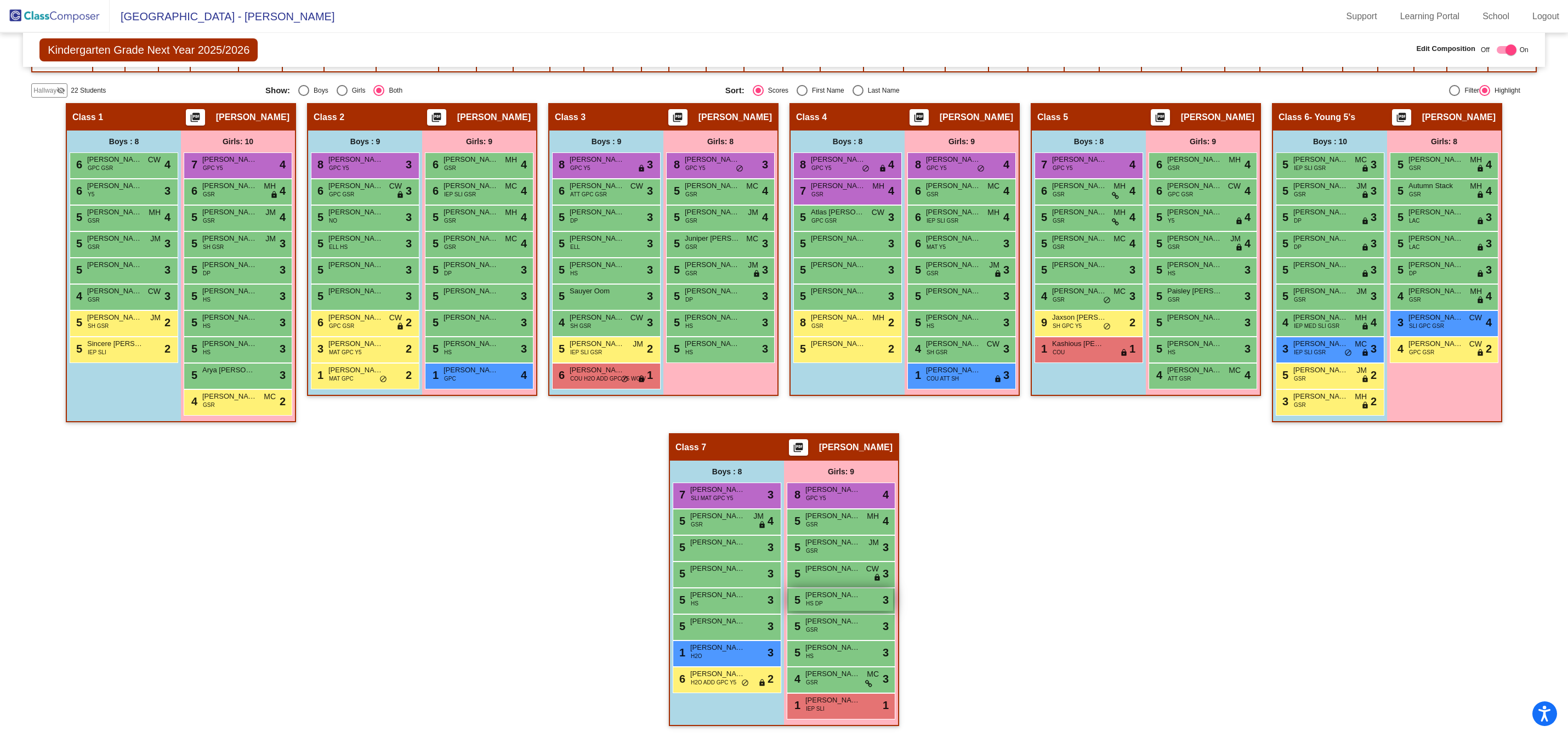
click at [821, 604] on div "5 [PERSON_NAME] HS DP lock do_not_disturb_alt 3" at bounding box center [840, 600] width 105 height 23
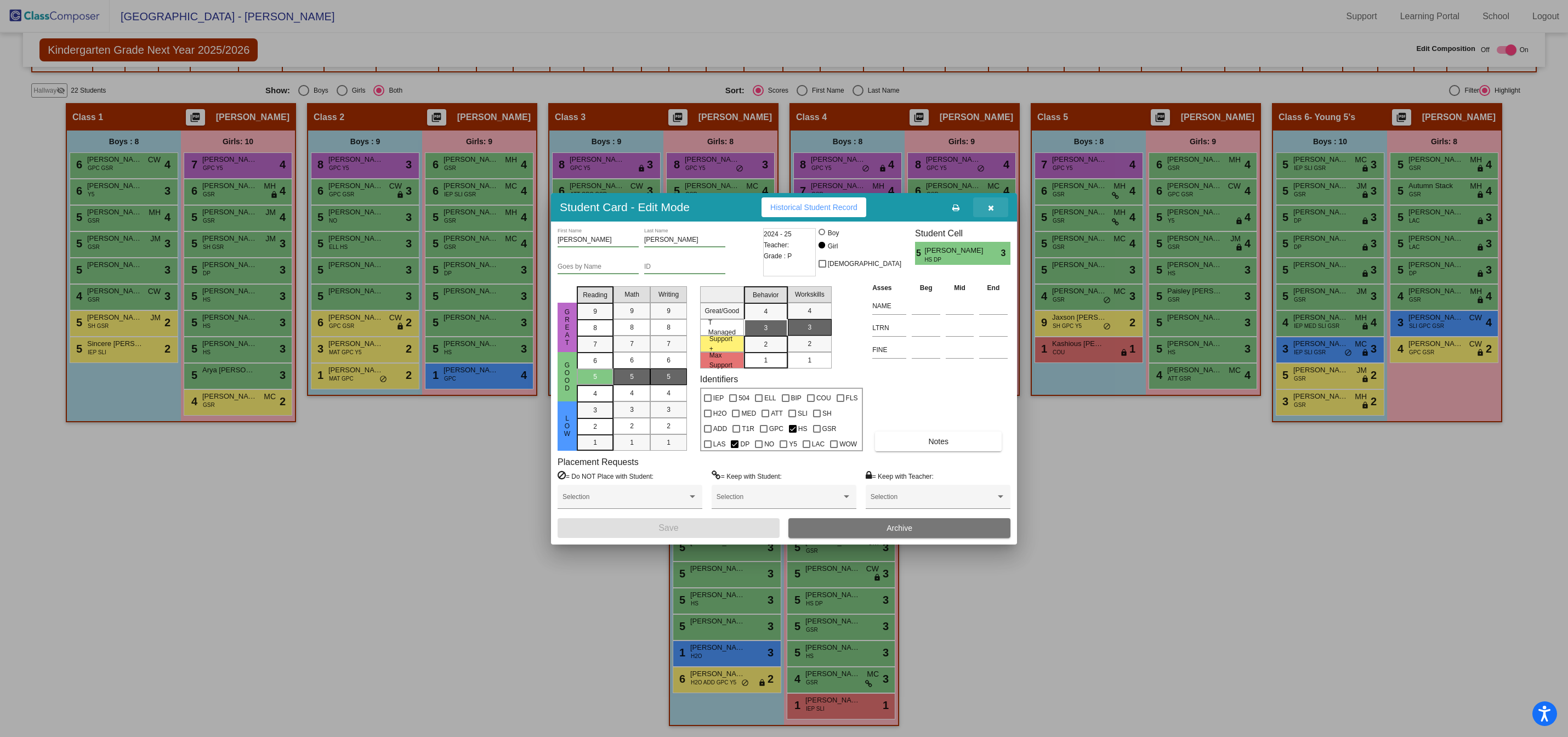
click at [990, 207] on icon "button" at bounding box center [992, 208] width 6 height 8
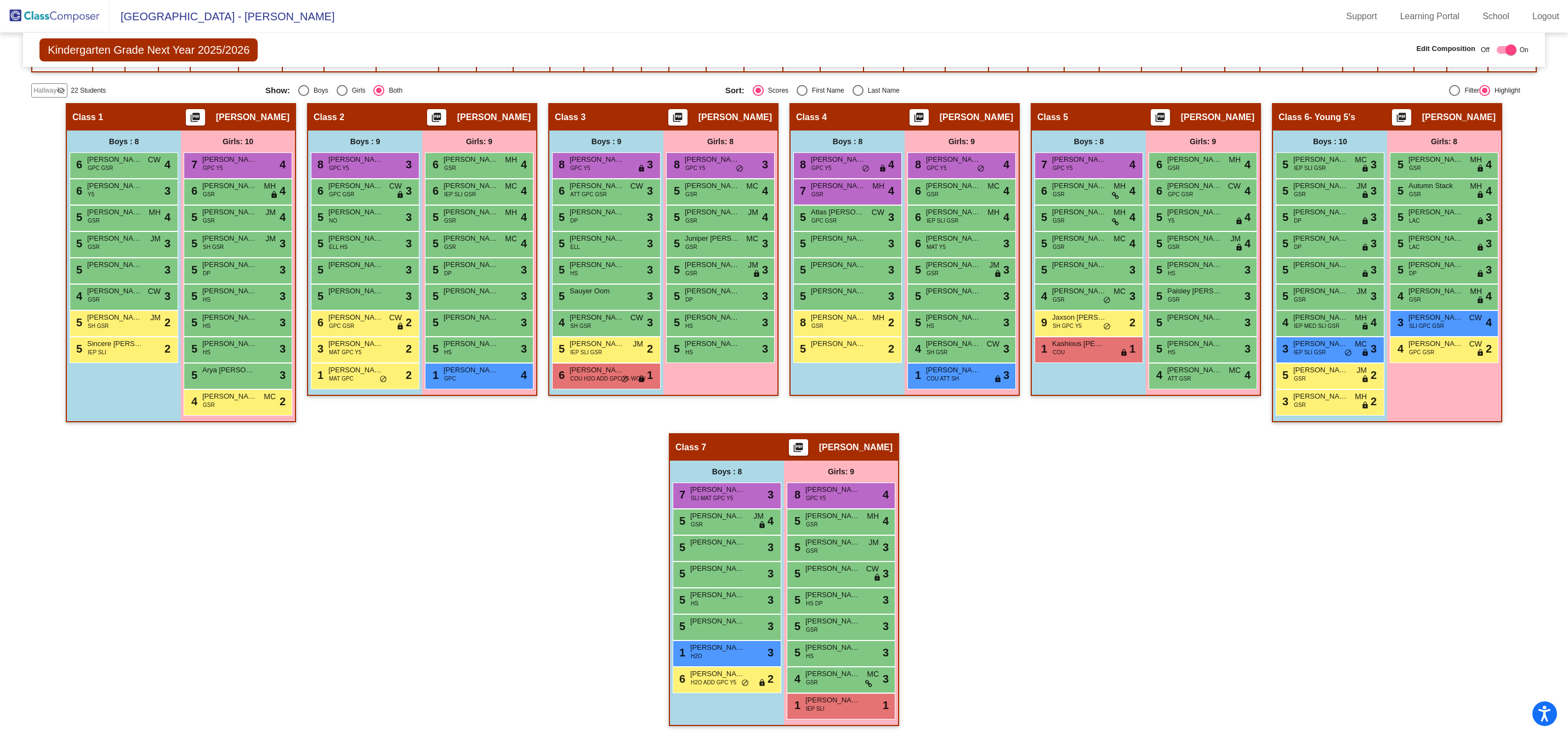
click at [77, 14] on img at bounding box center [55, 16] width 110 height 32
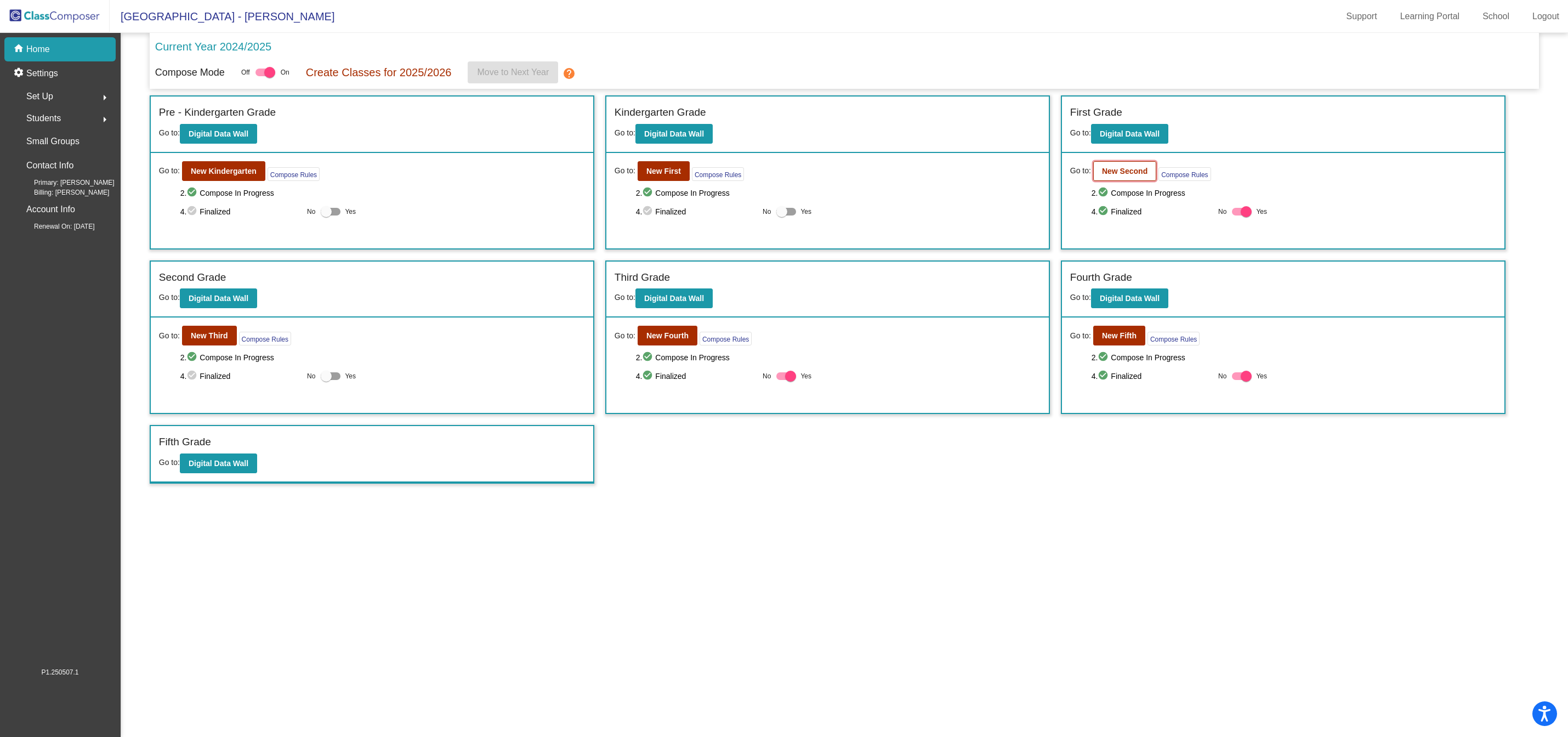
click at [1128, 173] on b "New Second" at bounding box center [1125, 170] width 46 height 9
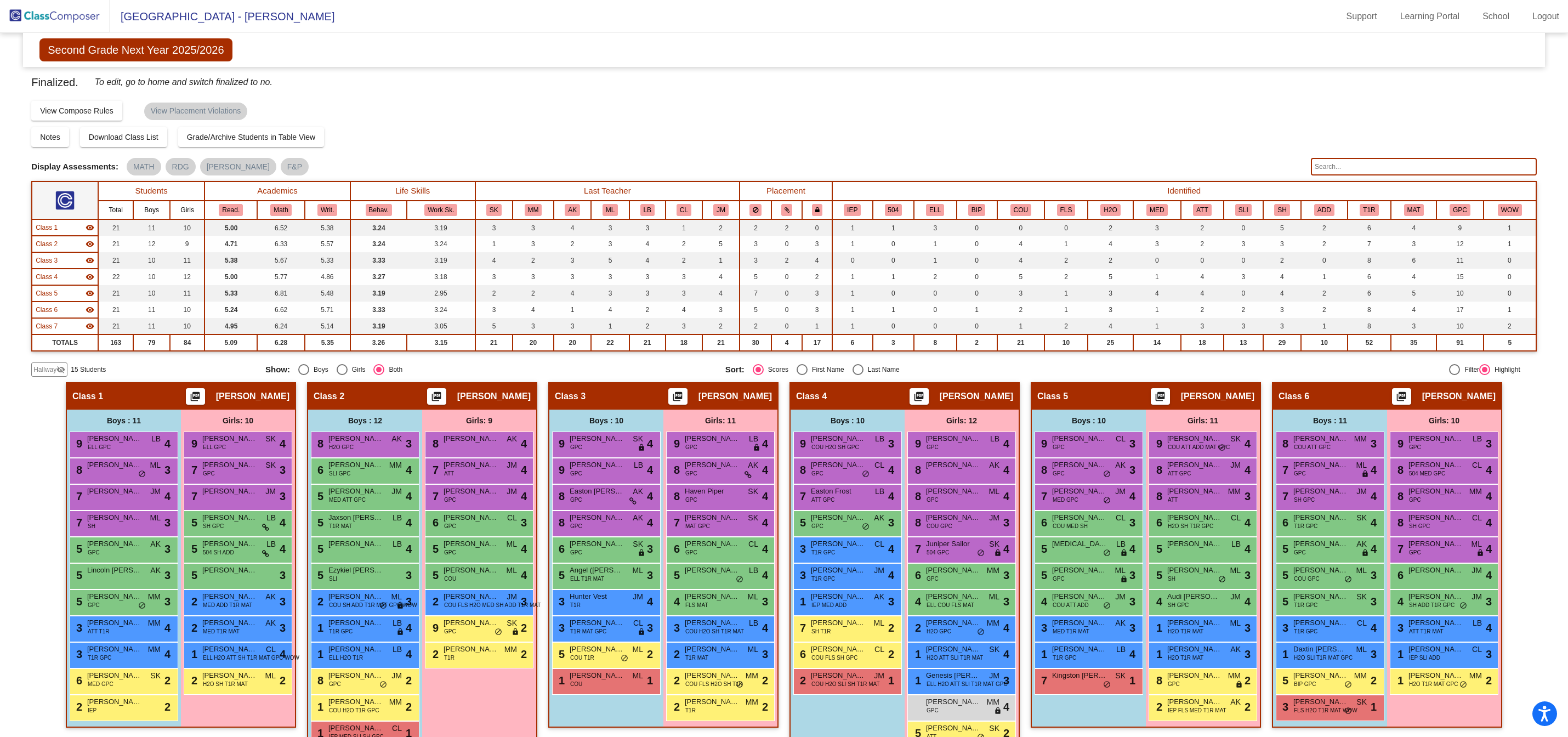
click at [65, 17] on img at bounding box center [55, 16] width 110 height 32
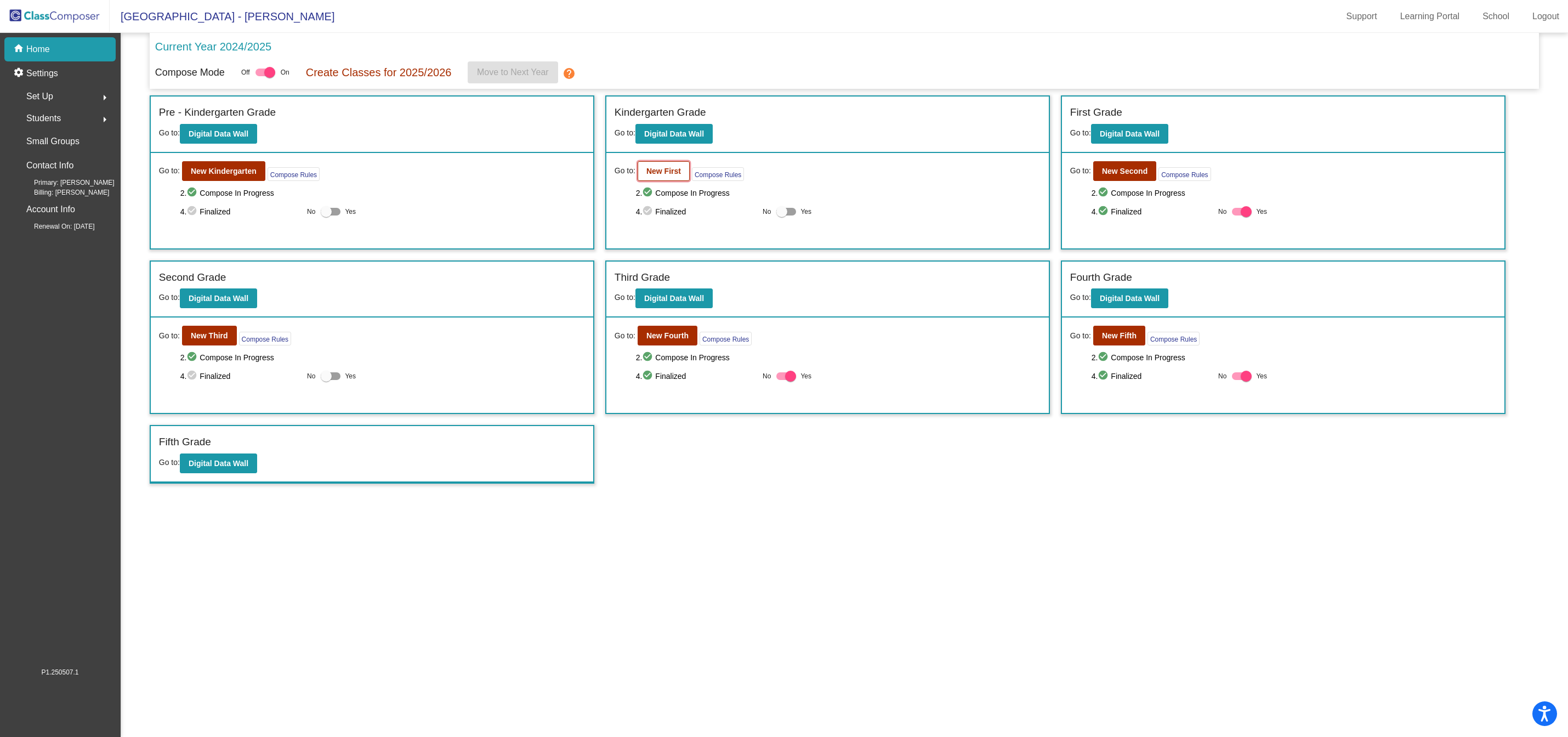
click at [665, 172] on b "New First" at bounding box center [663, 170] width 35 height 9
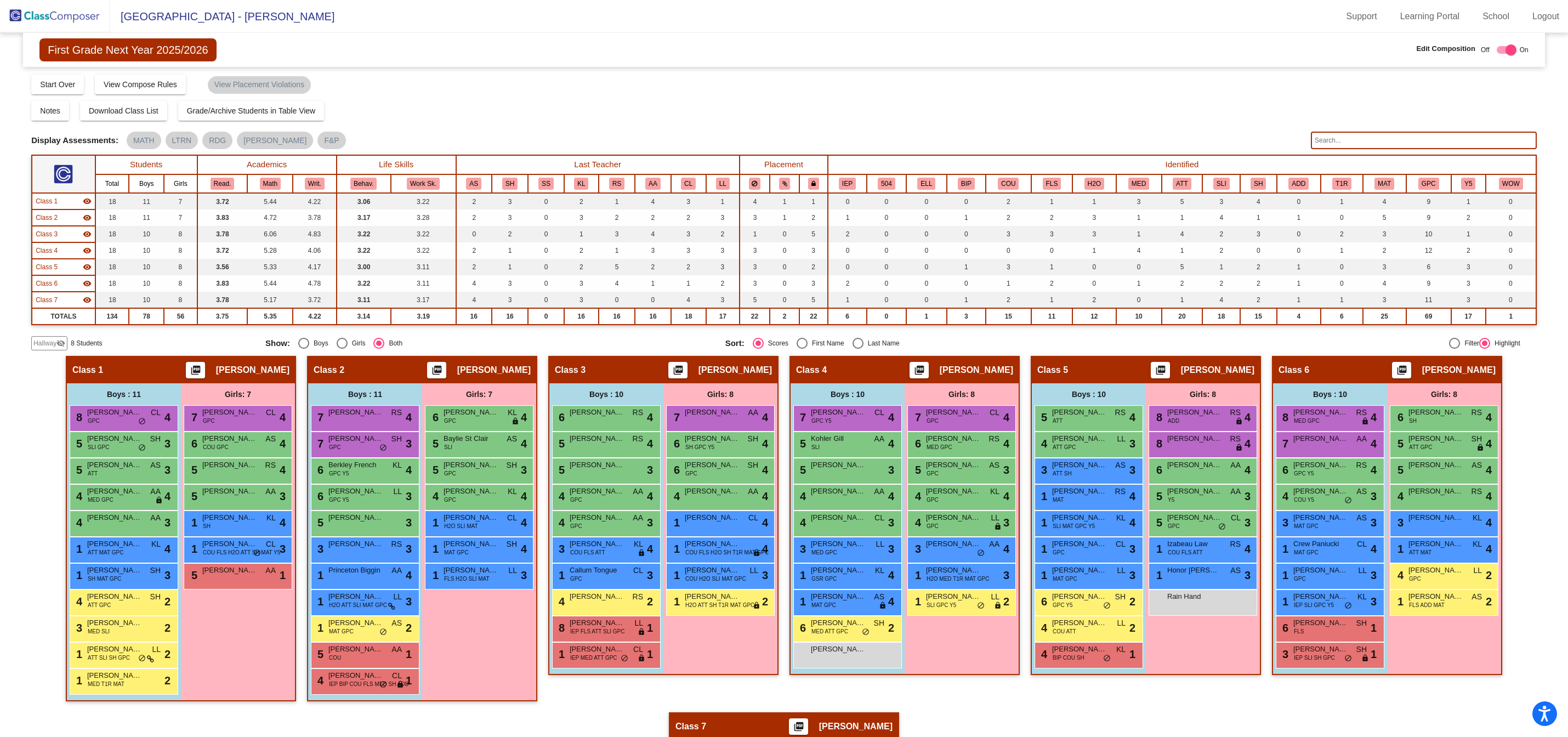
click at [70, 14] on img at bounding box center [55, 16] width 110 height 32
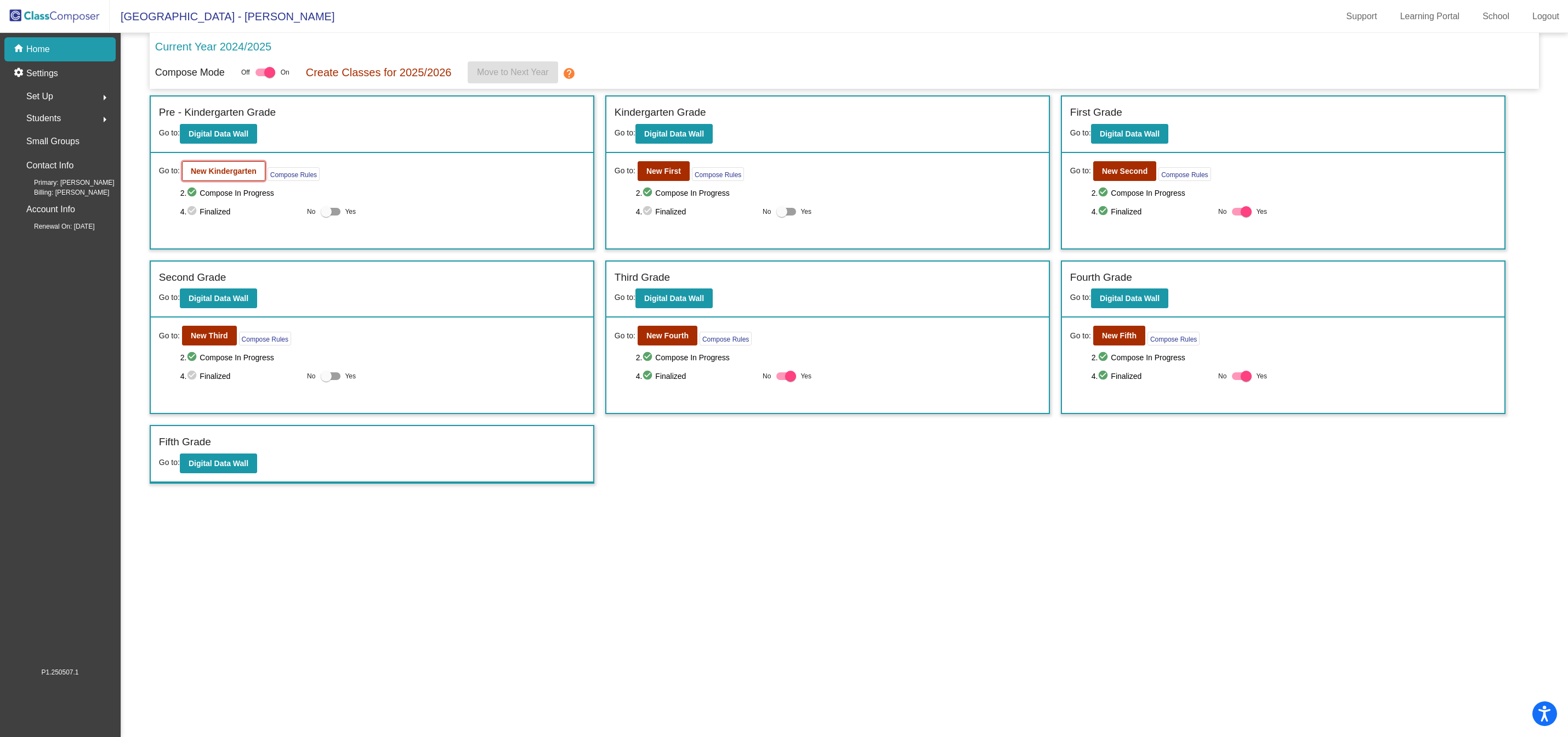
click at [213, 164] on button "New Kindergarten" at bounding box center [224, 171] width 84 height 20
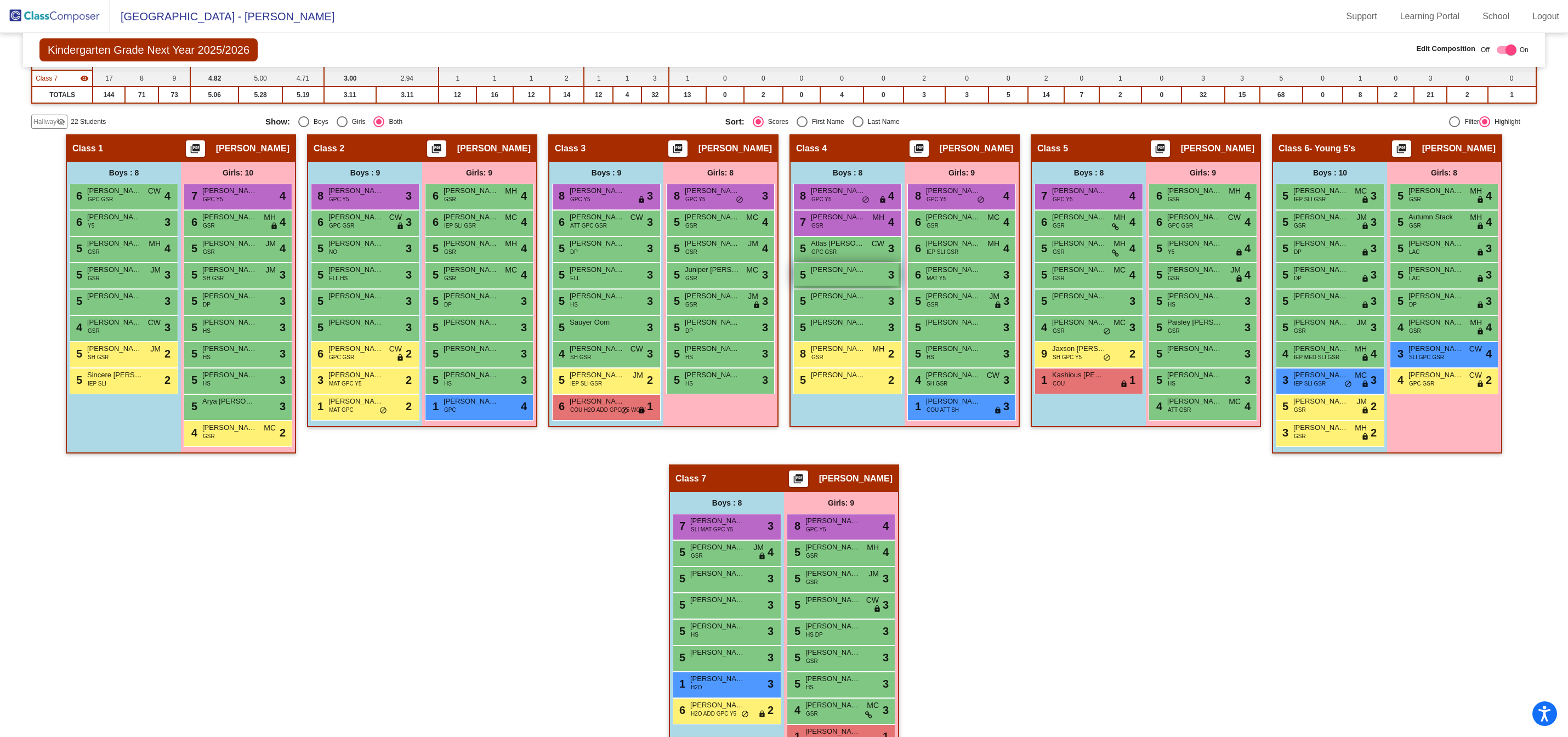
scroll to position [253, 0]
